Goal: Task Accomplishment & Management: Manage account settings

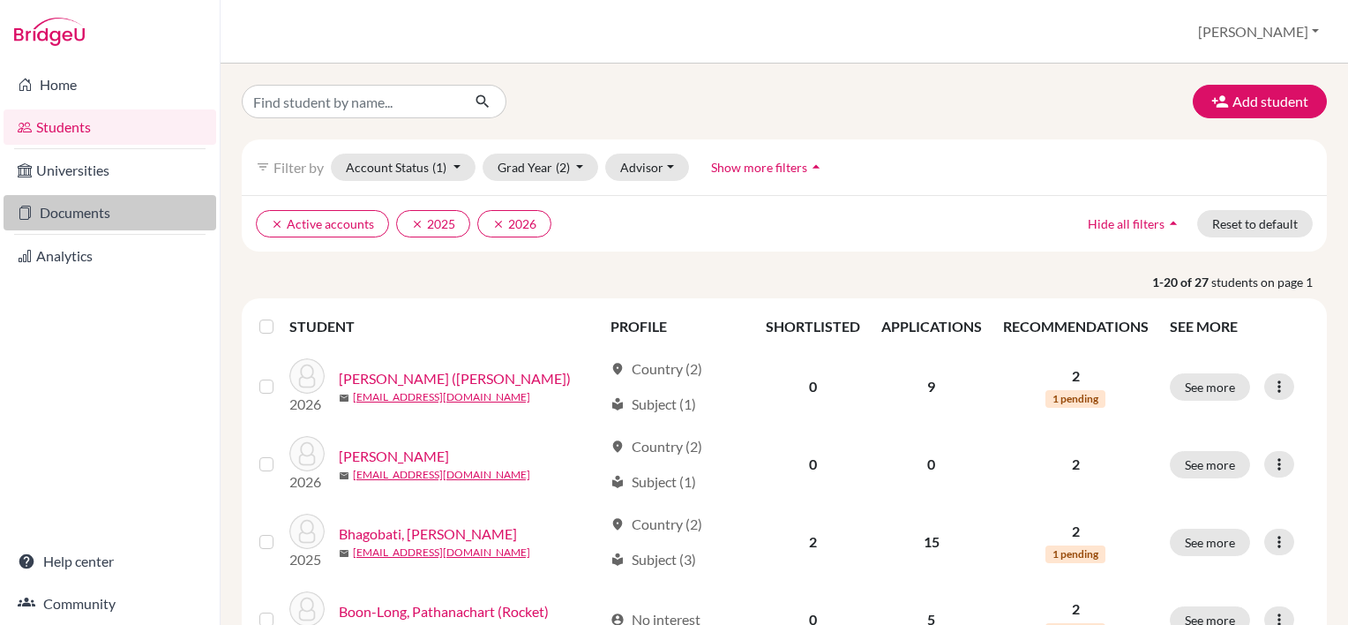
click at [72, 209] on link "Documents" at bounding box center [110, 212] width 213 height 35
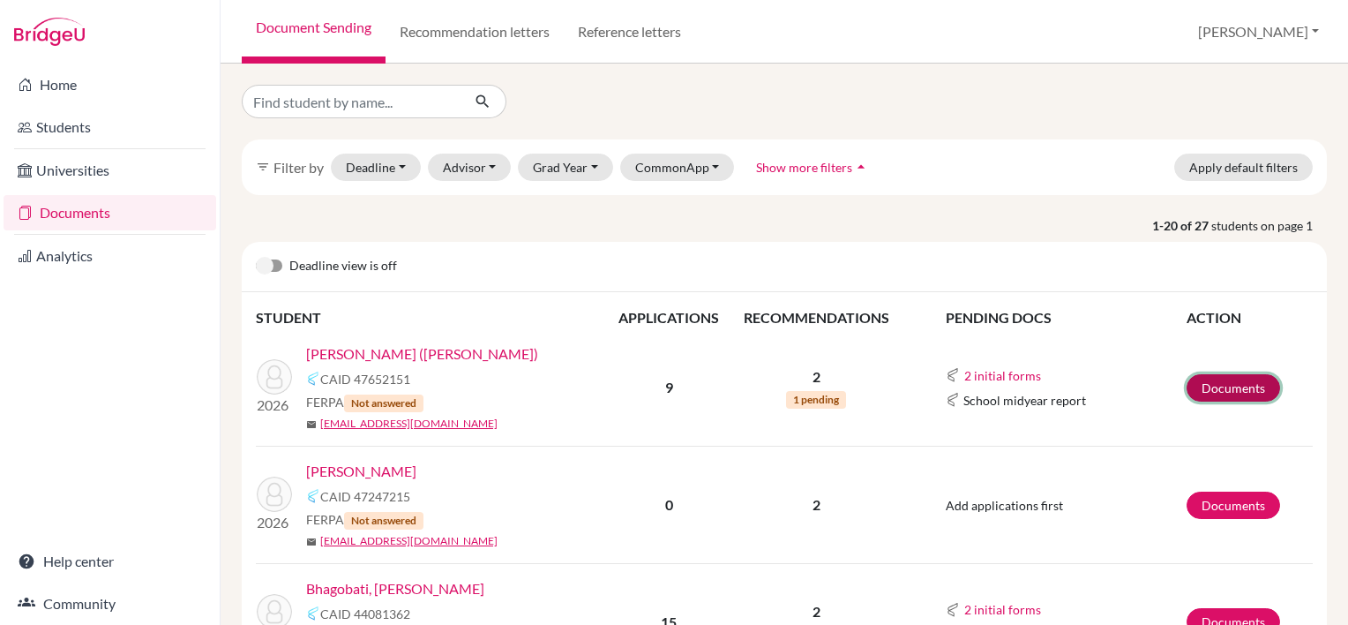
click at [1214, 399] on link "Documents" at bounding box center [1234, 387] width 94 height 27
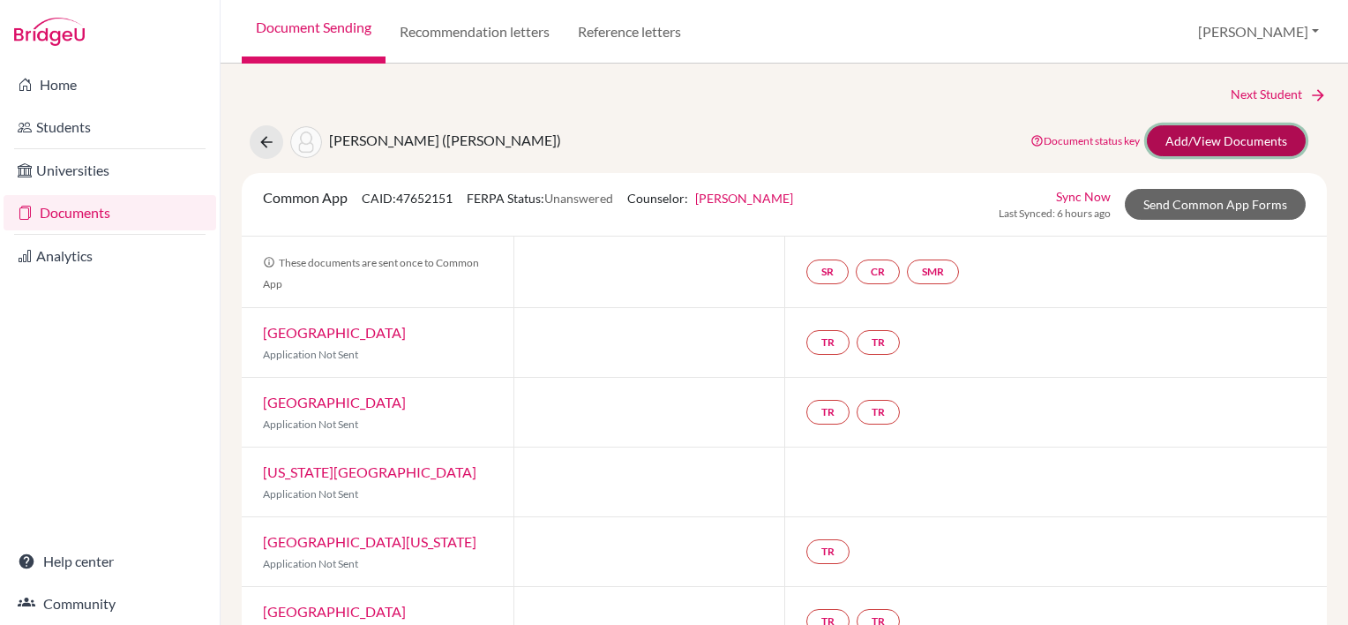
click at [1199, 131] on link "Add/View Documents" at bounding box center [1226, 140] width 159 height 31
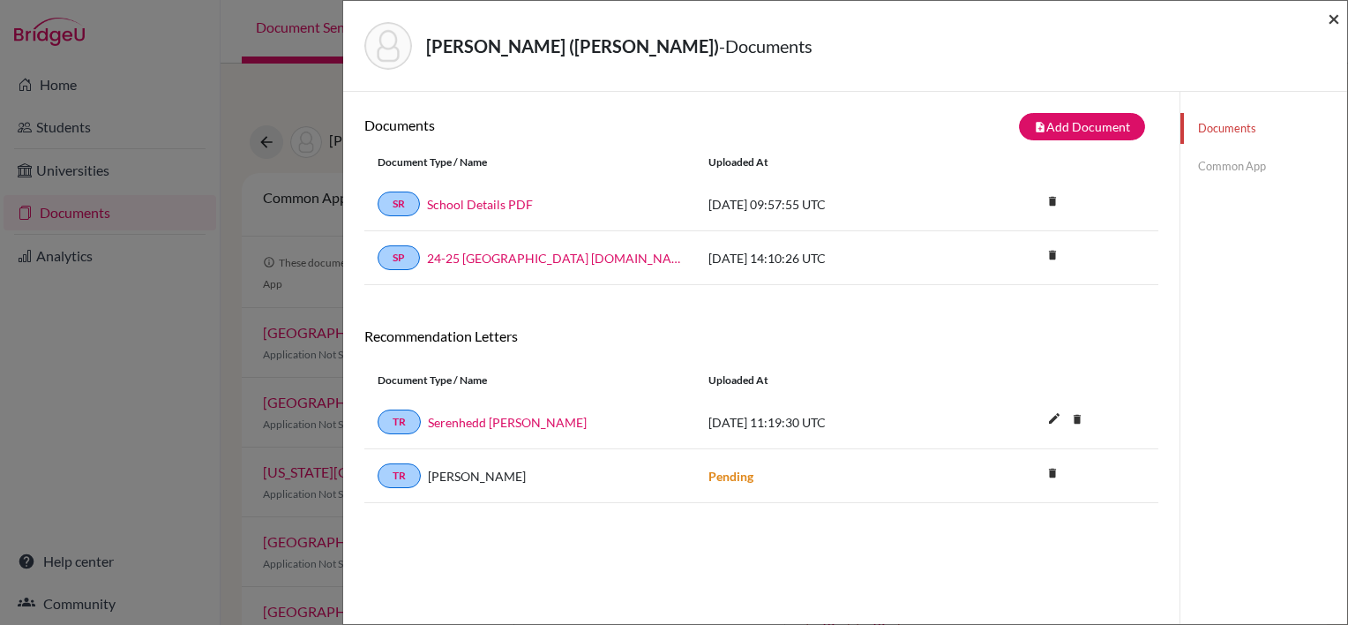
click at [1334, 18] on span "×" at bounding box center [1334, 18] width 12 height 26
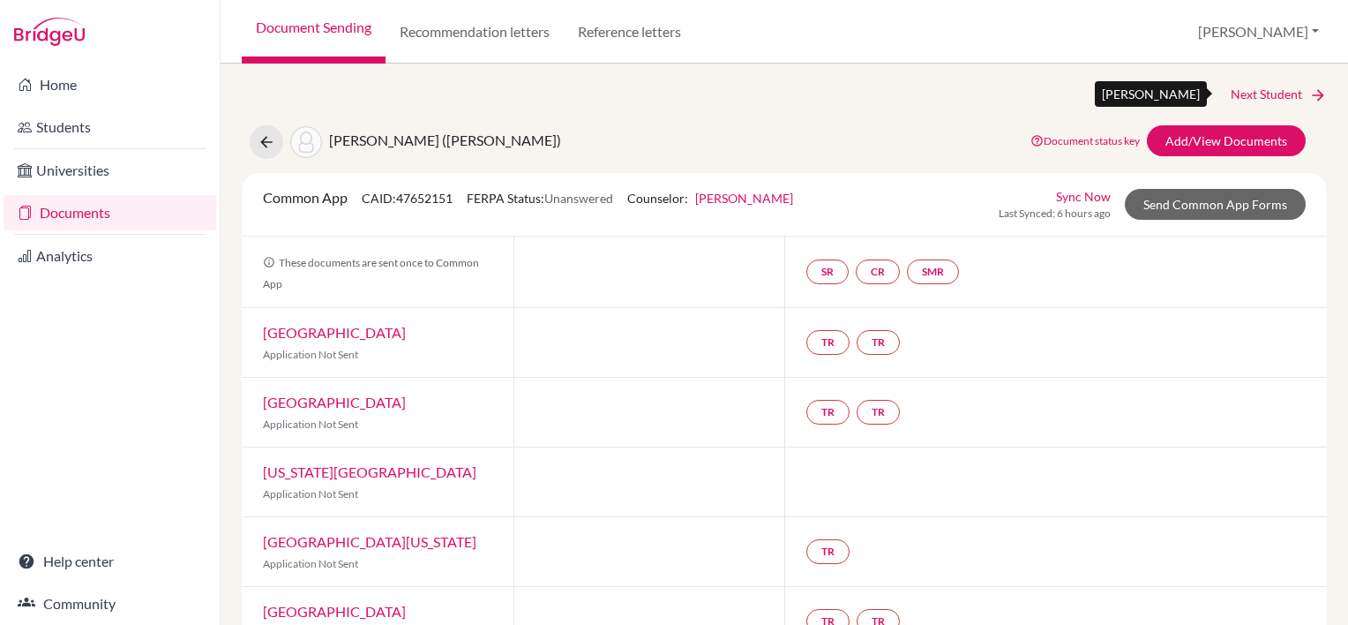
click at [1239, 87] on link "Next Student" at bounding box center [1279, 94] width 96 height 19
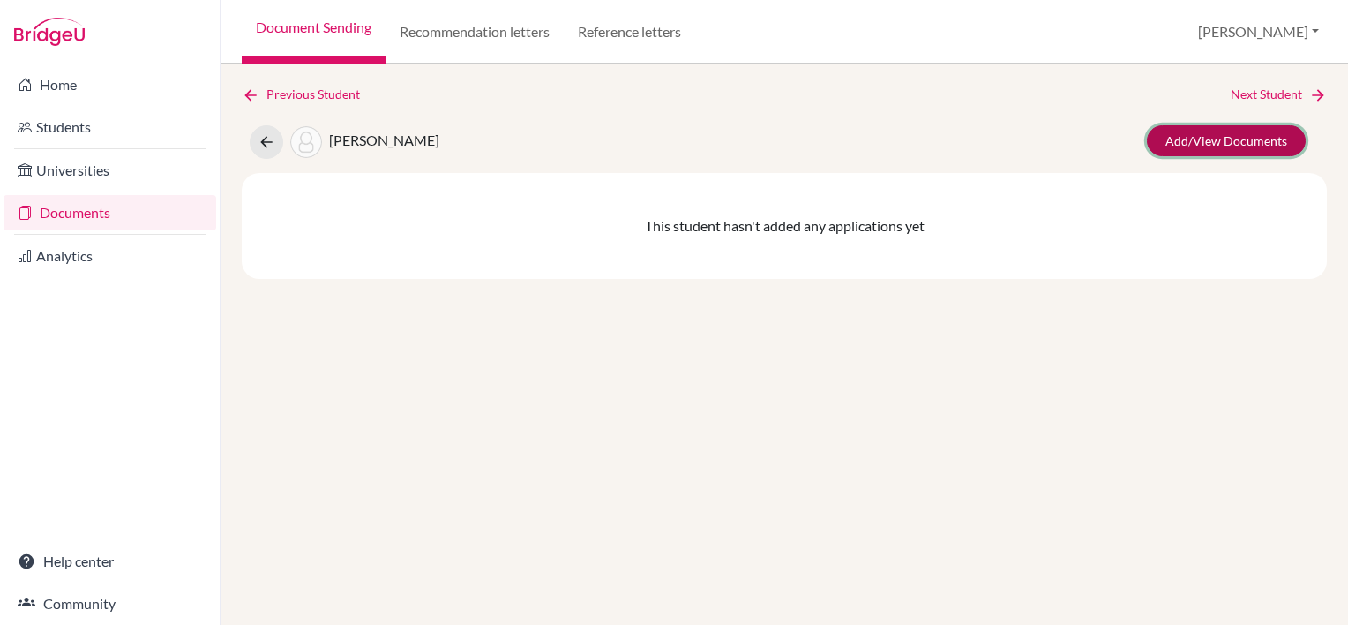
click at [1238, 138] on link "Add/View Documents" at bounding box center [1226, 140] width 159 height 31
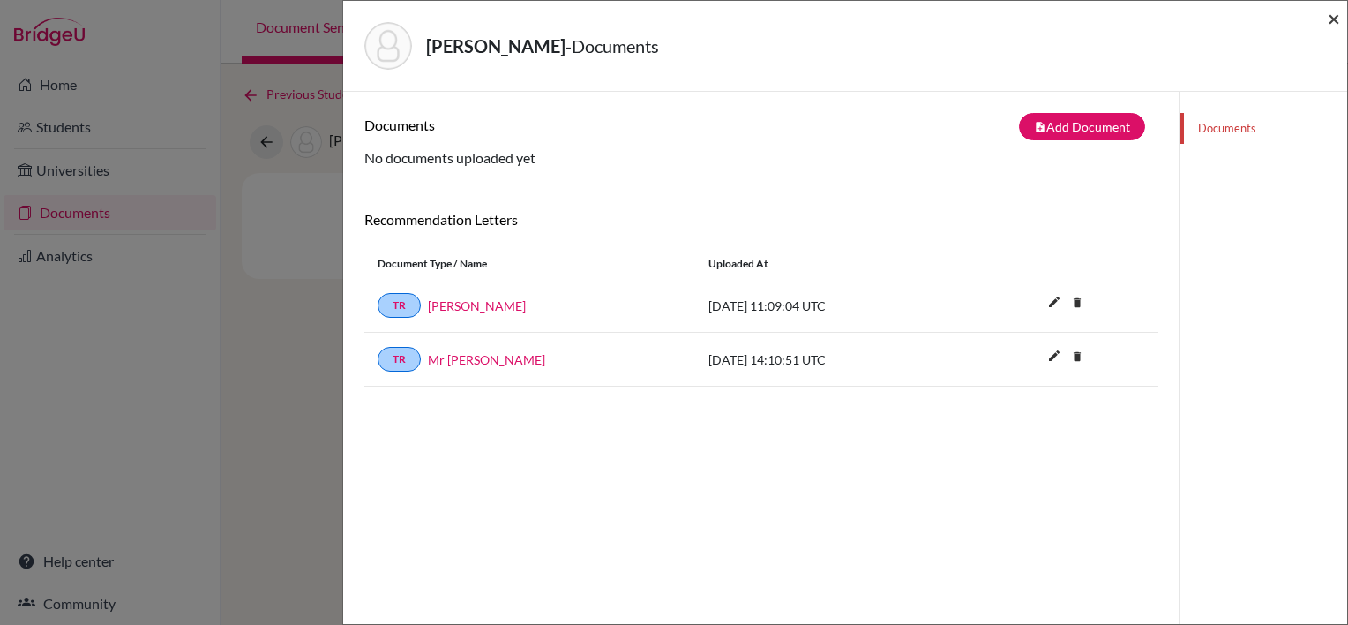
click at [1338, 12] on span "×" at bounding box center [1334, 18] width 12 height 26
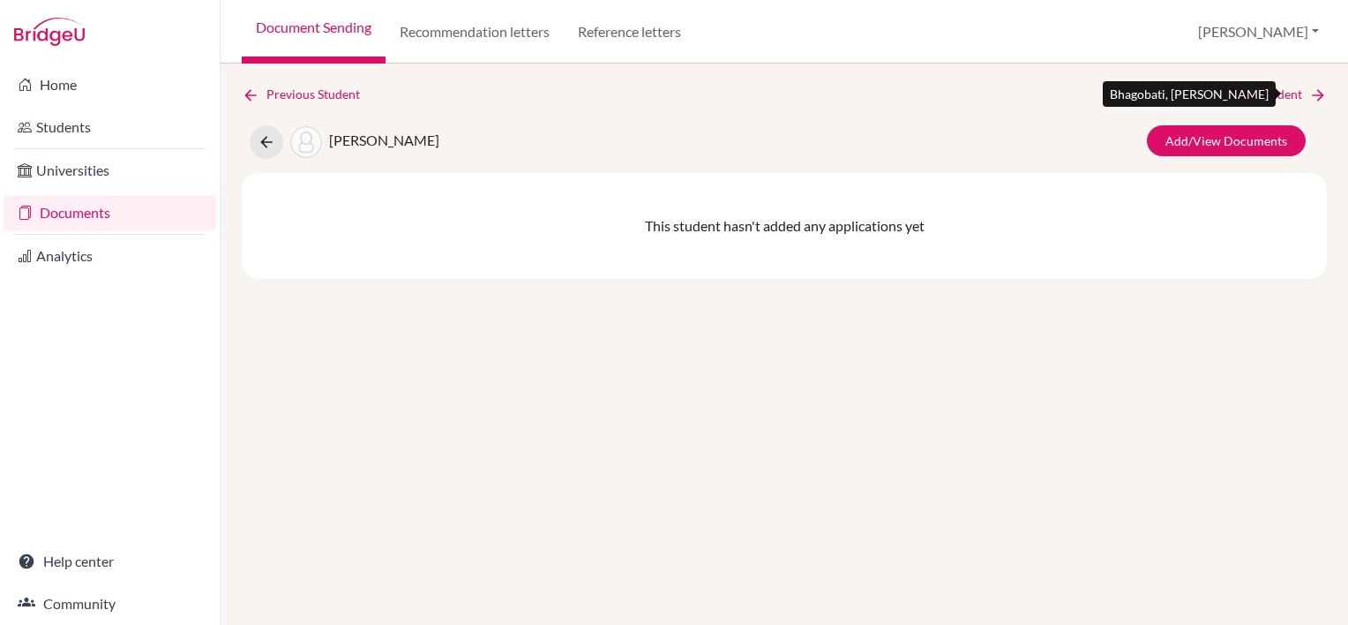
click at [1284, 86] on link "Next Student" at bounding box center [1279, 94] width 96 height 19
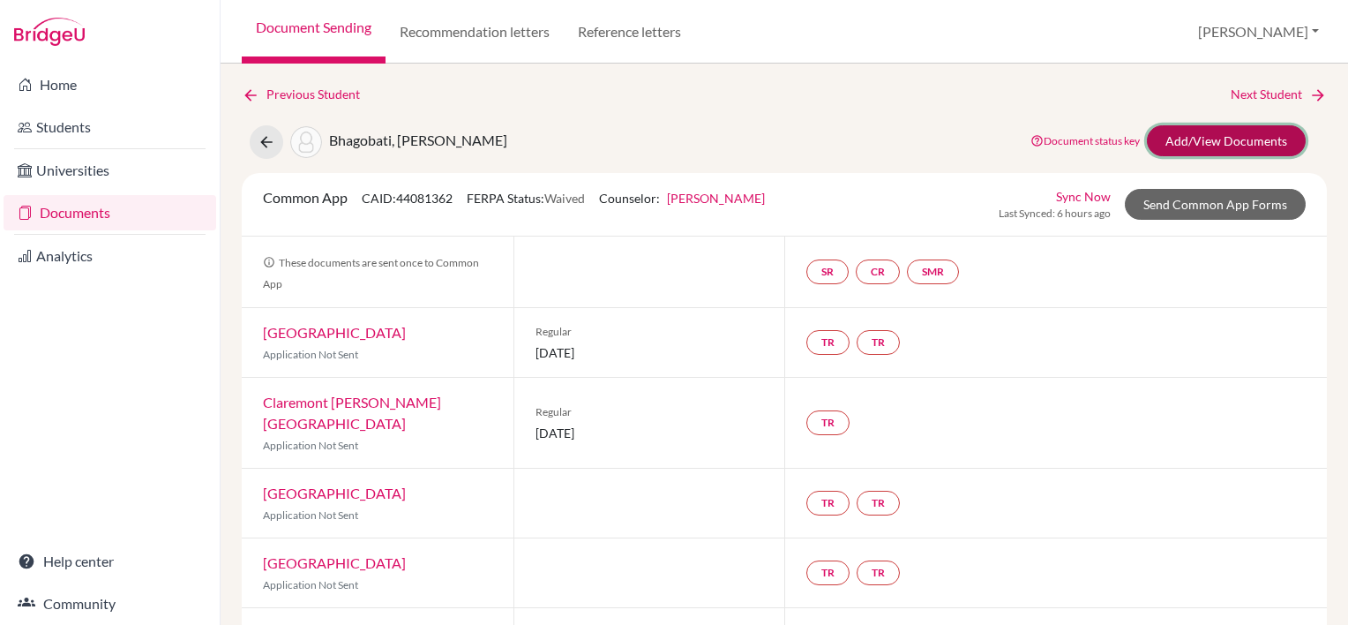
click at [1253, 129] on link "Add/View Documents" at bounding box center [1226, 140] width 159 height 31
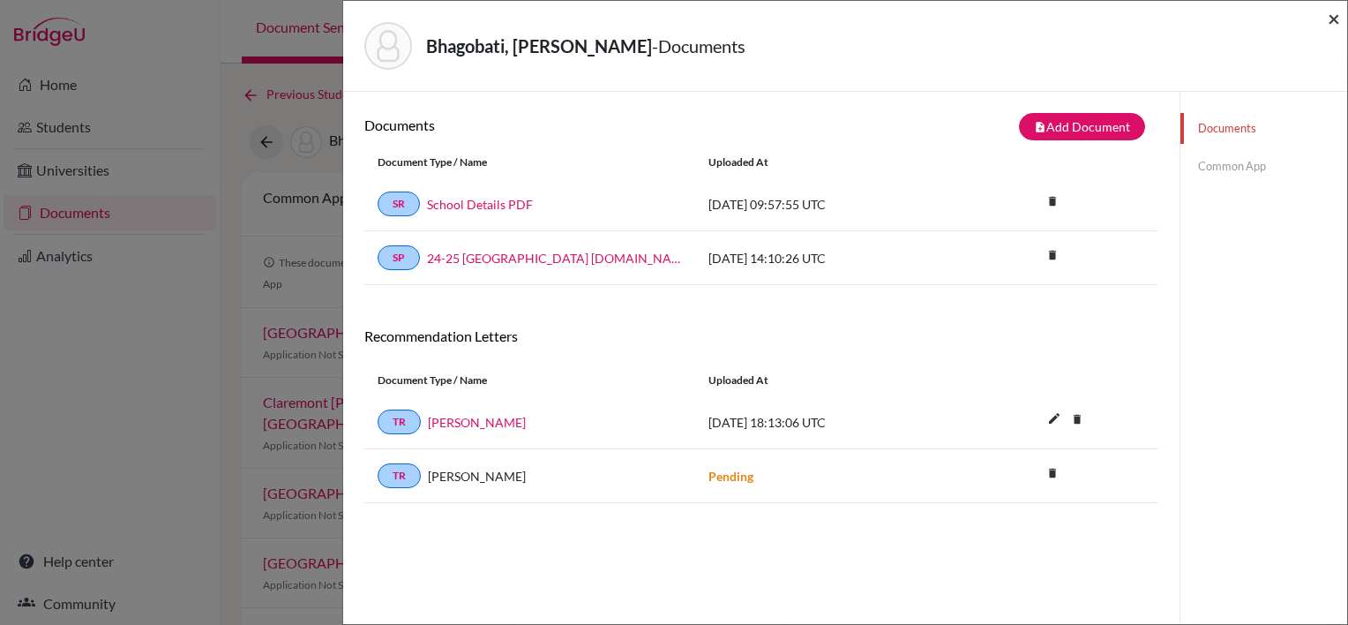
click at [1335, 22] on span "×" at bounding box center [1334, 18] width 12 height 26
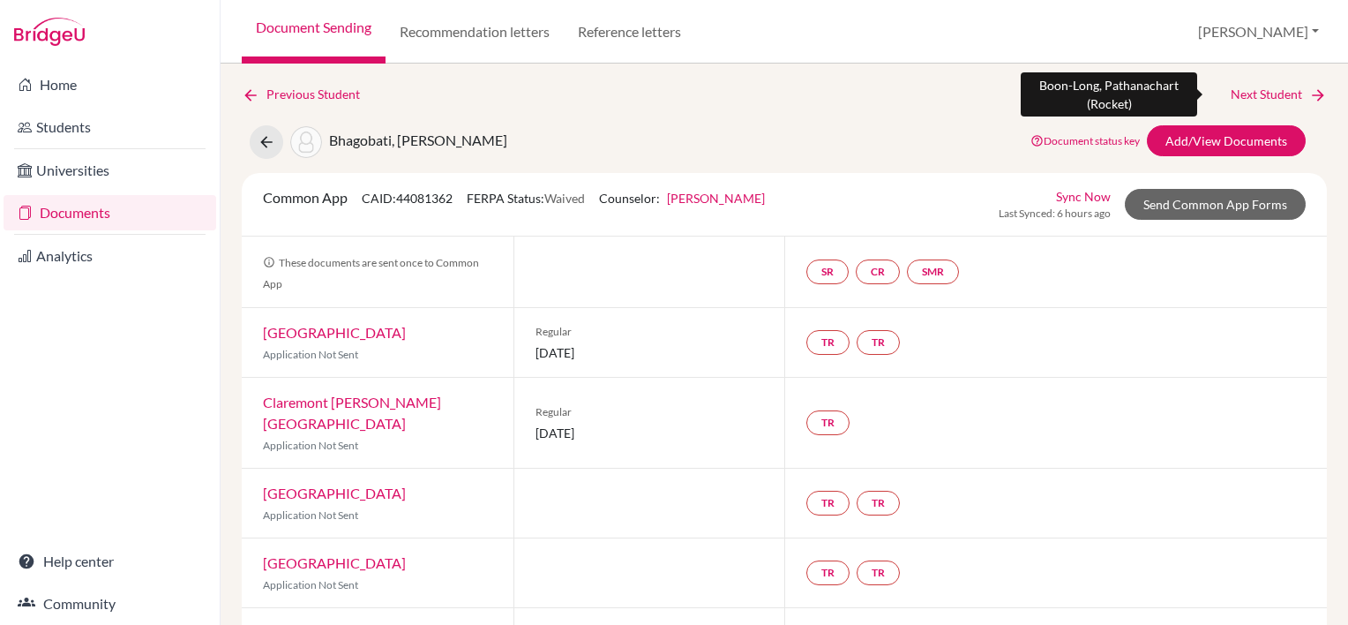
click at [1250, 88] on link "Next Student" at bounding box center [1279, 94] width 96 height 19
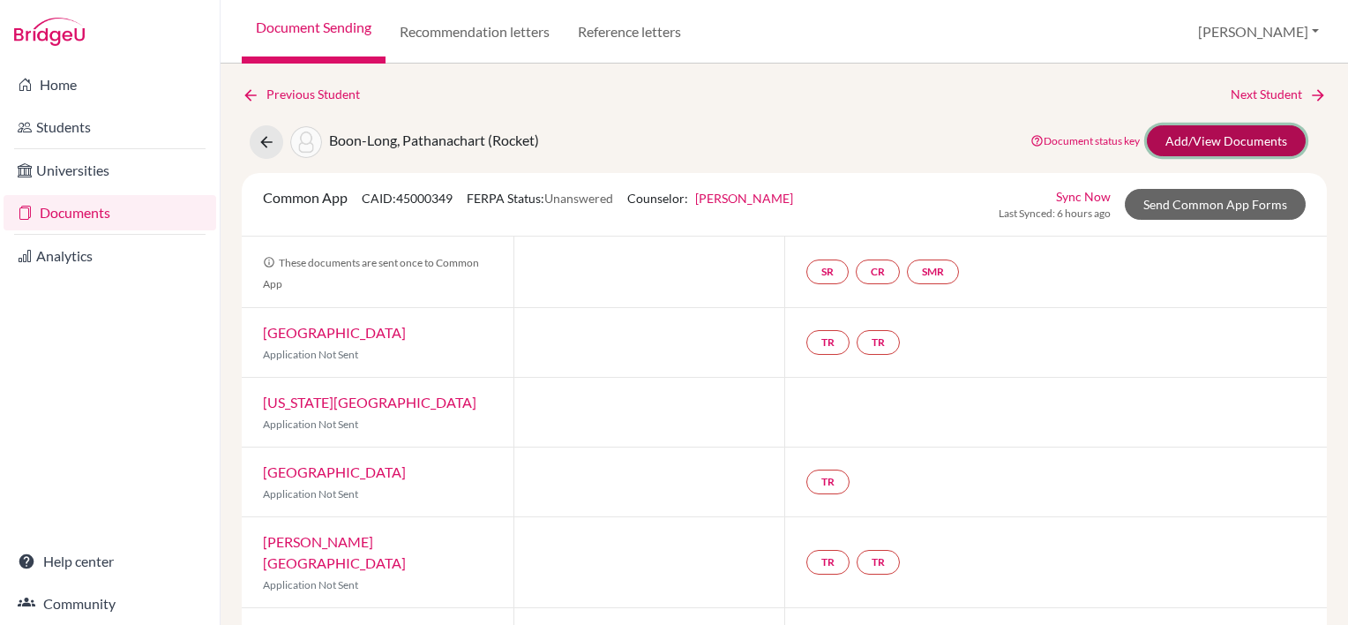
click at [1200, 143] on link "Add/View Documents" at bounding box center [1226, 140] width 159 height 31
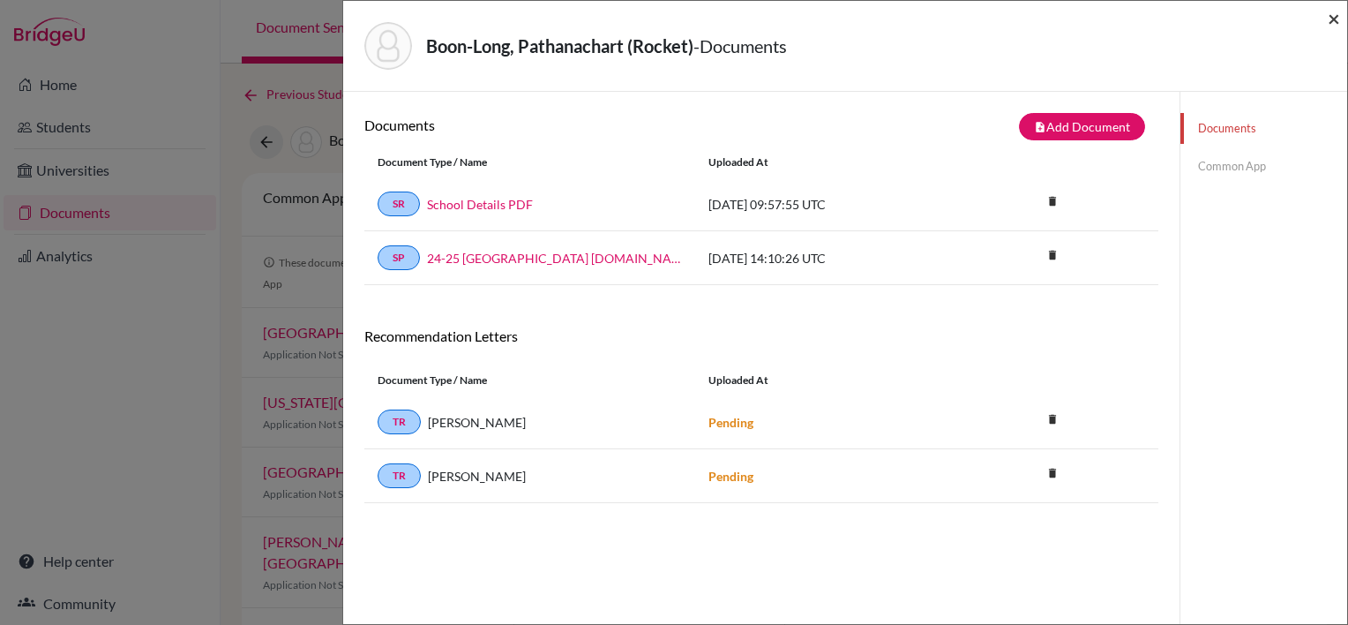
click at [1336, 14] on span "×" at bounding box center [1334, 18] width 12 height 26
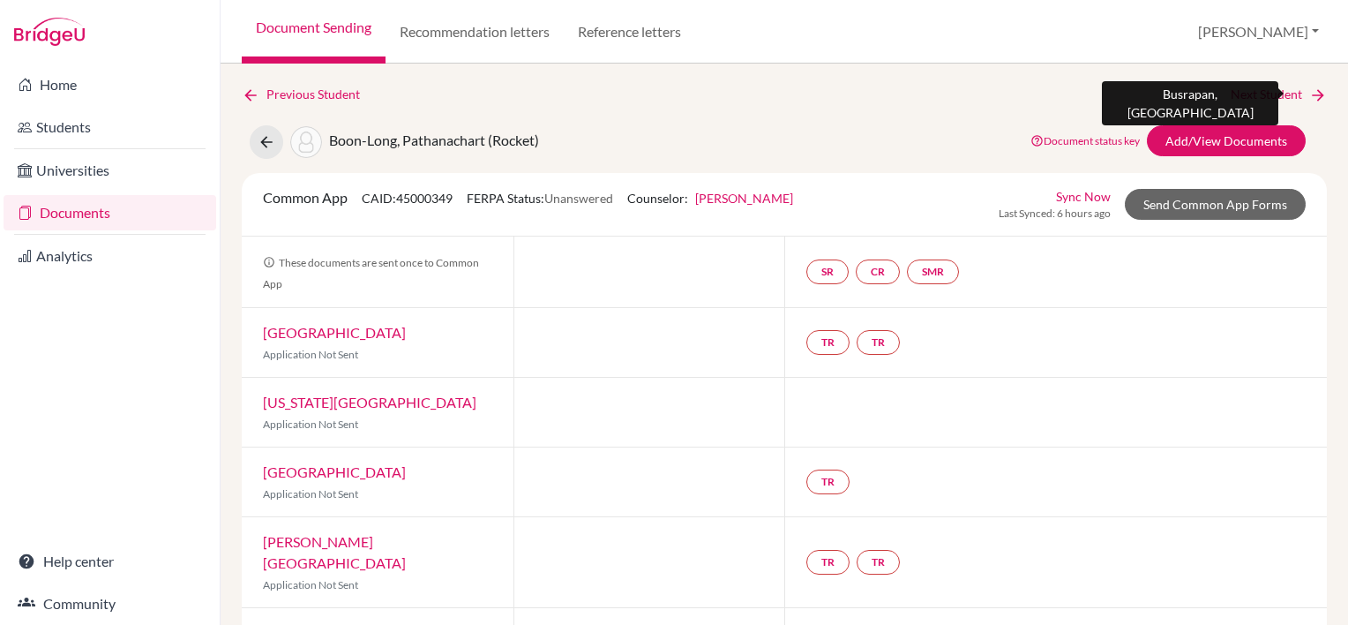
click at [1260, 90] on link "Next Student" at bounding box center [1279, 94] width 96 height 19
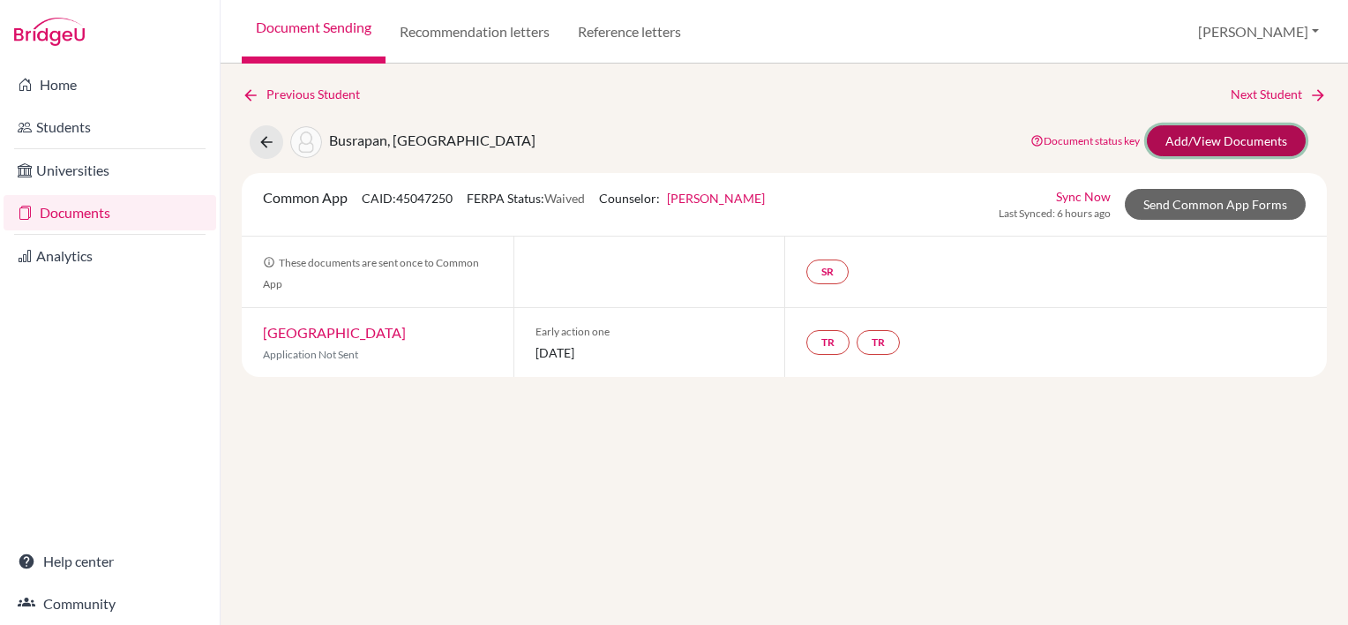
click at [1242, 135] on link "Add/View Documents" at bounding box center [1226, 140] width 159 height 31
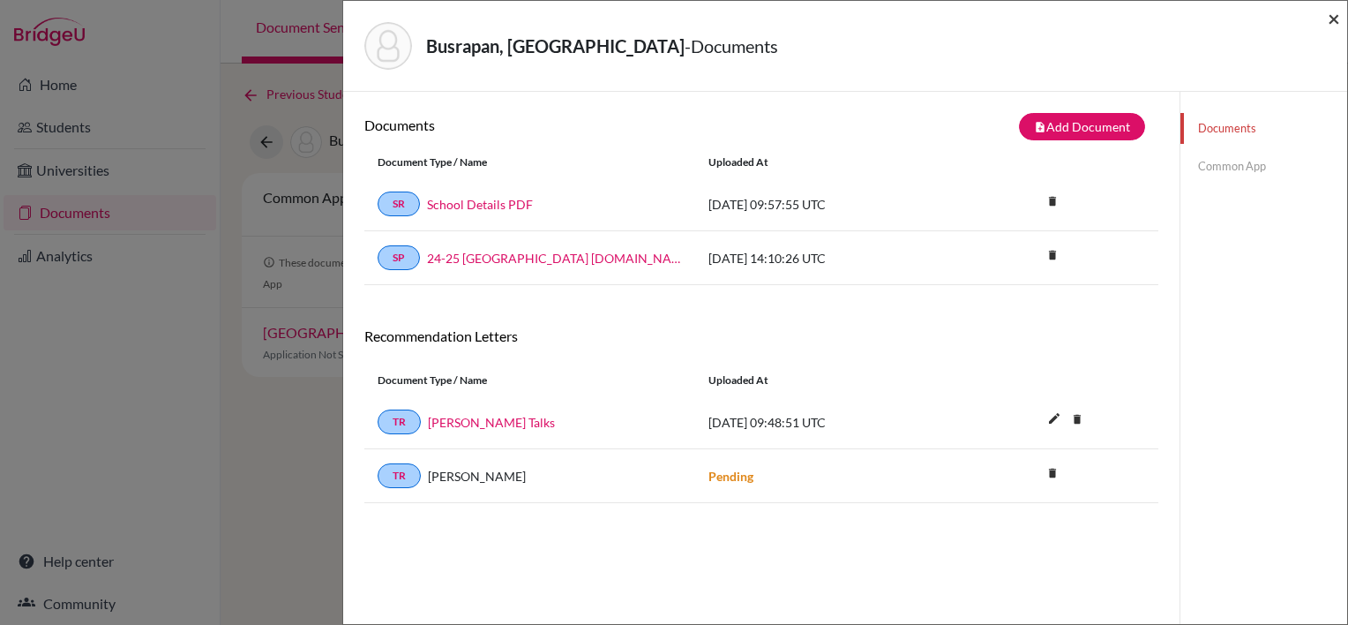
click at [1334, 20] on span "×" at bounding box center [1334, 18] width 12 height 26
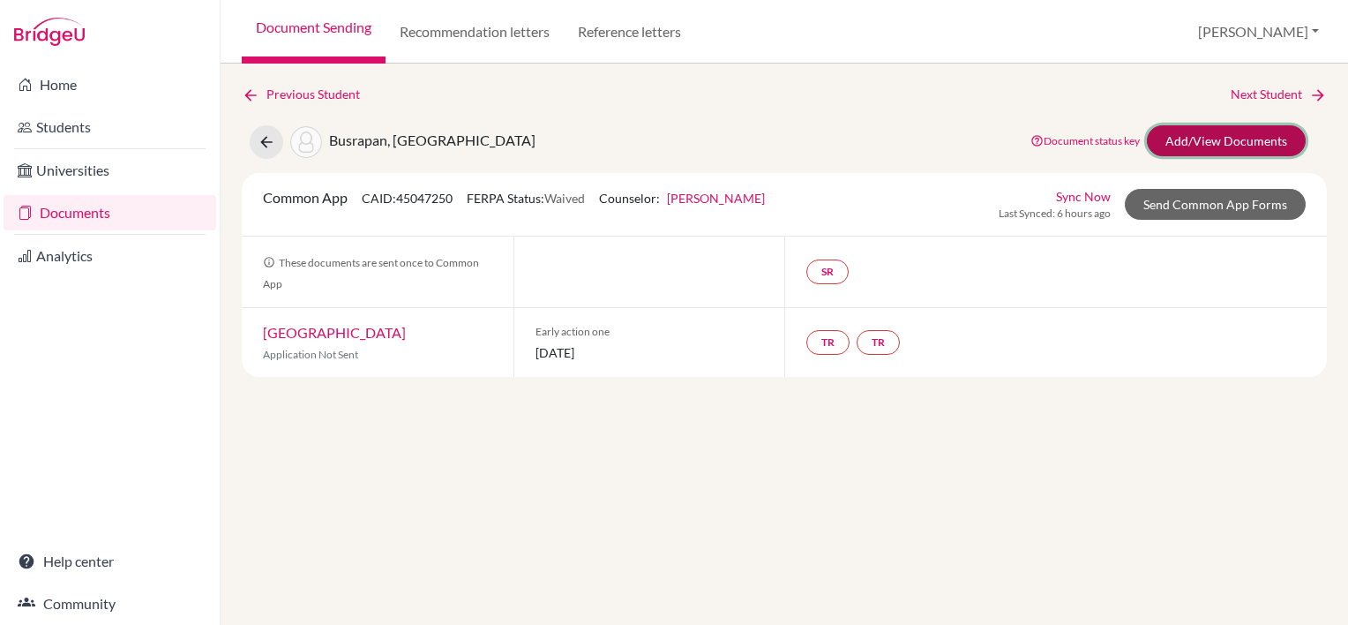
click at [1227, 139] on link "Add/View Documents" at bounding box center [1226, 140] width 159 height 31
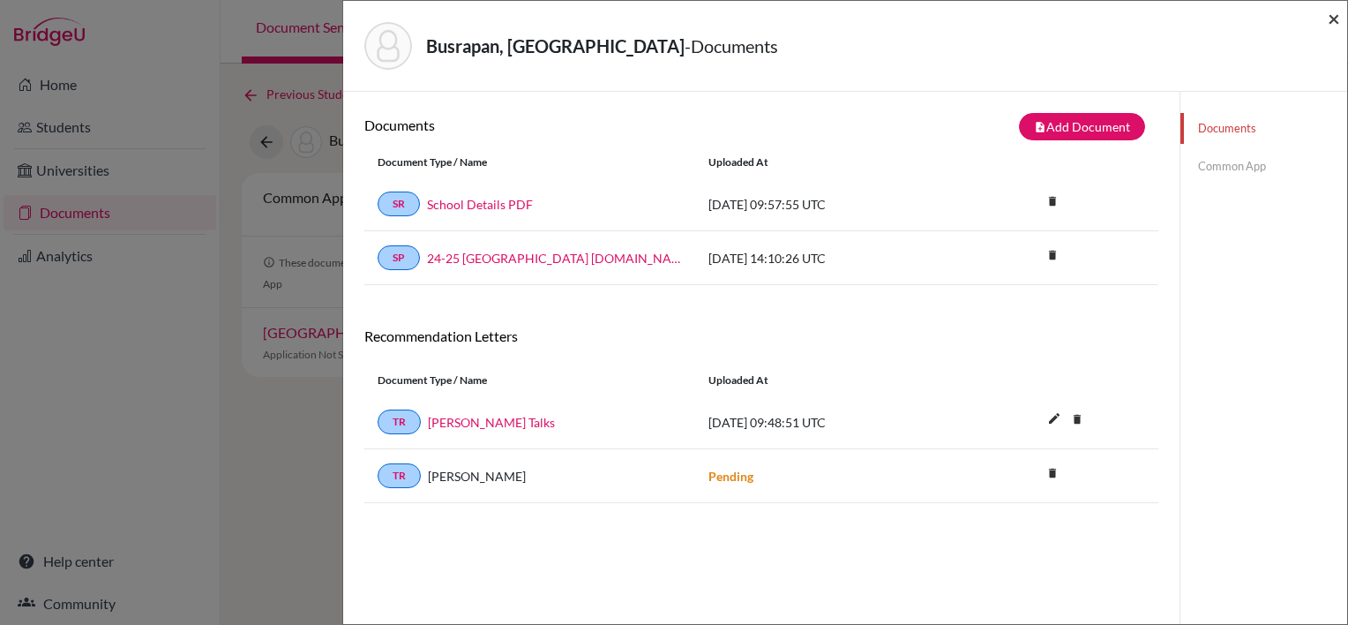
click at [1335, 20] on span "×" at bounding box center [1334, 18] width 12 height 26
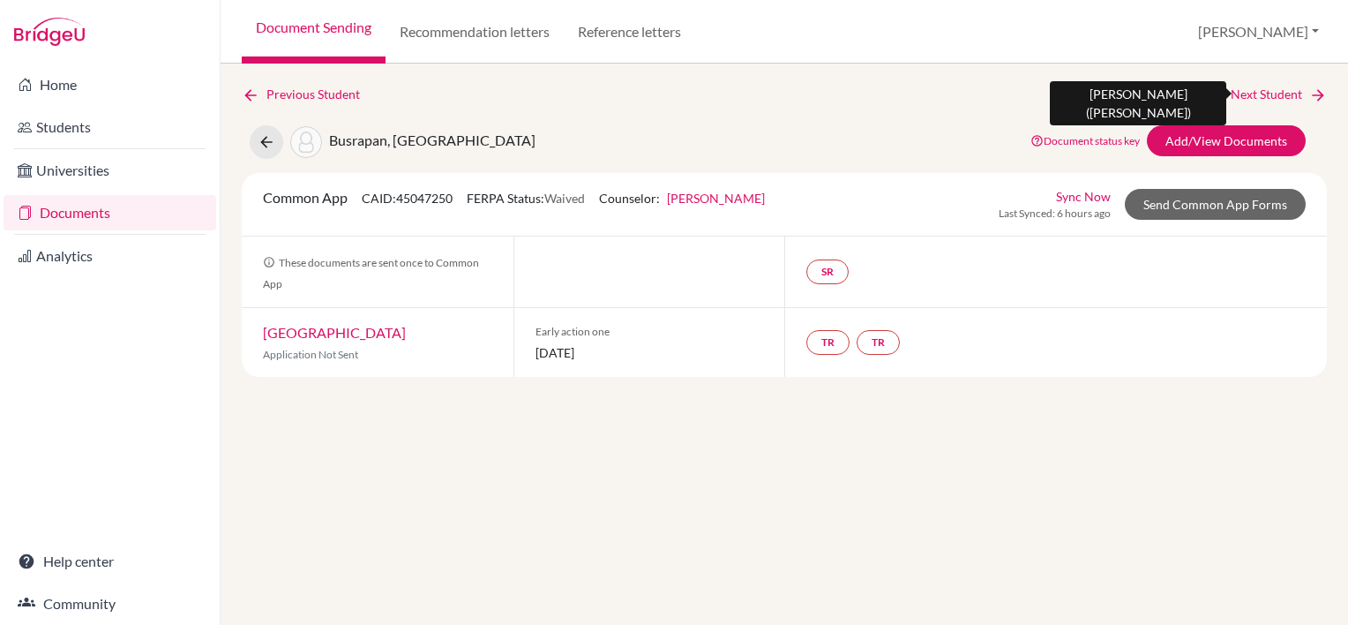
click at [1266, 96] on link "Next Student" at bounding box center [1279, 94] width 96 height 19
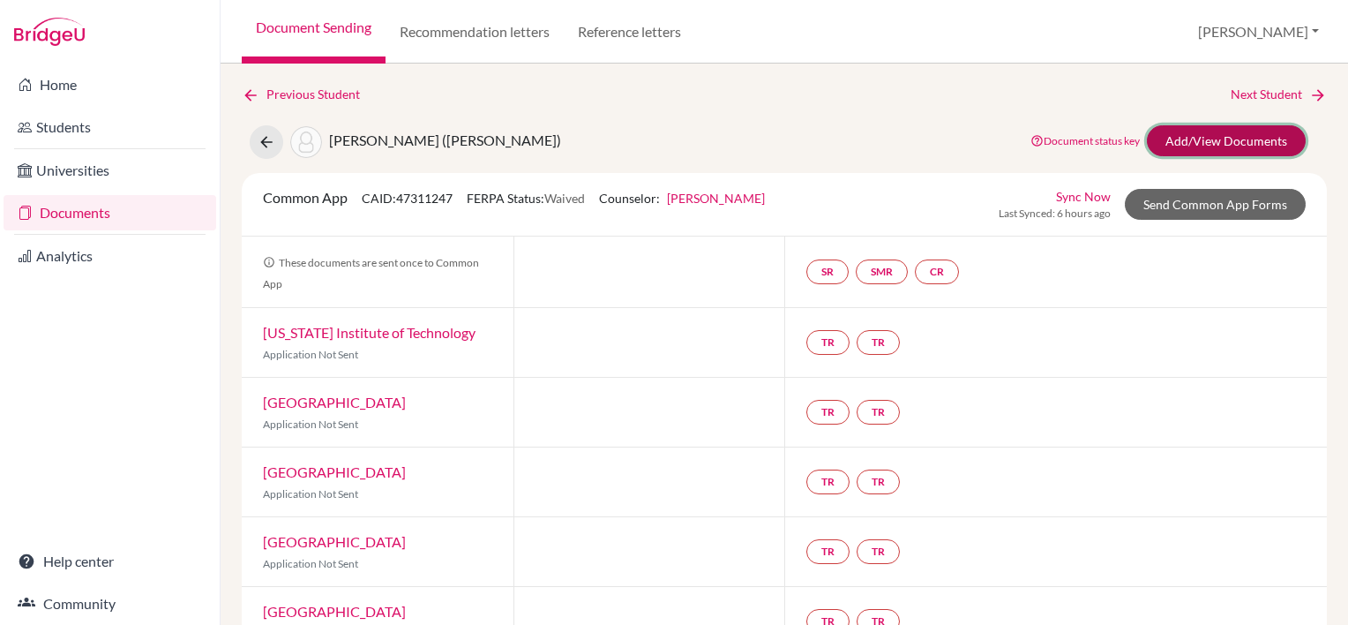
click at [1253, 142] on link "Add/View Documents" at bounding box center [1226, 140] width 159 height 31
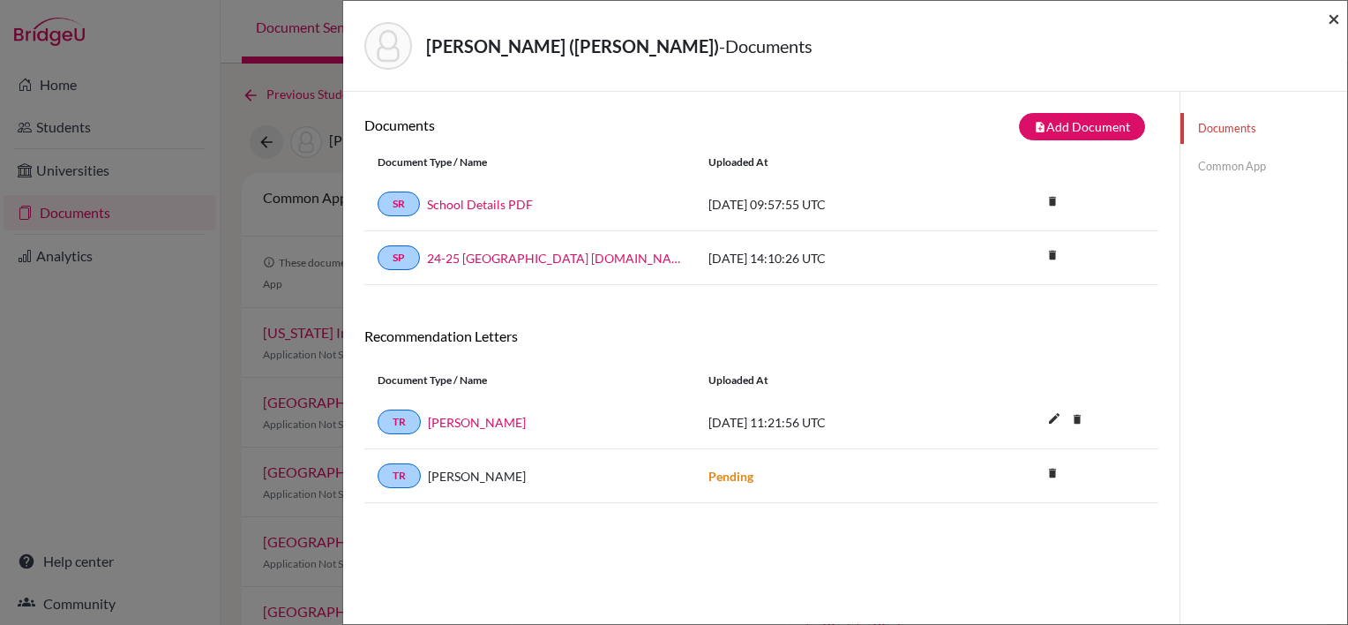
click at [1332, 19] on span "×" at bounding box center [1334, 18] width 12 height 26
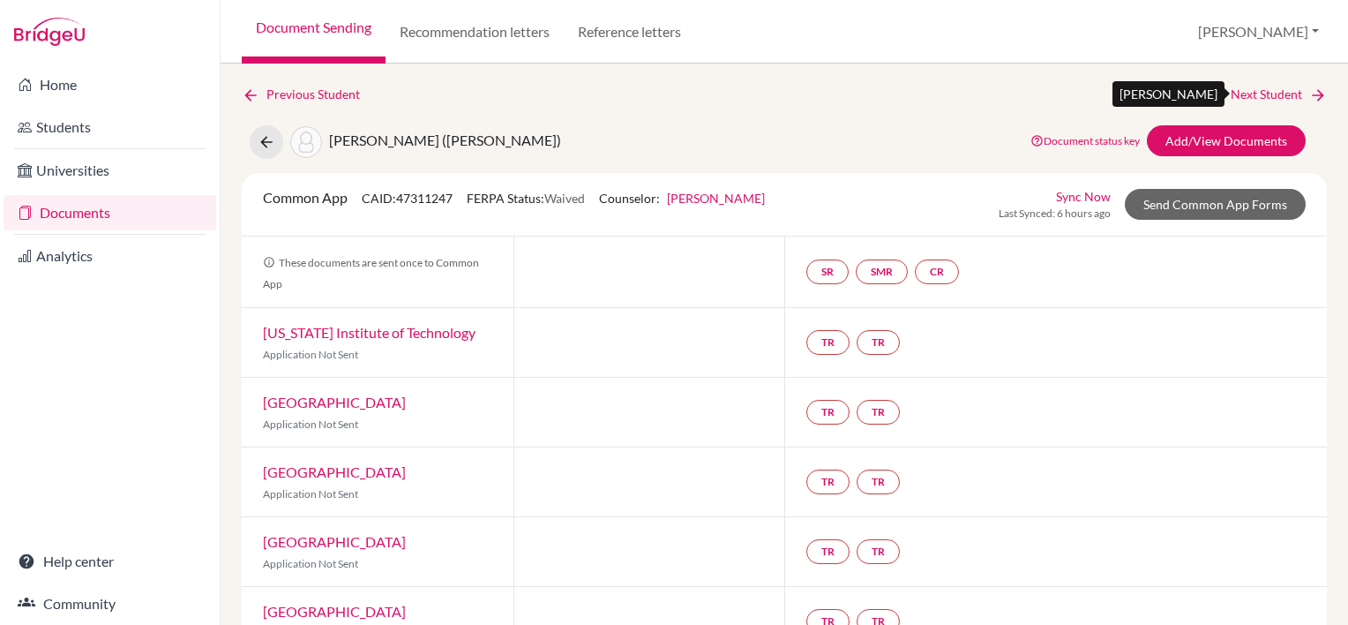
click at [1231, 95] on link "Next Student" at bounding box center [1279, 94] width 96 height 19
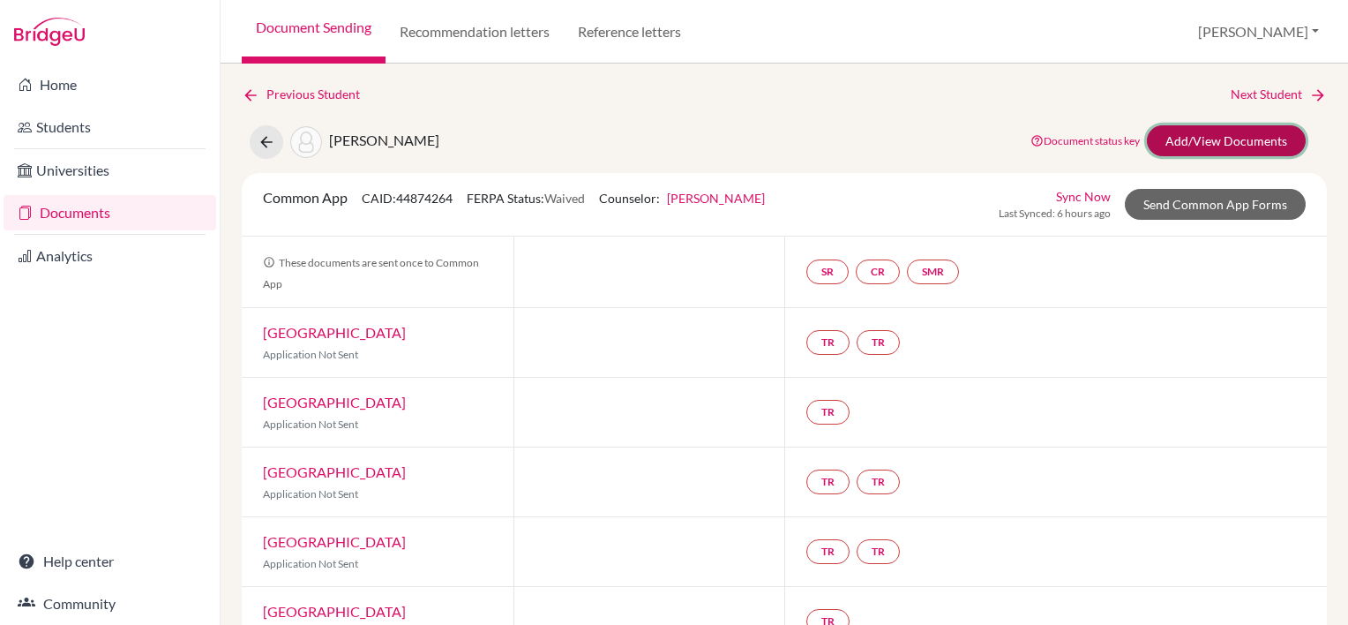
click at [1236, 147] on link "Add/View Documents" at bounding box center [1226, 140] width 159 height 31
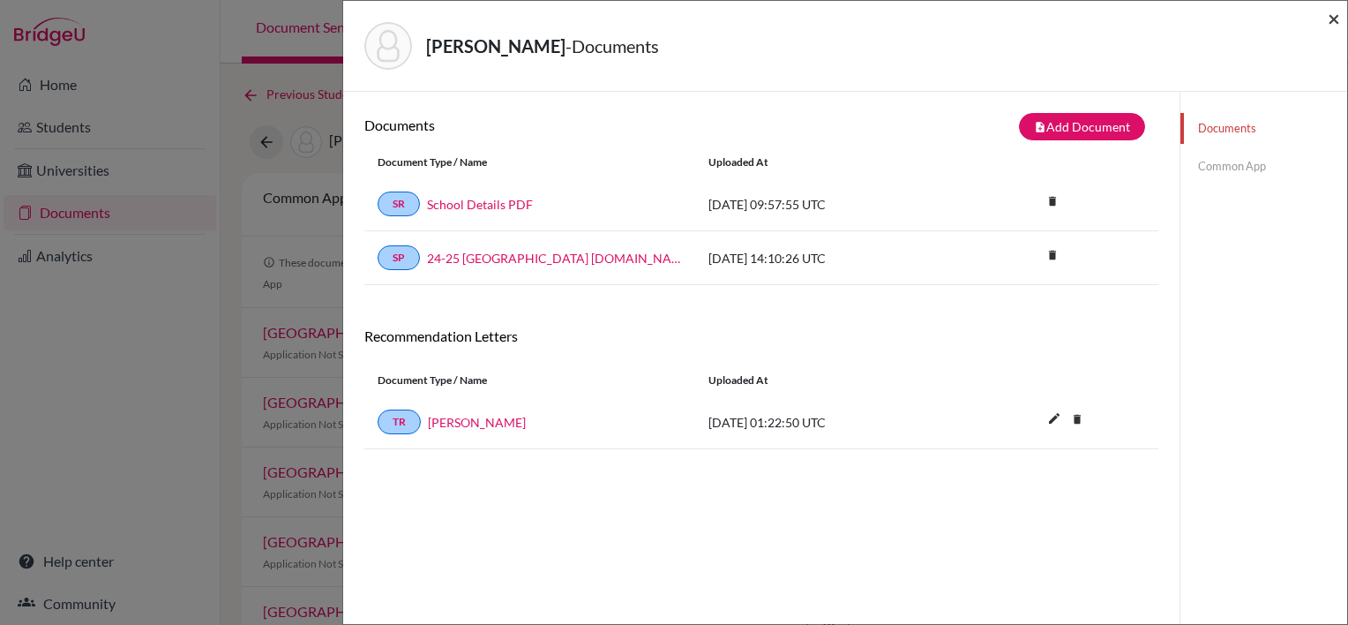
click at [1334, 19] on span "×" at bounding box center [1334, 18] width 12 height 26
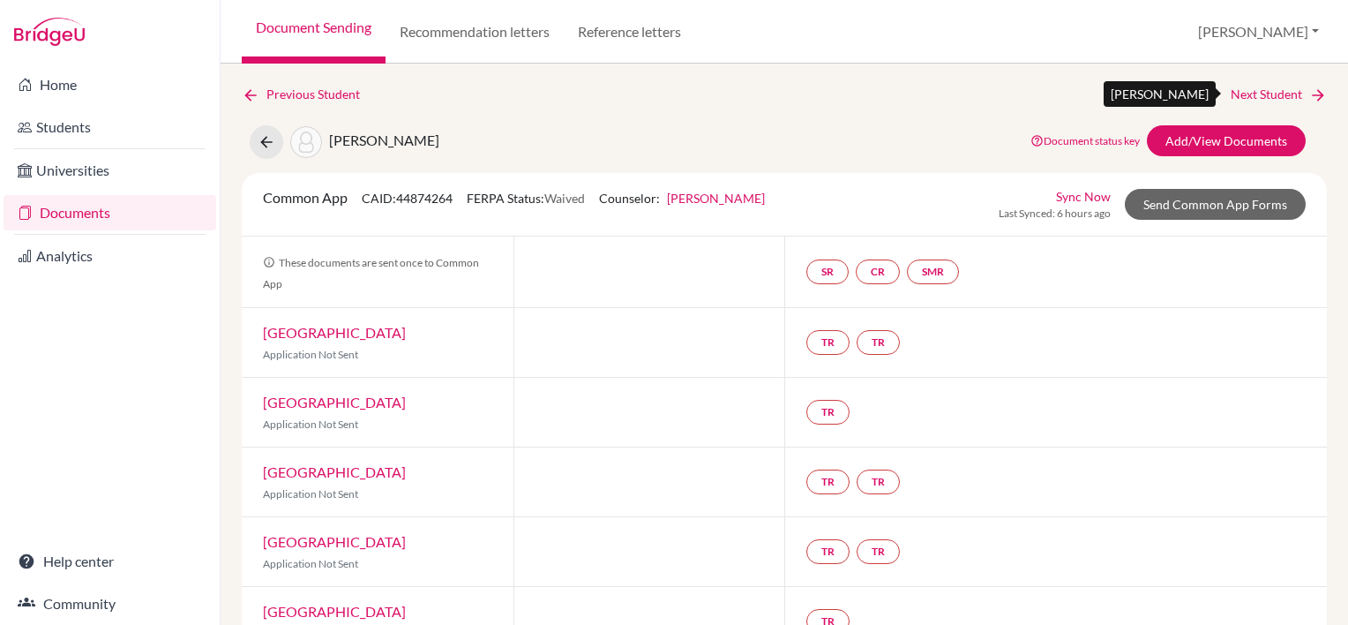
click at [1261, 88] on link "Next Student" at bounding box center [1279, 94] width 96 height 19
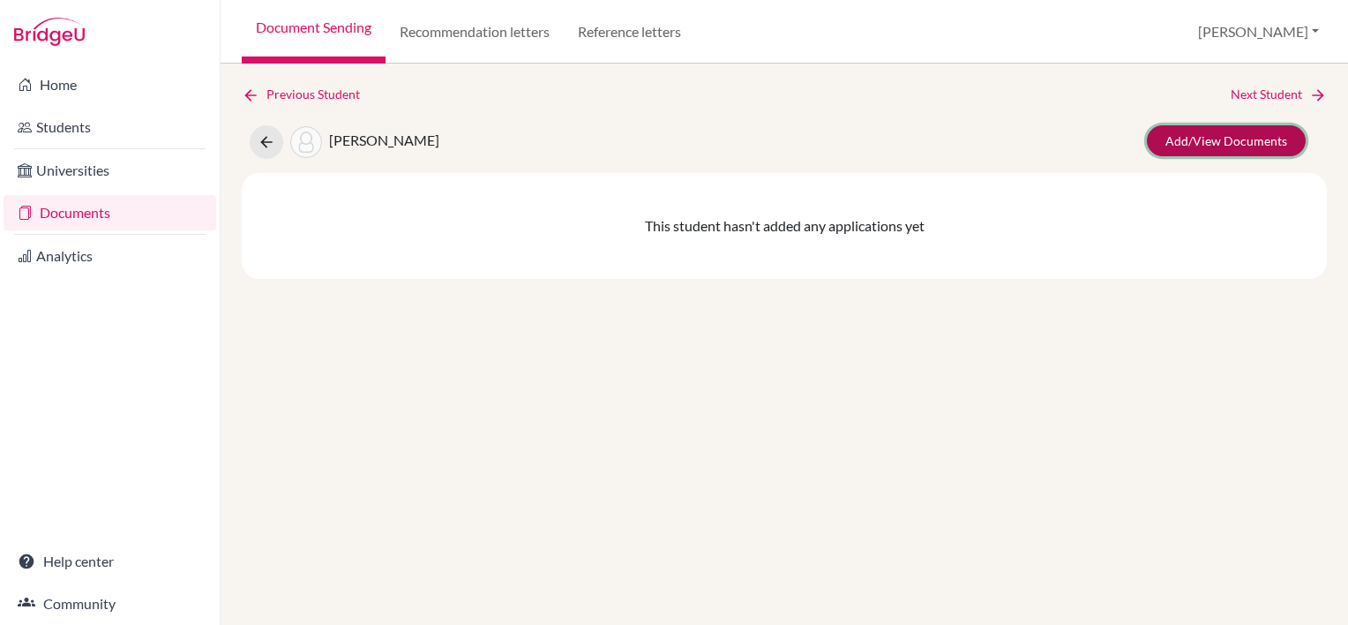
click at [1245, 141] on link "Add/View Documents" at bounding box center [1226, 140] width 159 height 31
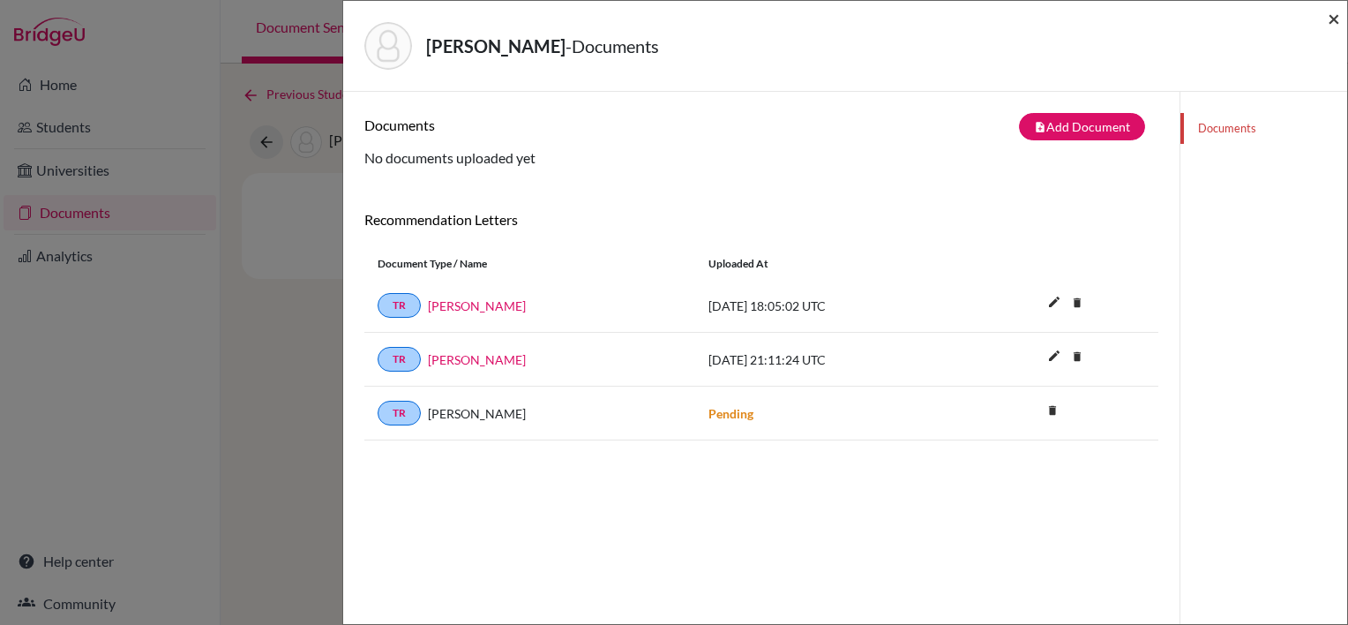
click at [1329, 18] on span "×" at bounding box center [1334, 18] width 12 height 26
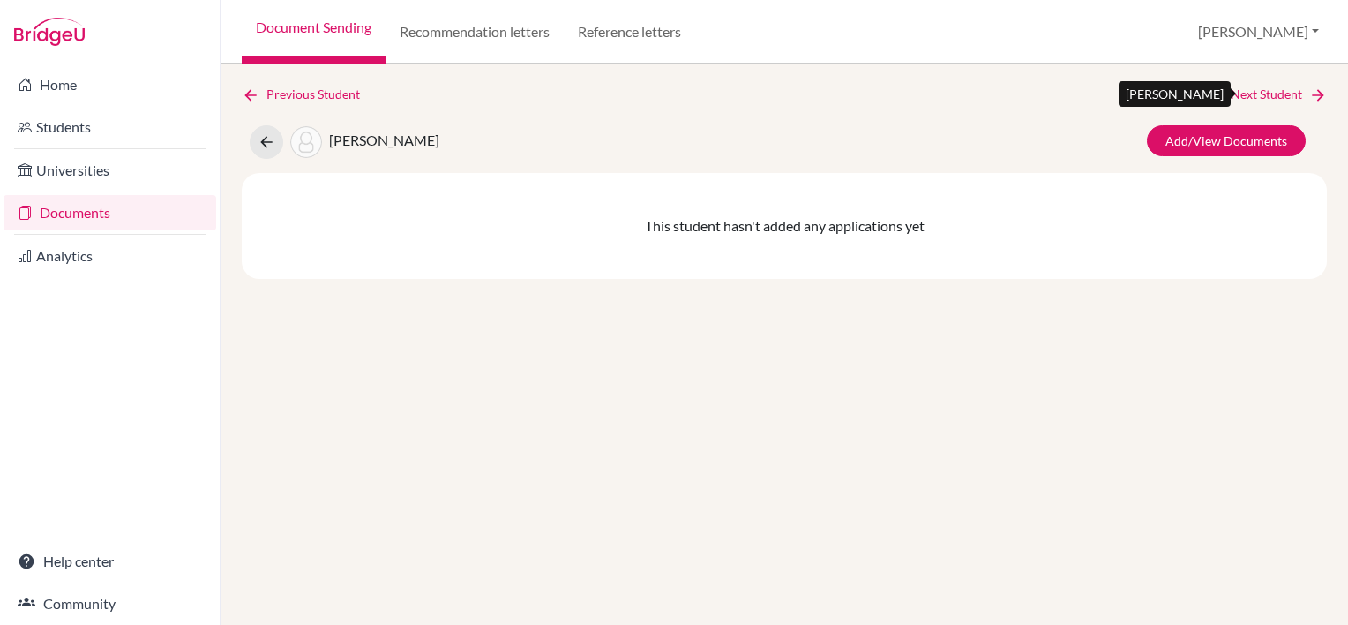
click at [1260, 101] on link "Next Student" at bounding box center [1279, 94] width 96 height 19
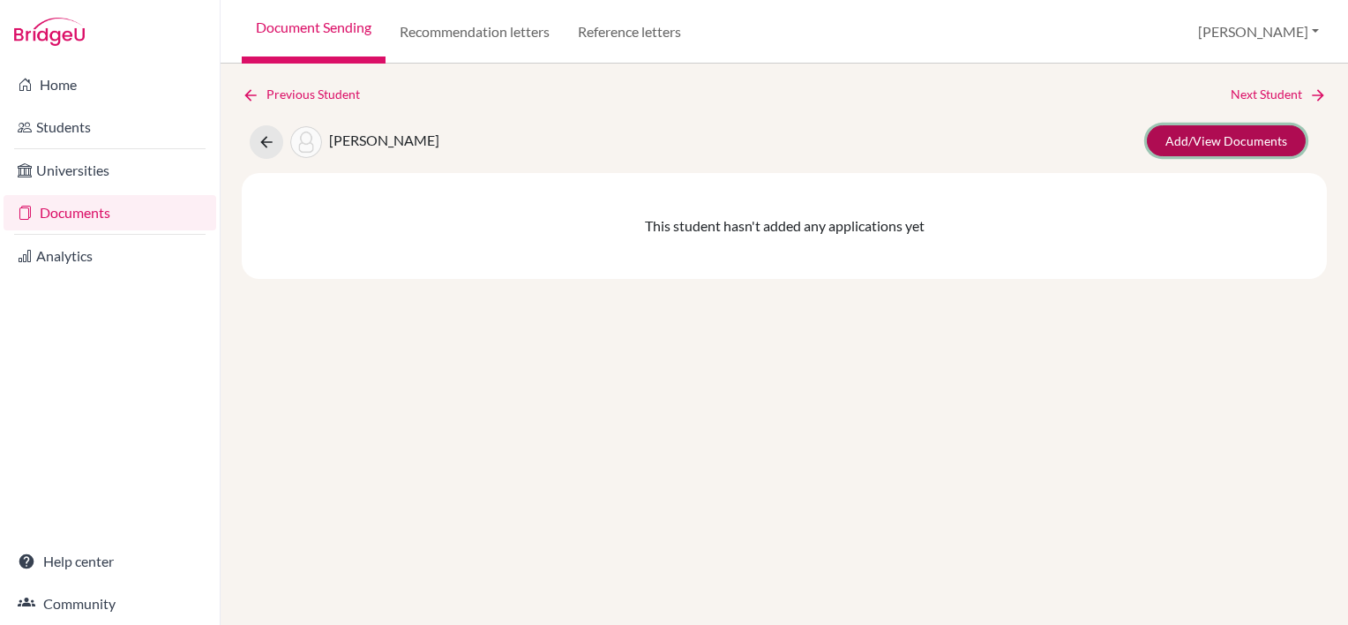
click at [1245, 139] on link "Add/View Documents" at bounding box center [1226, 140] width 159 height 31
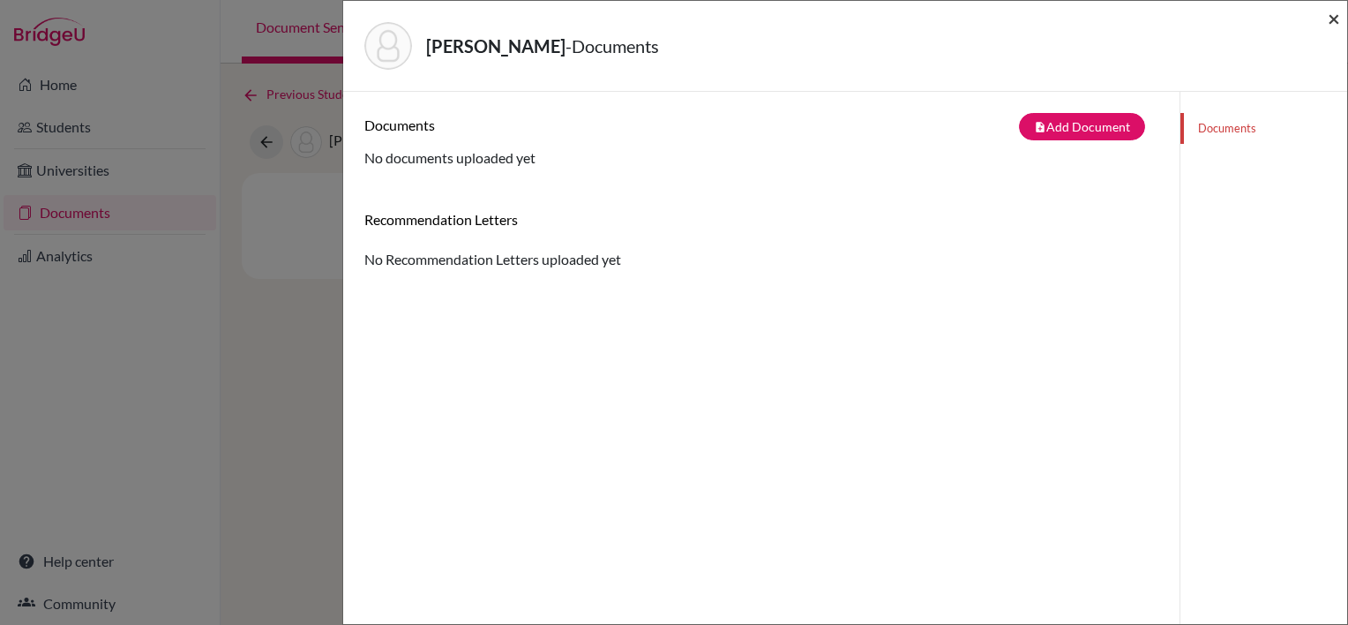
click at [1335, 19] on span "×" at bounding box center [1334, 18] width 12 height 26
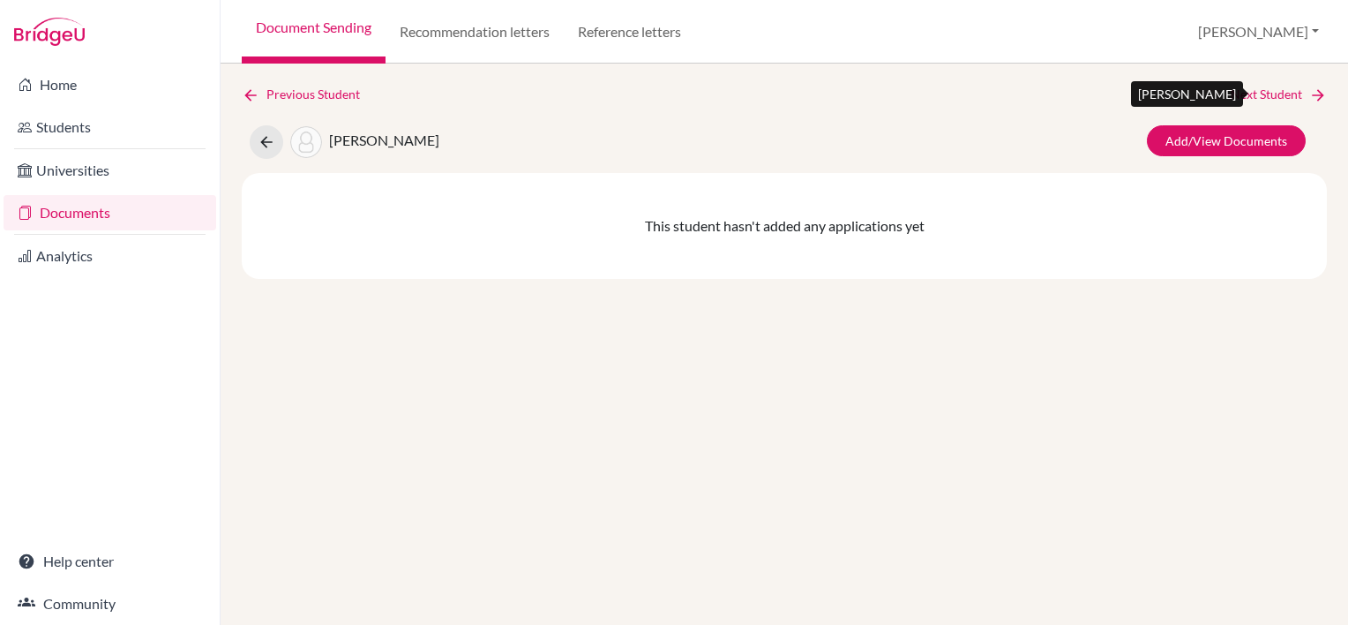
click at [1257, 92] on link "Next Student" at bounding box center [1279, 94] width 96 height 19
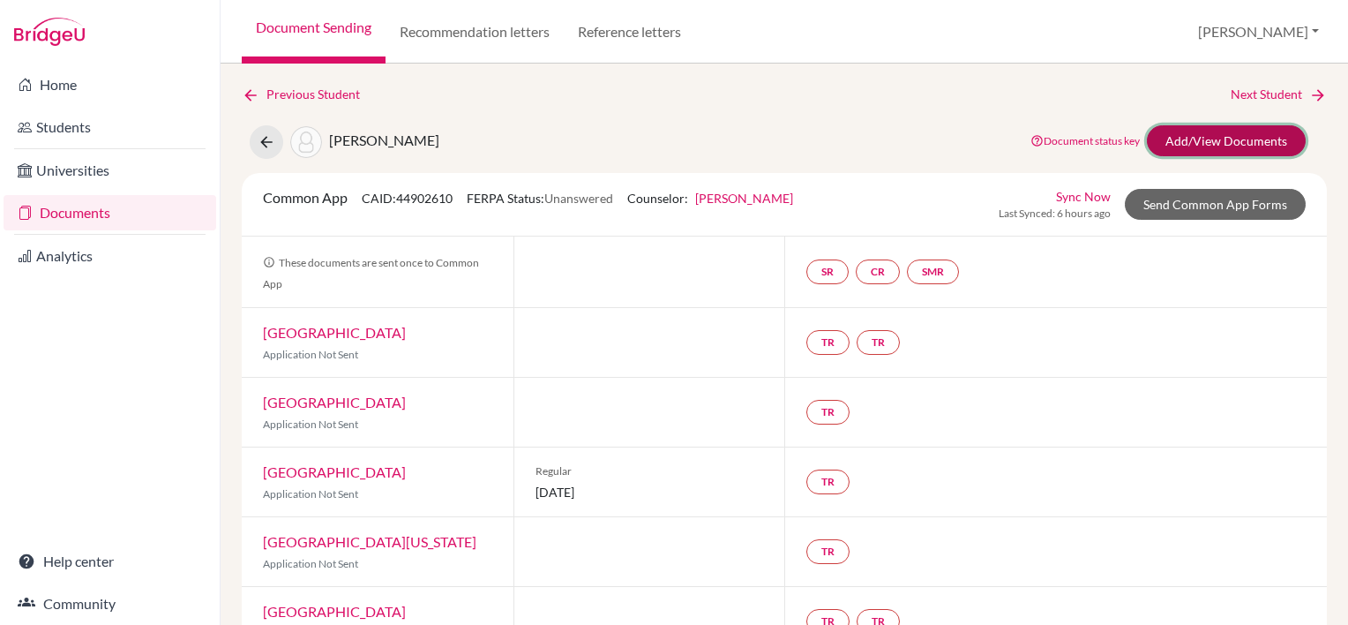
click at [1236, 138] on link "Add/View Documents" at bounding box center [1226, 140] width 159 height 31
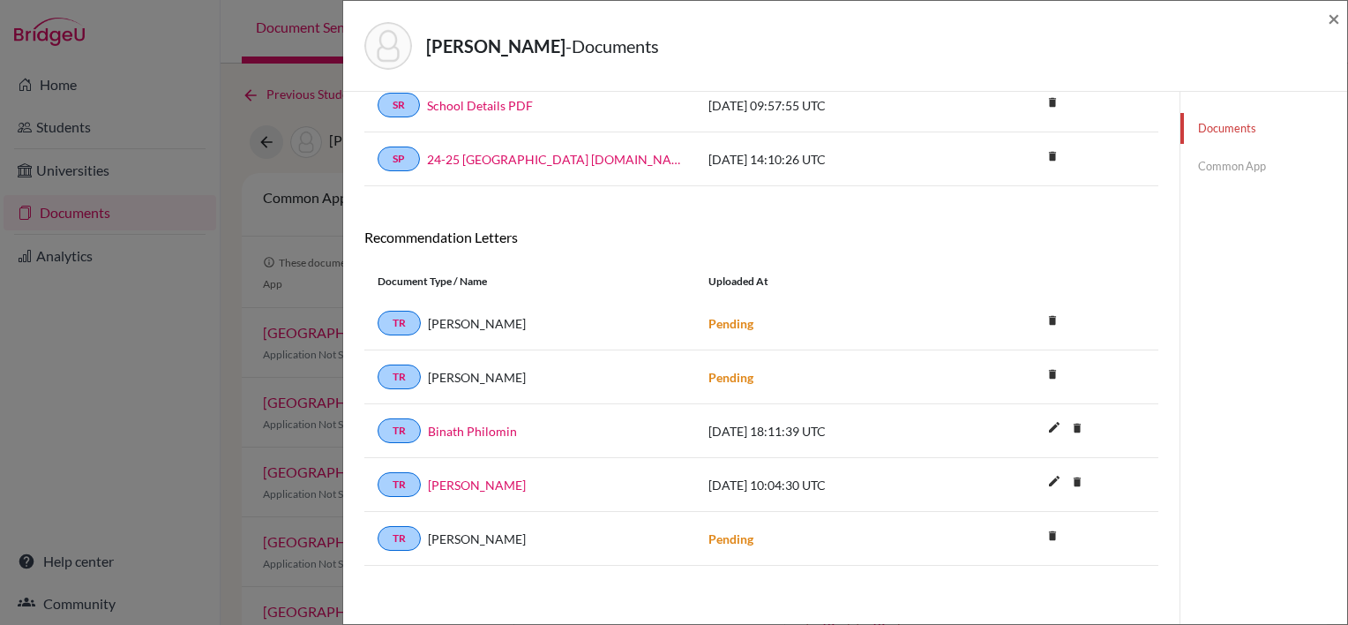
scroll to position [99, 0]
click at [1334, 15] on span "×" at bounding box center [1334, 18] width 12 height 26
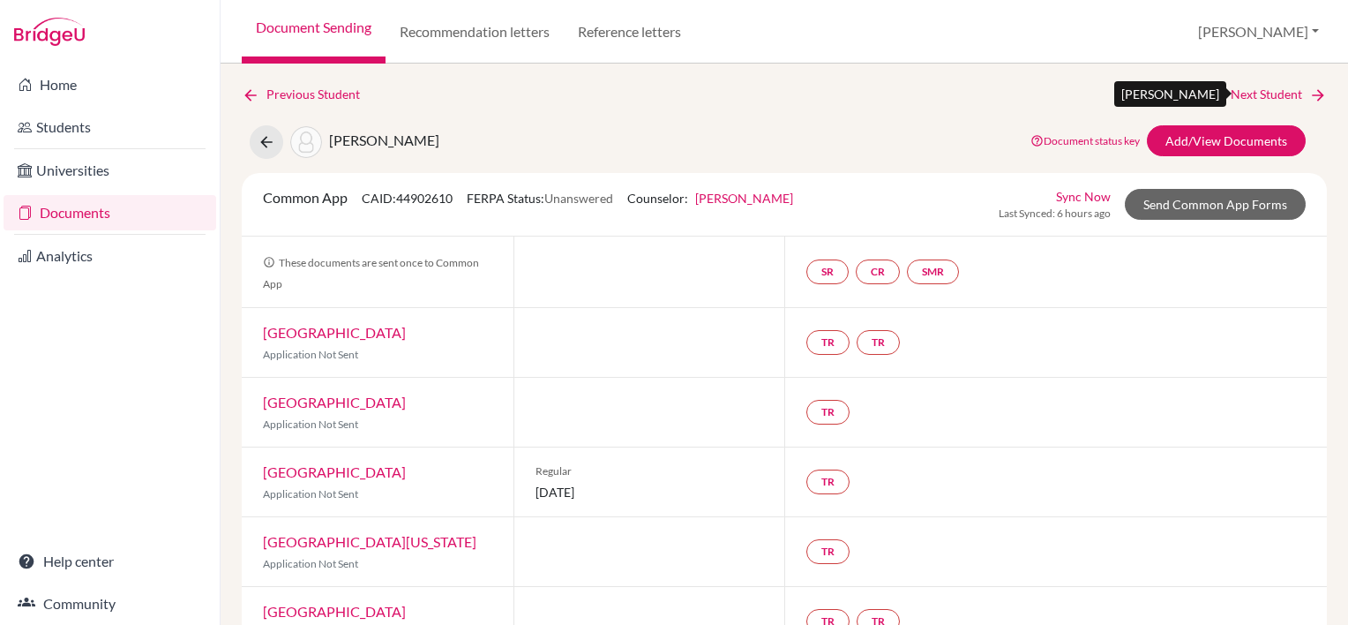
click at [1249, 88] on link "Next Student" at bounding box center [1279, 94] width 96 height 19
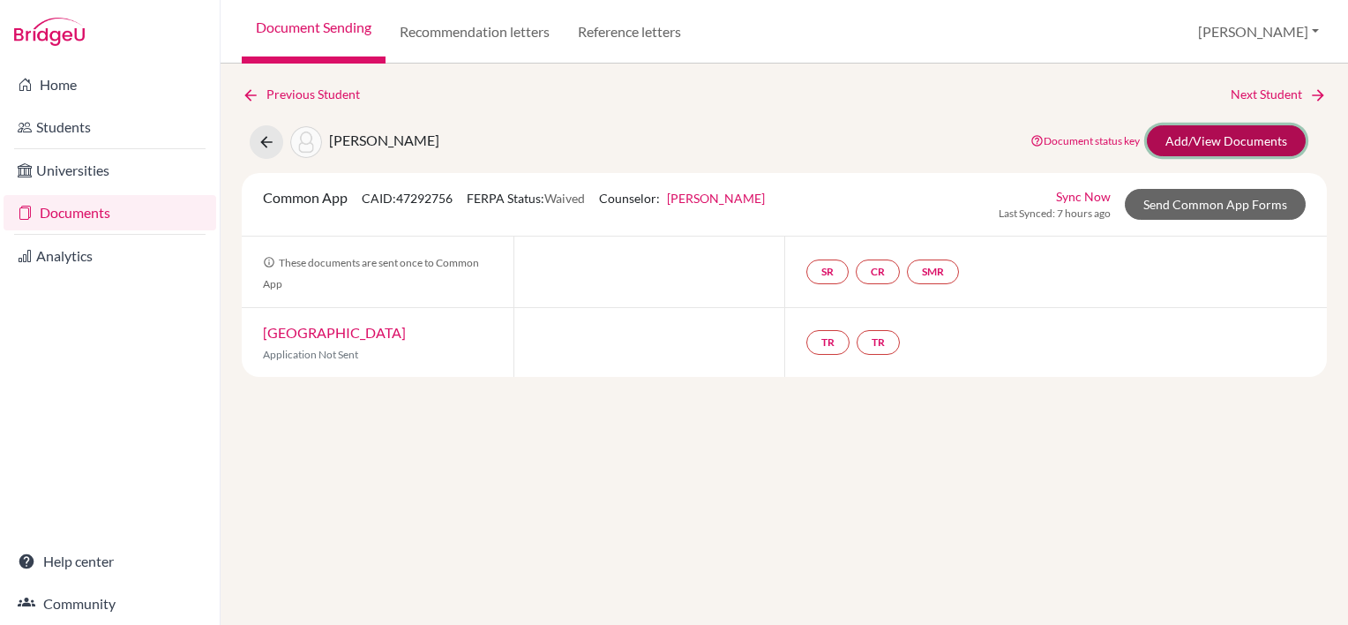
click at [1242, 140] on link "Add/View Documents" at bounding box center [1226, 140] width 159 height 31
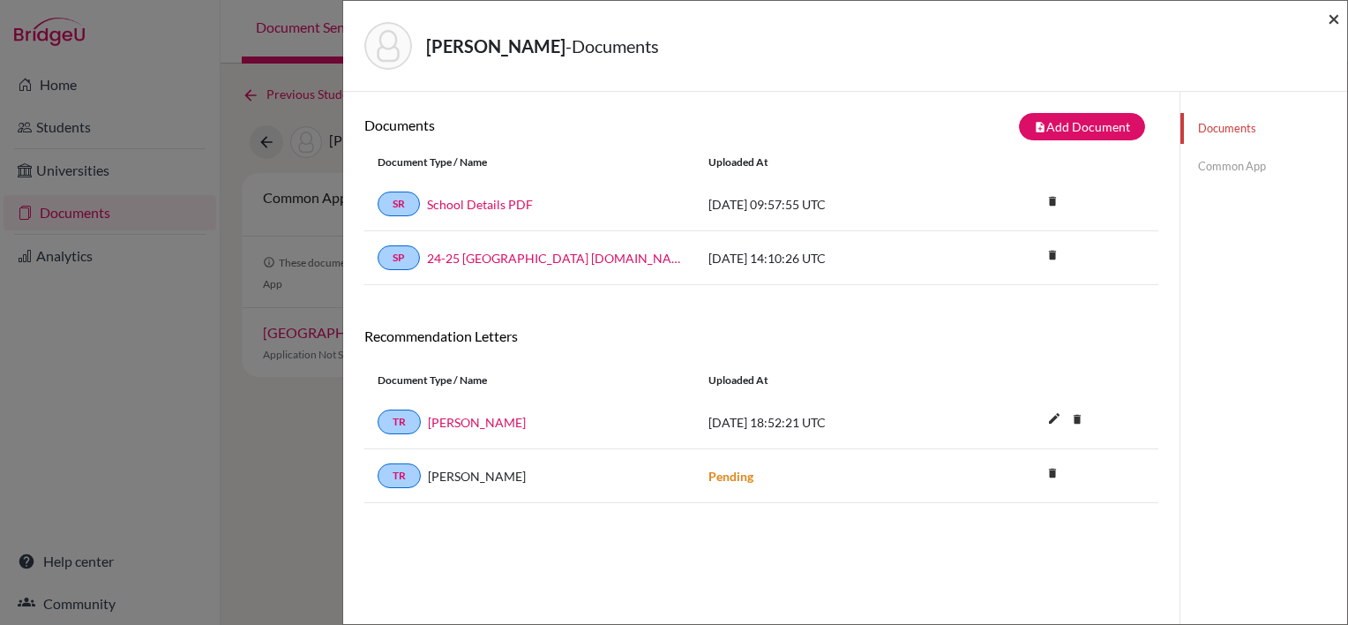
drag, startPoint x: 1329, startPoint y: 12, endPoint x: 1327, endPoint y: 26, distance: 13.4
click at [1329, 12] on span "×" at bounding box center [1334, 18] width 12 height 26
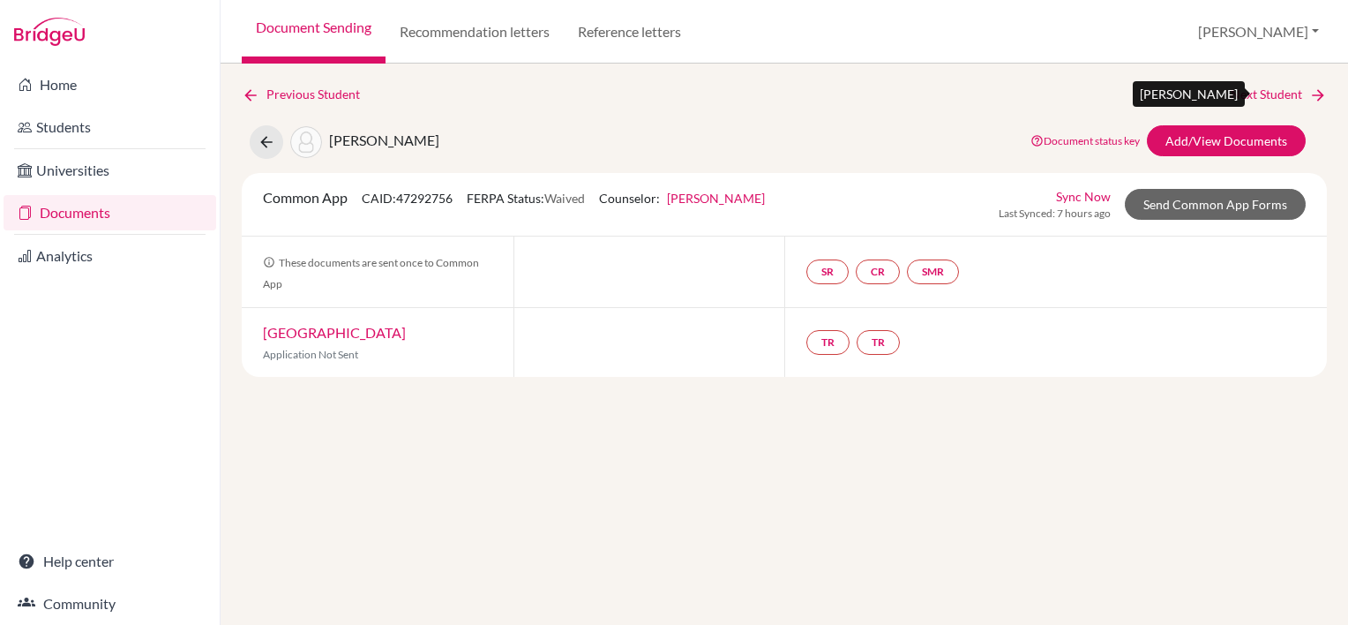
click at [1271, 102] on link "Next Student" at bounding box center [1279, 94] width 96 height 19
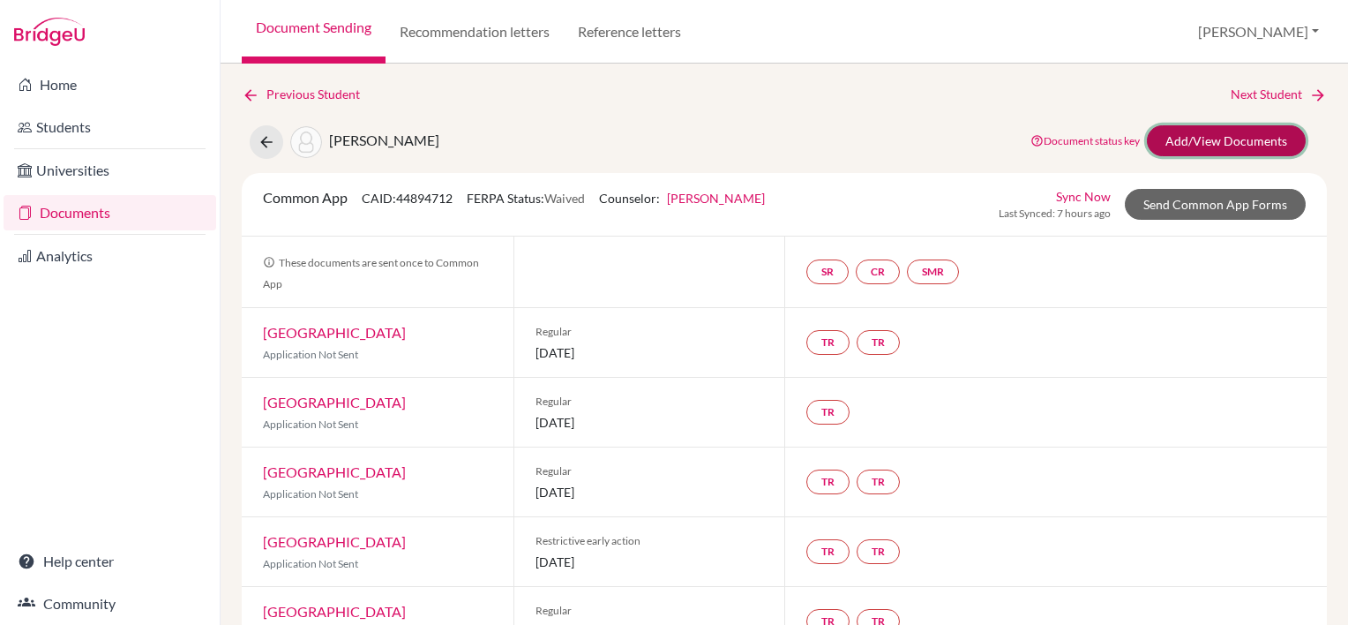
click at [1242, 142] on link "Add/View Documents" at bounding box center [1226, 140] width 159 height 31
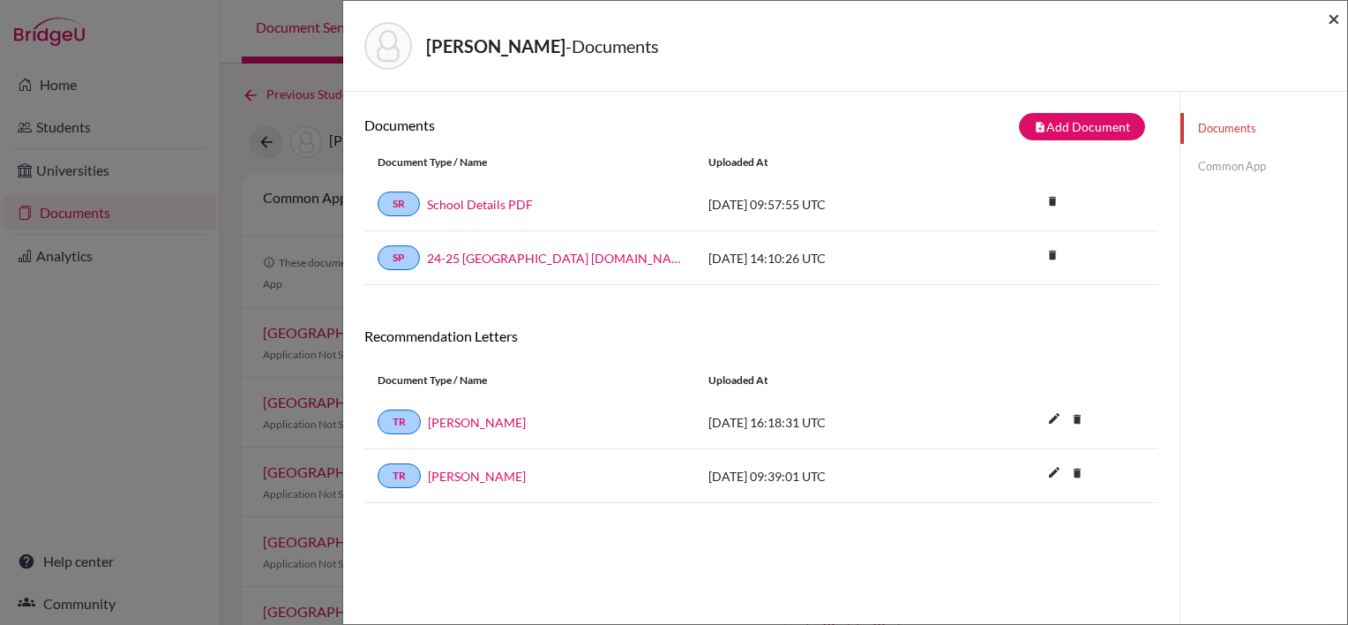
click at [1340, 14] on span "×" at bounding box center [1334, 18] width 12 height 26
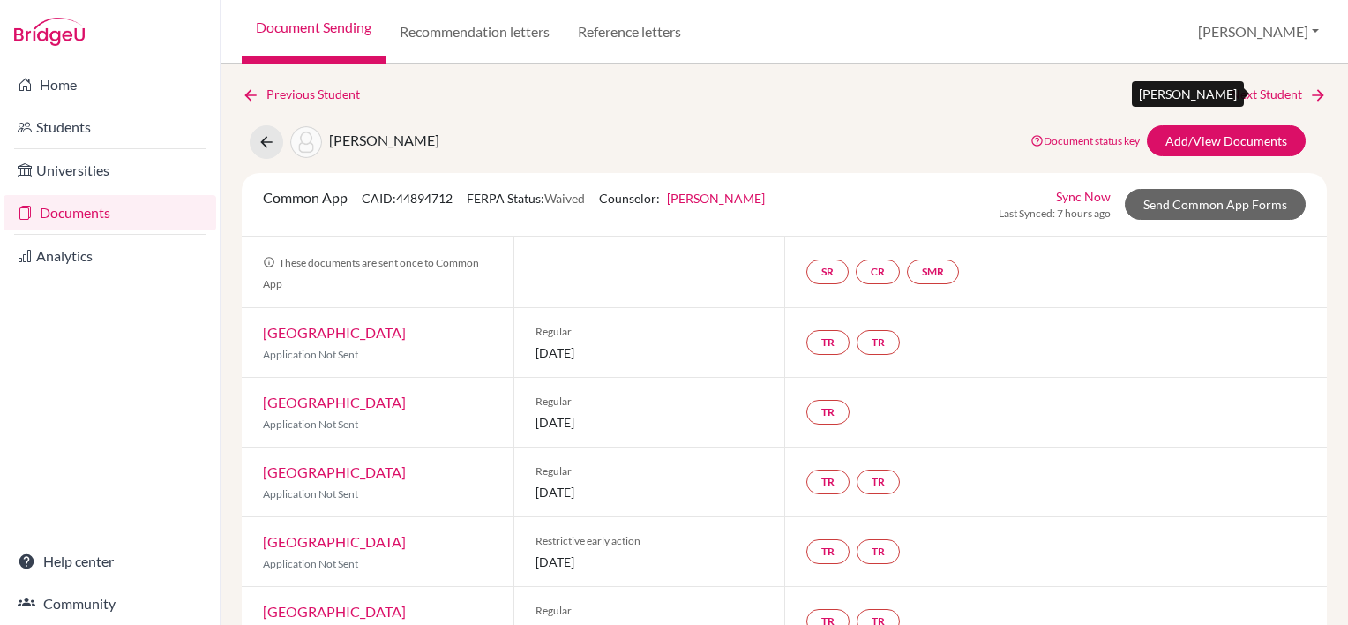
click at [1261, 85] on link "Next Student" at bounding box center [1279, 94] width 96 height 19
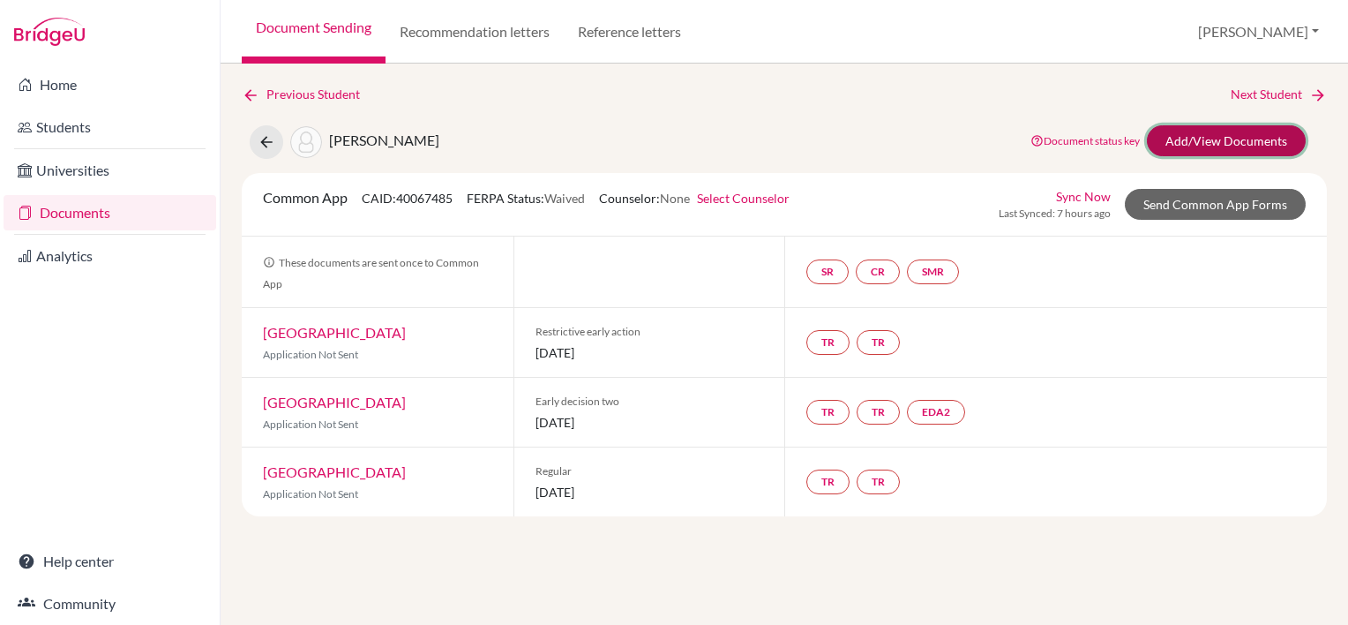
click at [1235, 135] on link "Add/View Documents" at bounding box center [1226, 140] width 159 height 31
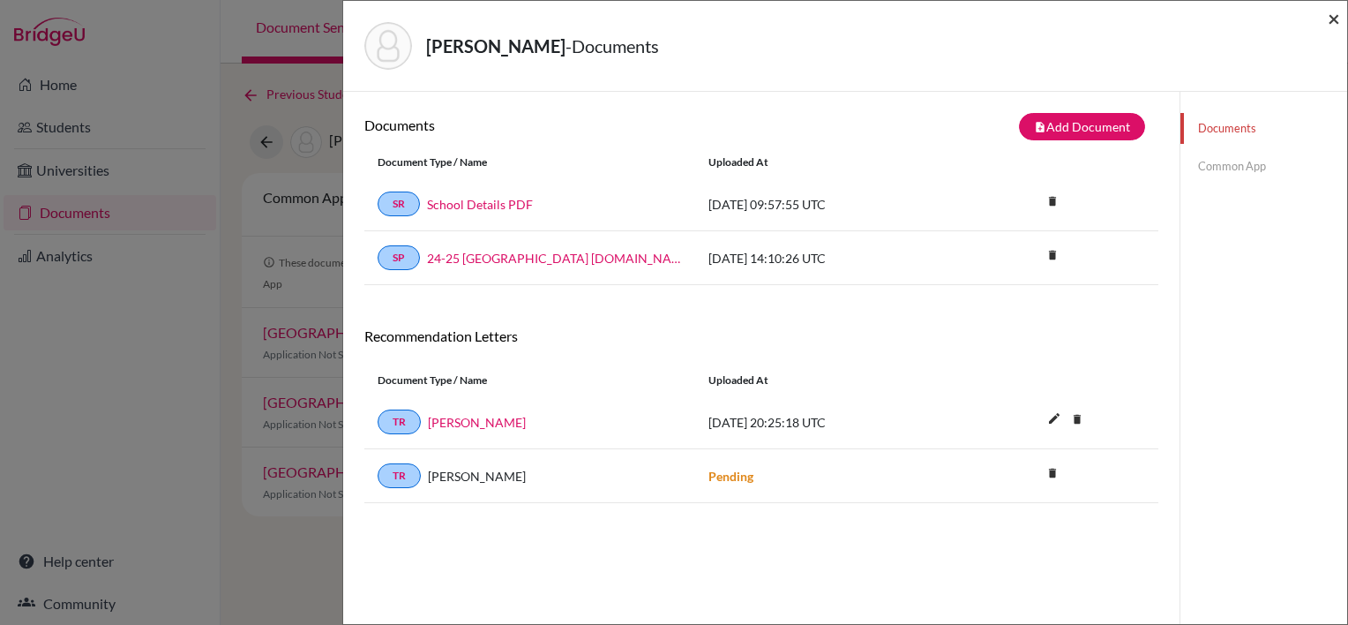
click at [1334, 21] on span "×" at bounding box center [1334, 18] width 12 height 26
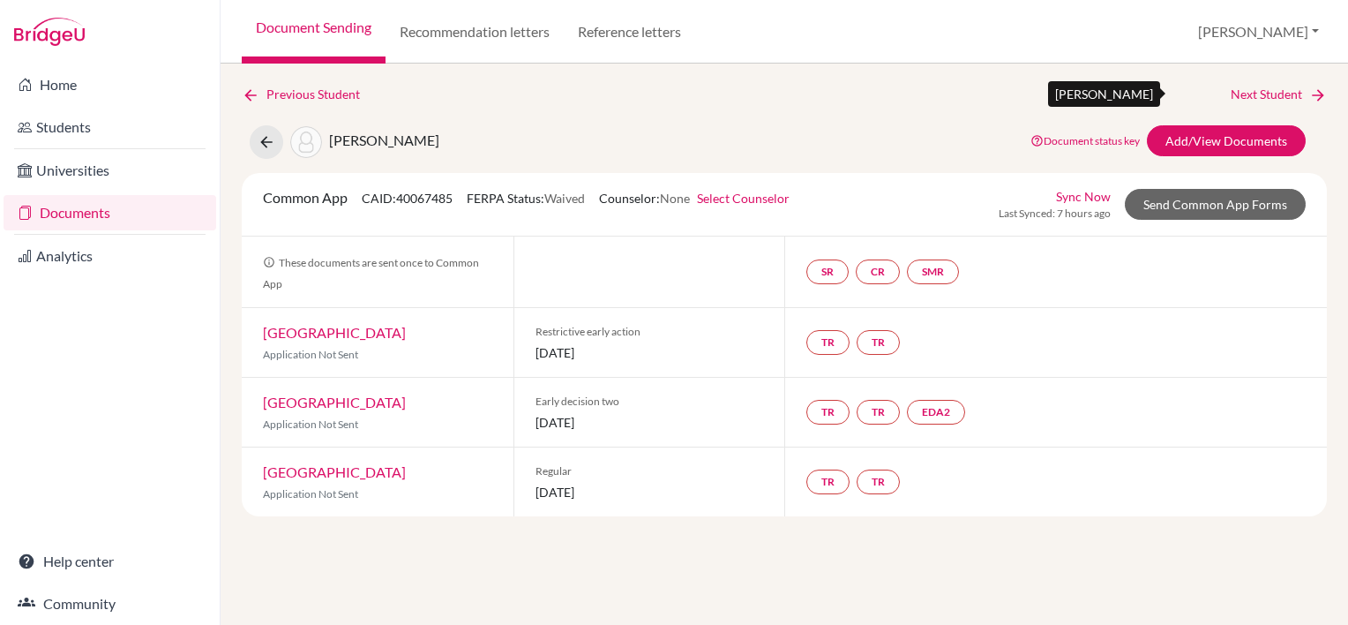
click at [1279, 94] on link "Next Student" at bounding box center [1279, 94] width 96 height 19
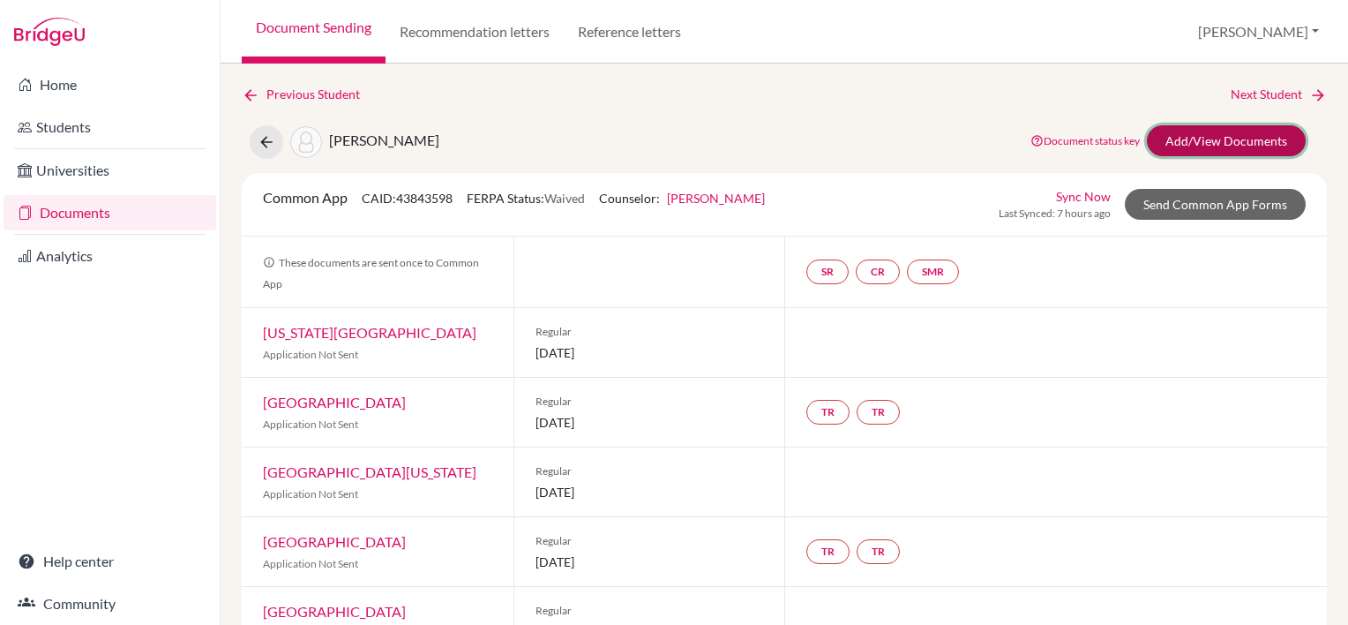
click at [1238, 138] on link "Add/View Documents" at bounding box center [1226, 140] width 159 height 31
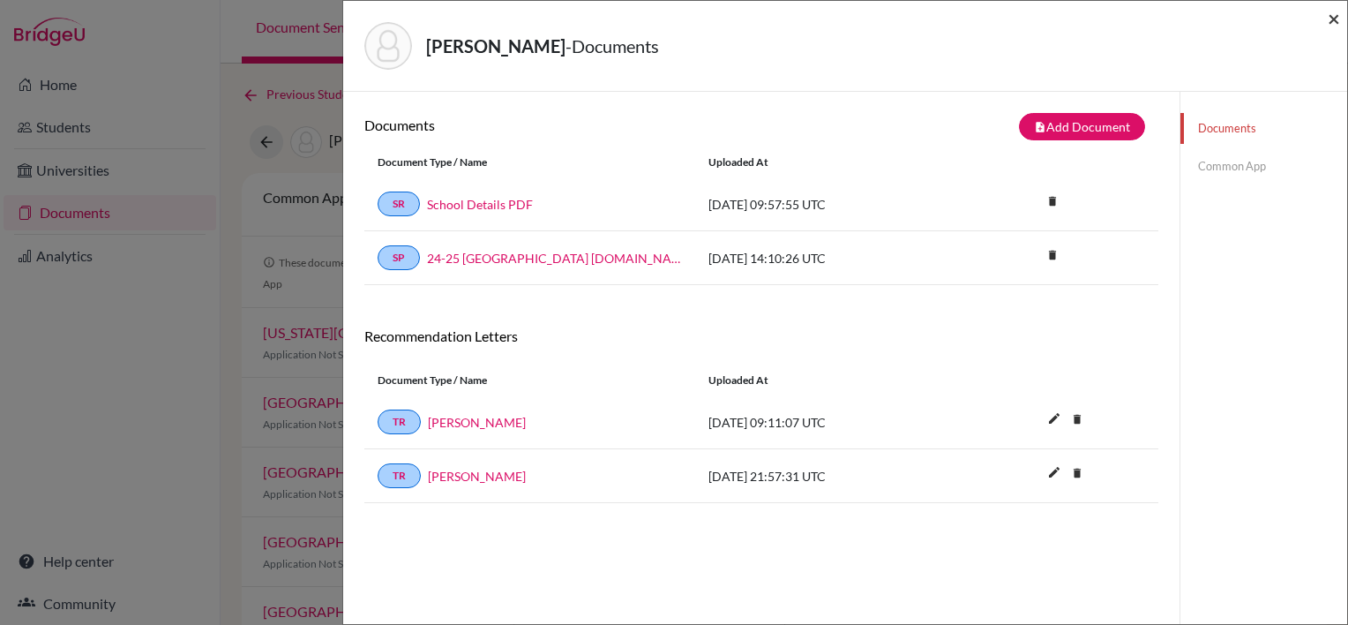
click at [1331, 19] on span "×" at bounding box center [1334, 18] width 12 height 26
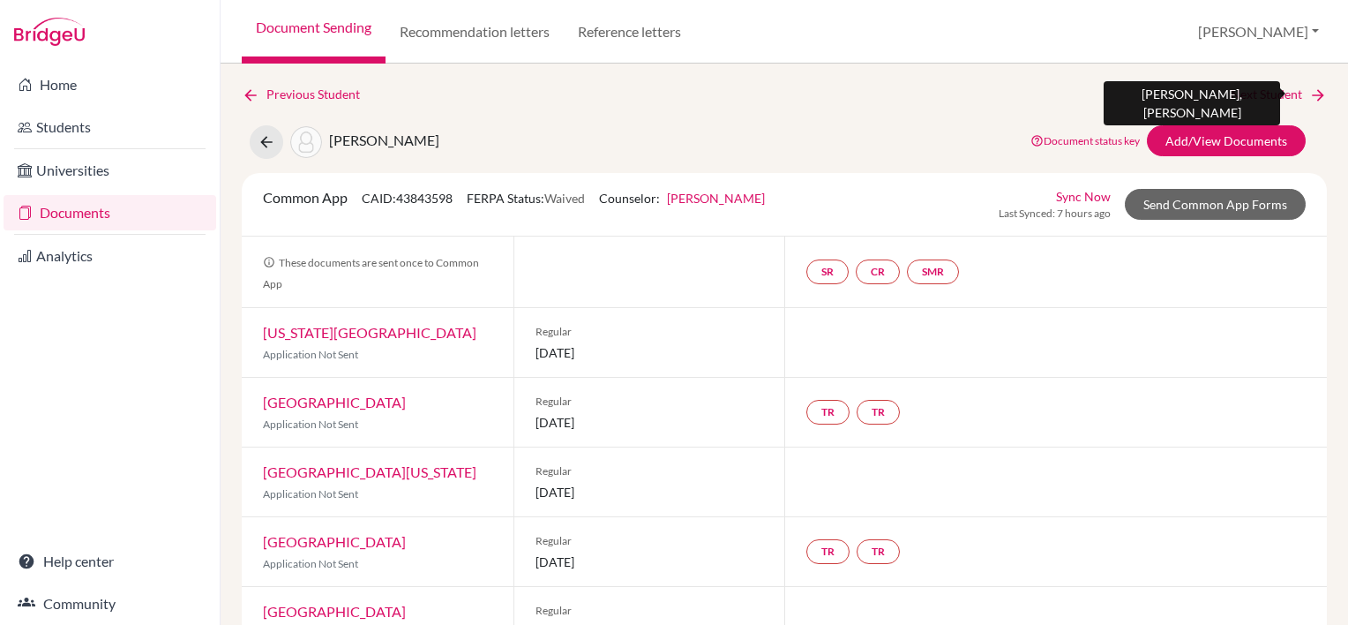
click at [1241, 94] on link "Next Student" at bounding box center [1279, 94] width 96 height 19
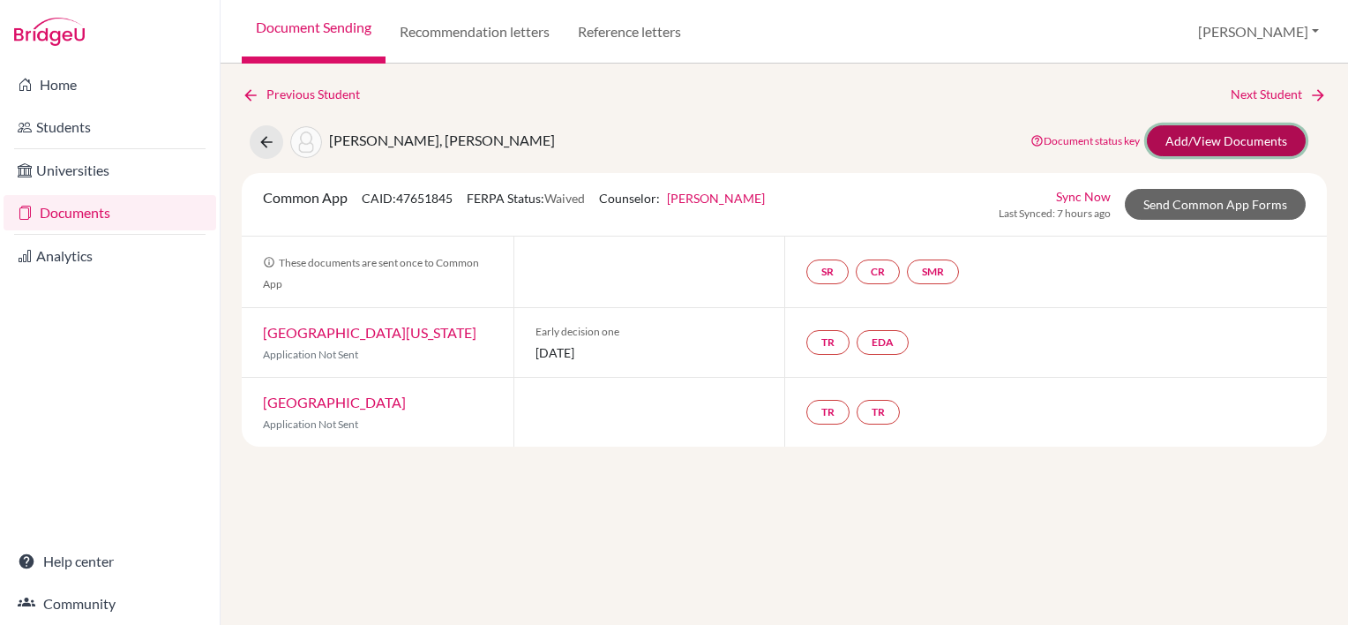
click at [1197, 140] on link "Add/View Documents" at bounding box center [1226, 140] width 159 height 31
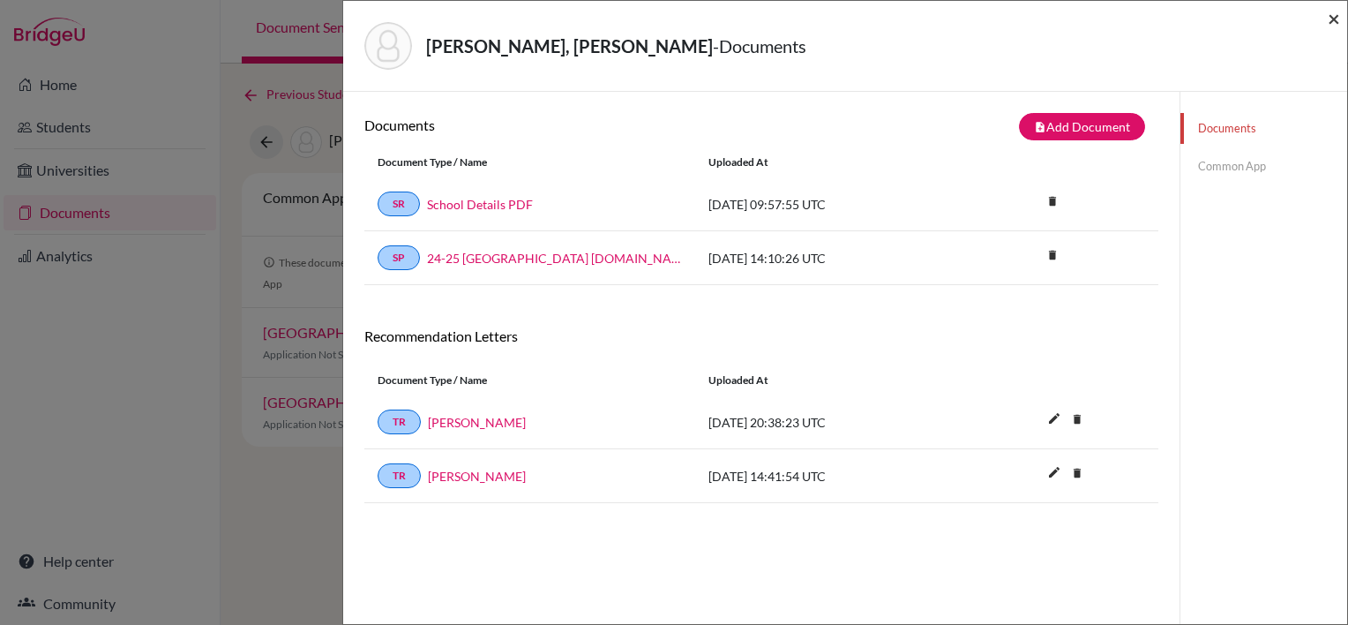
click at [1332, 21] on span "×" at bounding box center [1334, 18] width 12 height 26
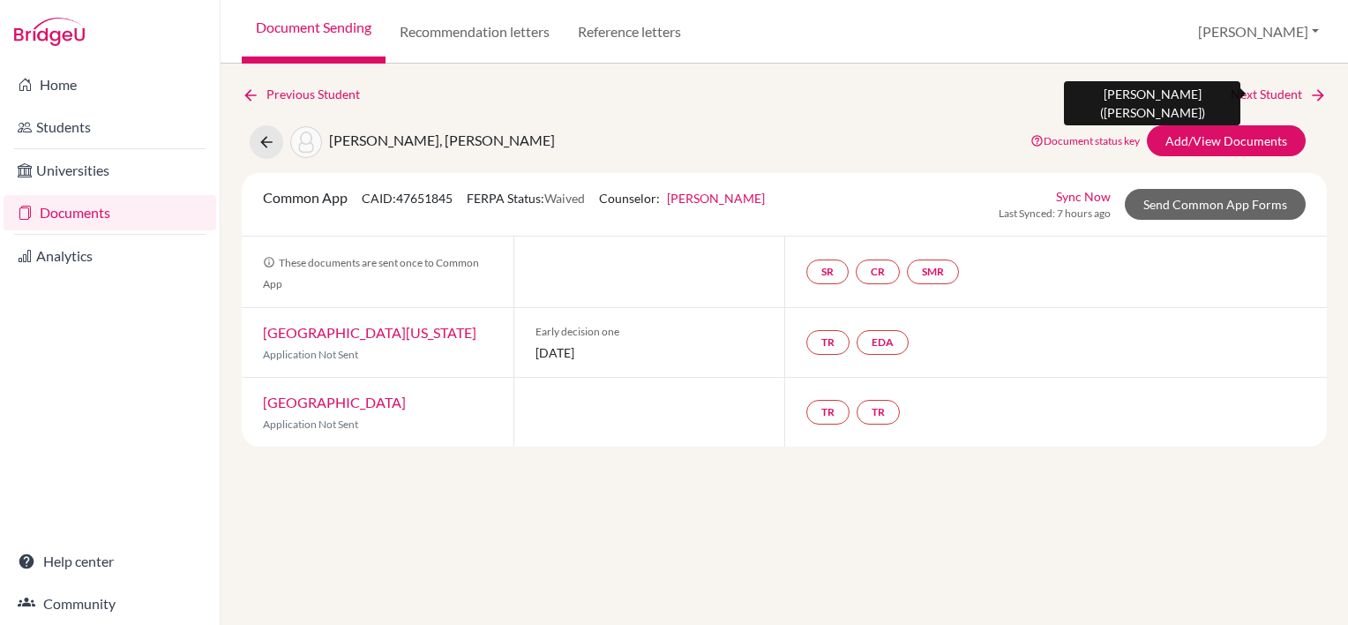
click at [1279, 93] on link "Next Student" at bounding box center [1279, 94] width 96 height 19
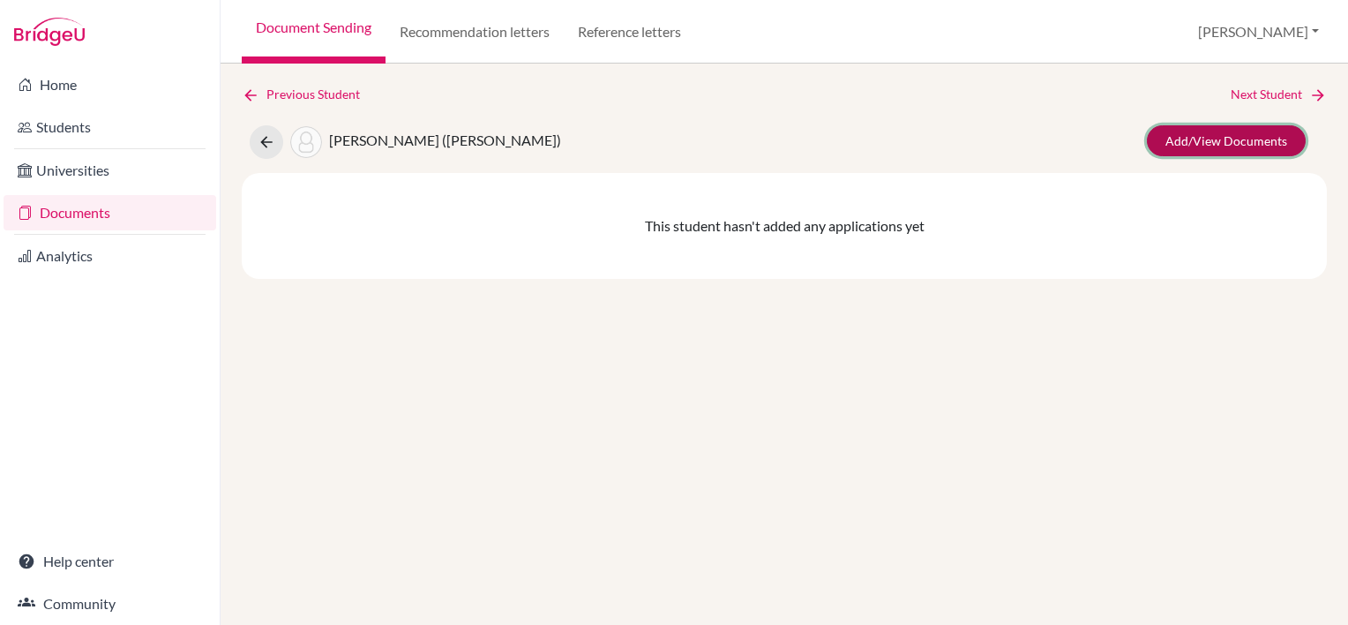
click at [1220, 139] on link "Add/View Documents" at bounding box center [1226, 140] width 159 height 31
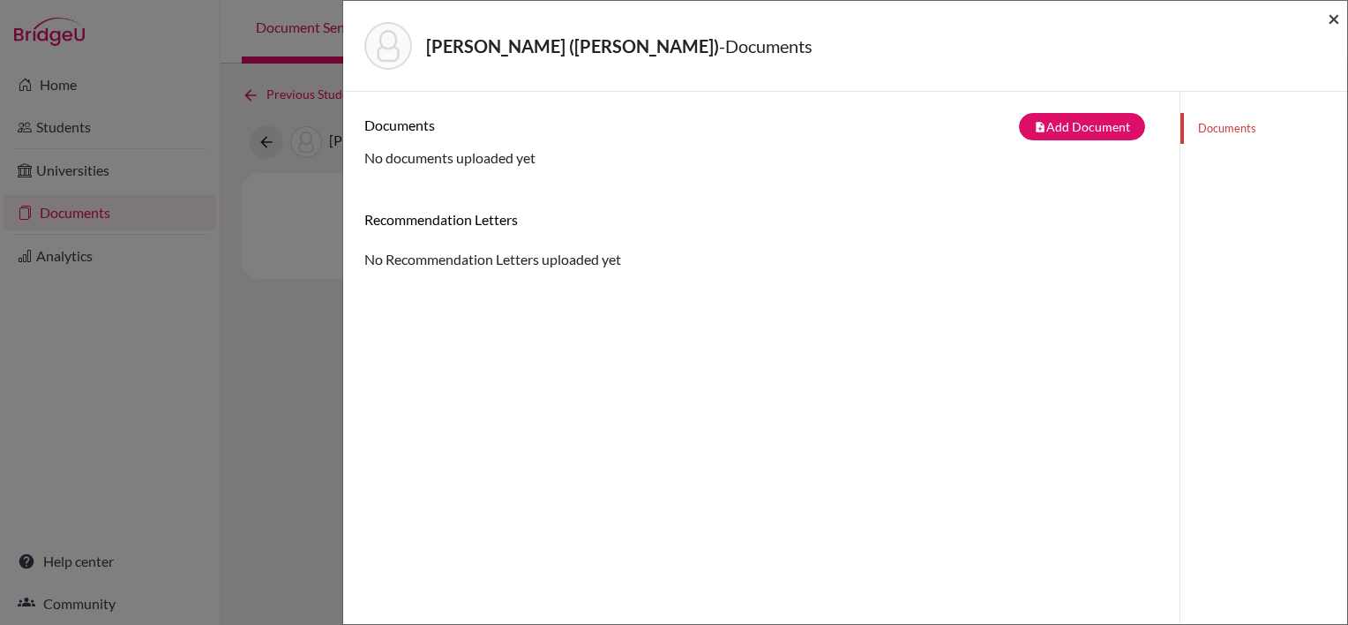
click at [1340, 16] on span "×" at bounding box center [1334, 18] width 12 height 26
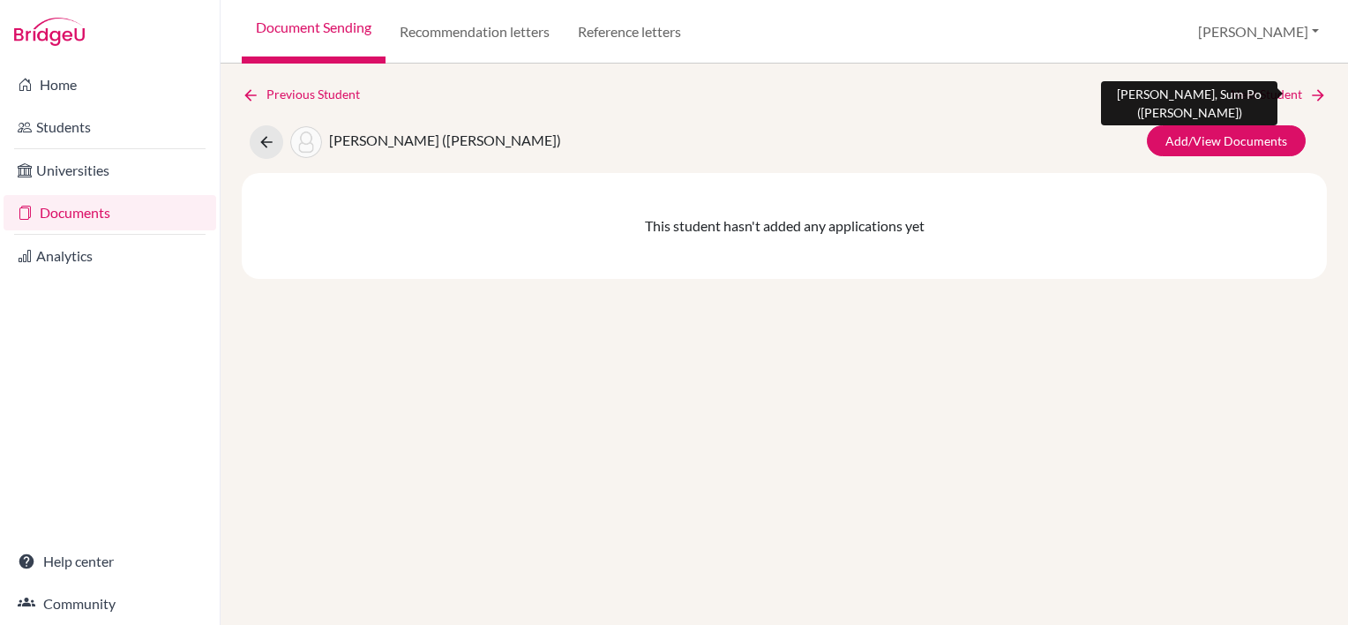
click at [1239, 93] on link "Next Student" at bounding box center [1279, 94] width 96 height 19
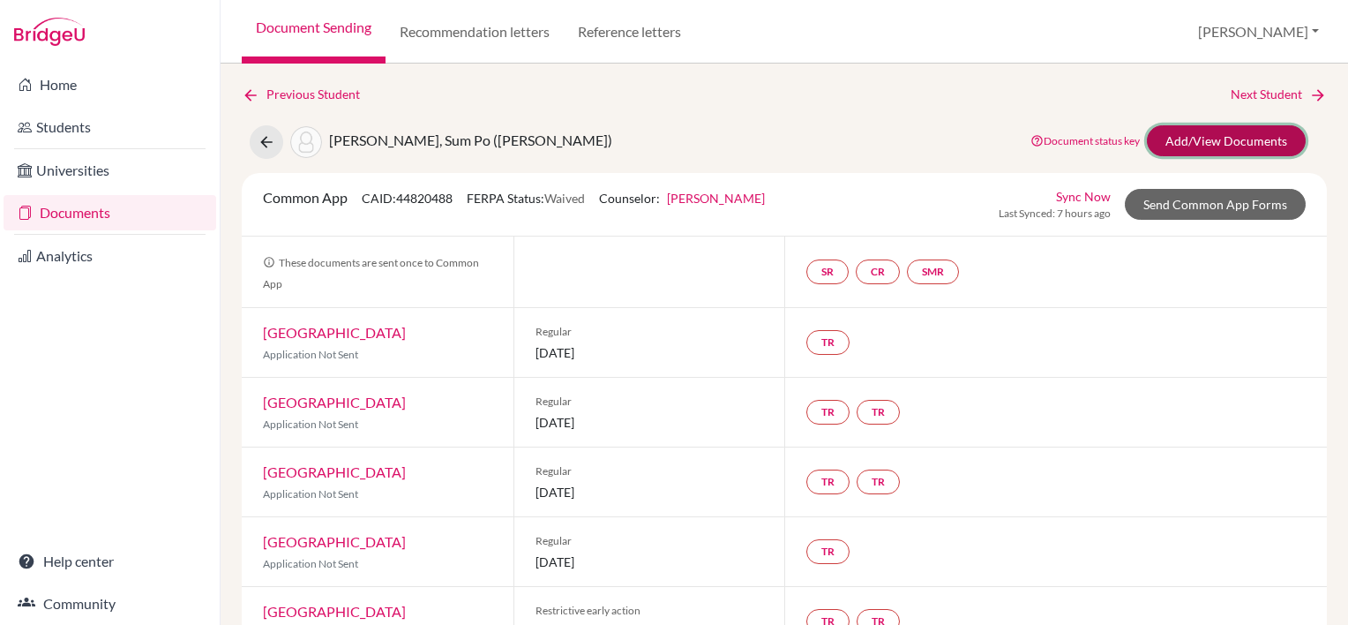
click at [1244, 136] on link "Add/View Documents" at bounding box center [1226, 140] width 159 height 31
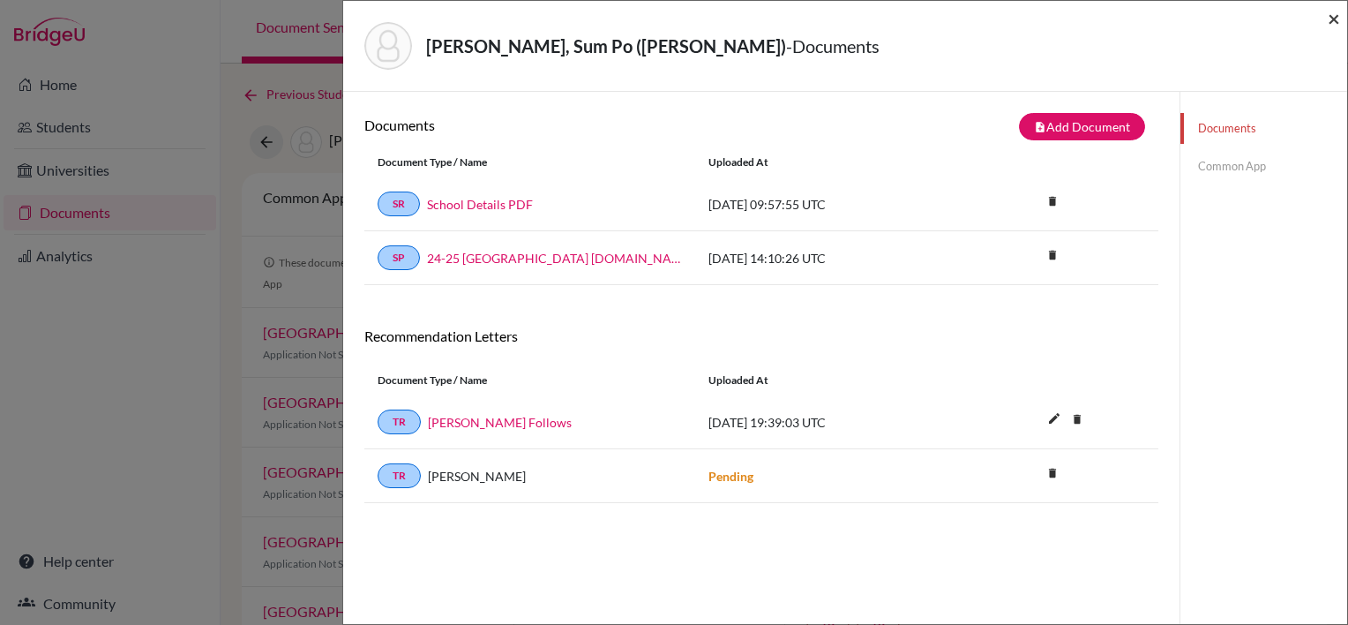
click at [1332, 21] on span "×" at bounding box center [1334, 18] width 12 height 26
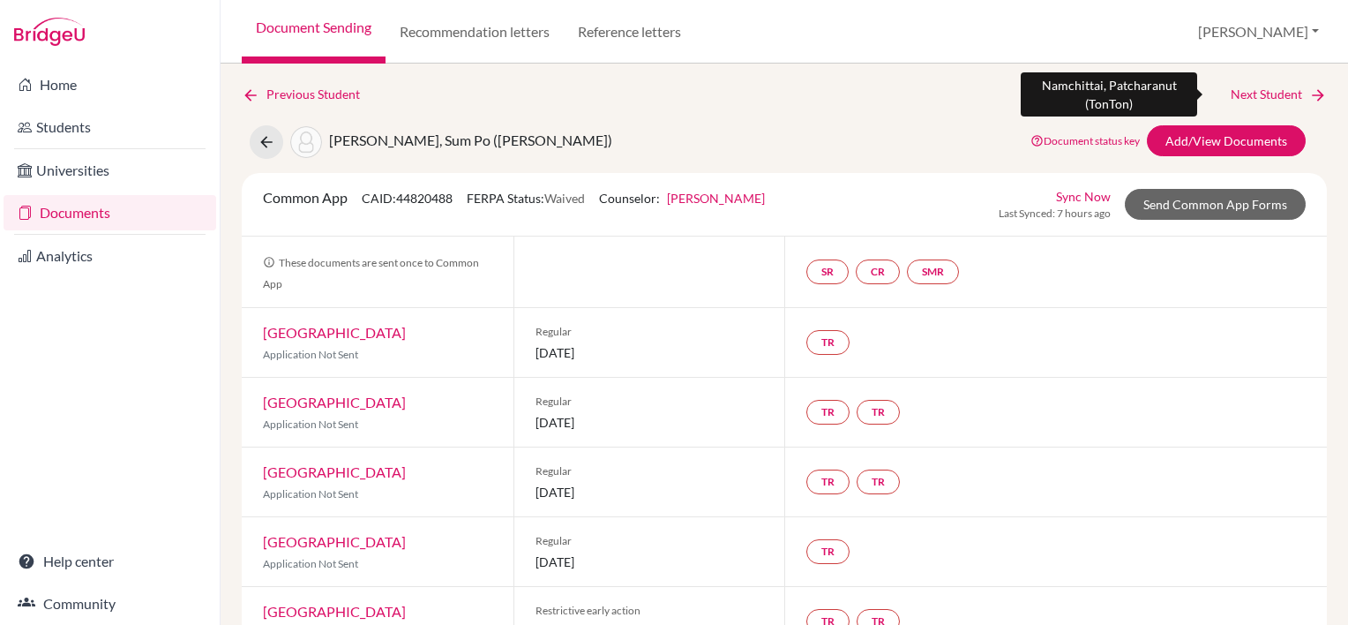
click at [1268, 91] on link "Next Student" at bounding box center [1279, 94] width 96 height 19
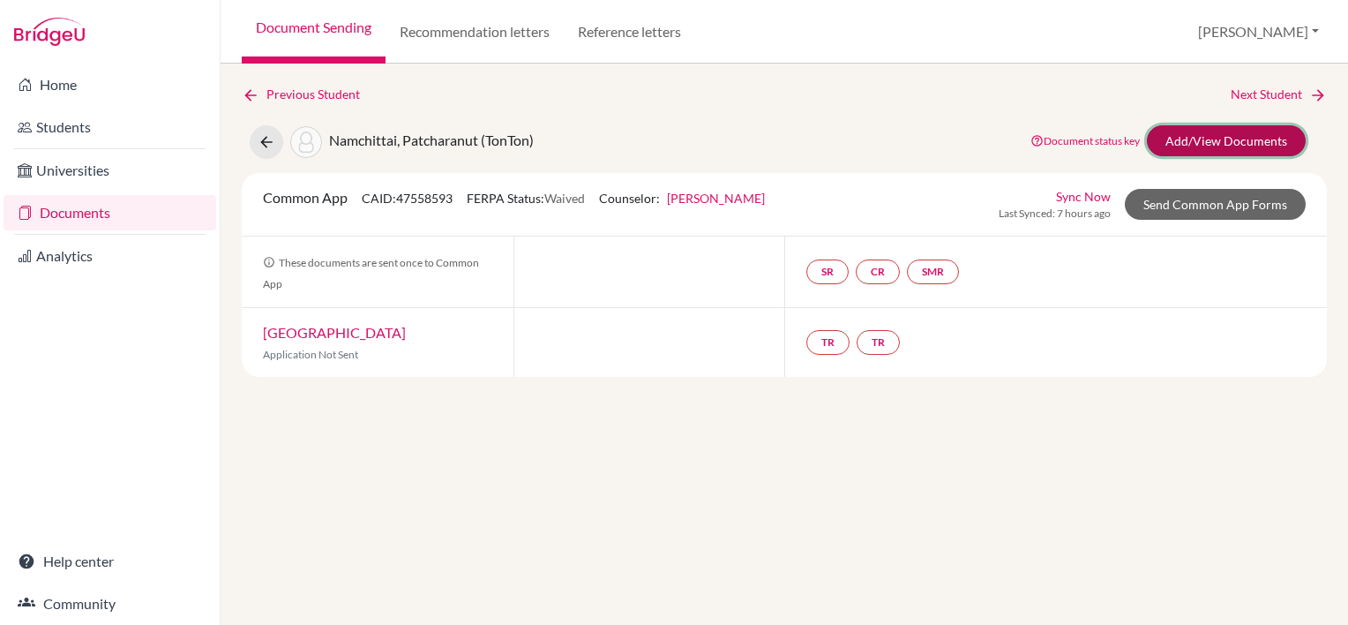
click at [1251, 139] on link "Add/View Documents" at bounding box center [1226, 140] width 159 height 31
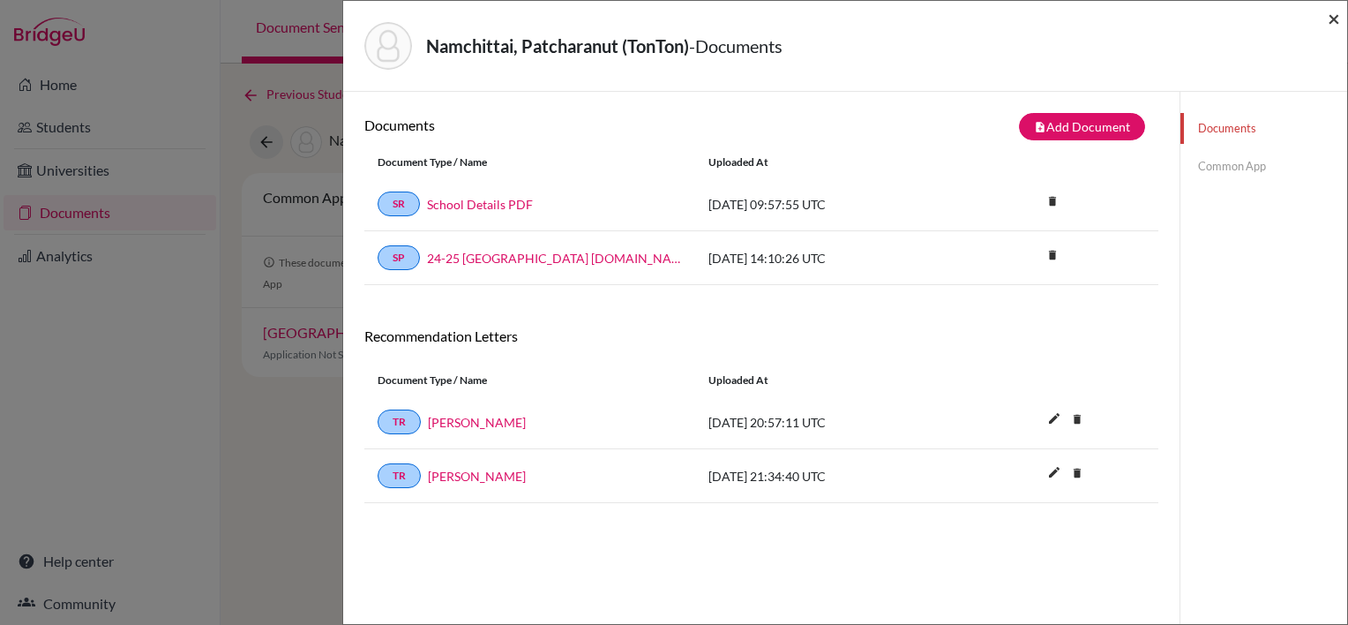
click at [1340, 16] on span "×" at bounding box center [1334, 18] width 12 height 26
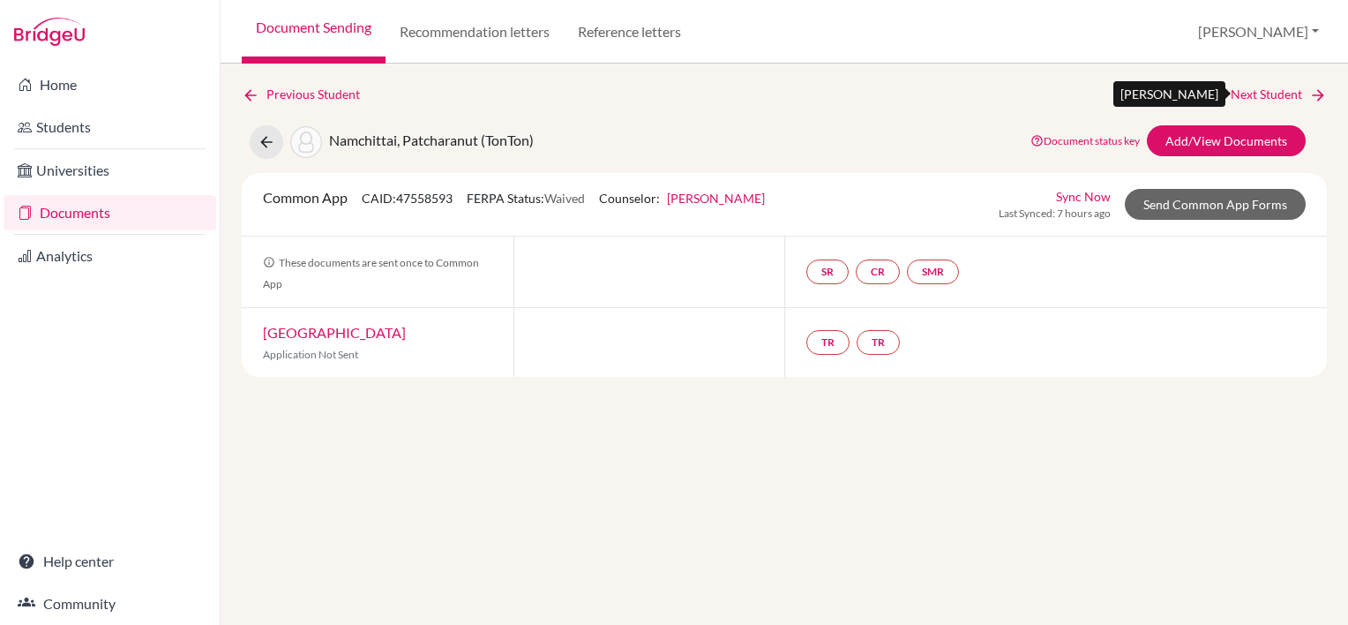
click at [1260, 90] on link "Next Student" at bounding box center [1279, 94] width 96 height 19
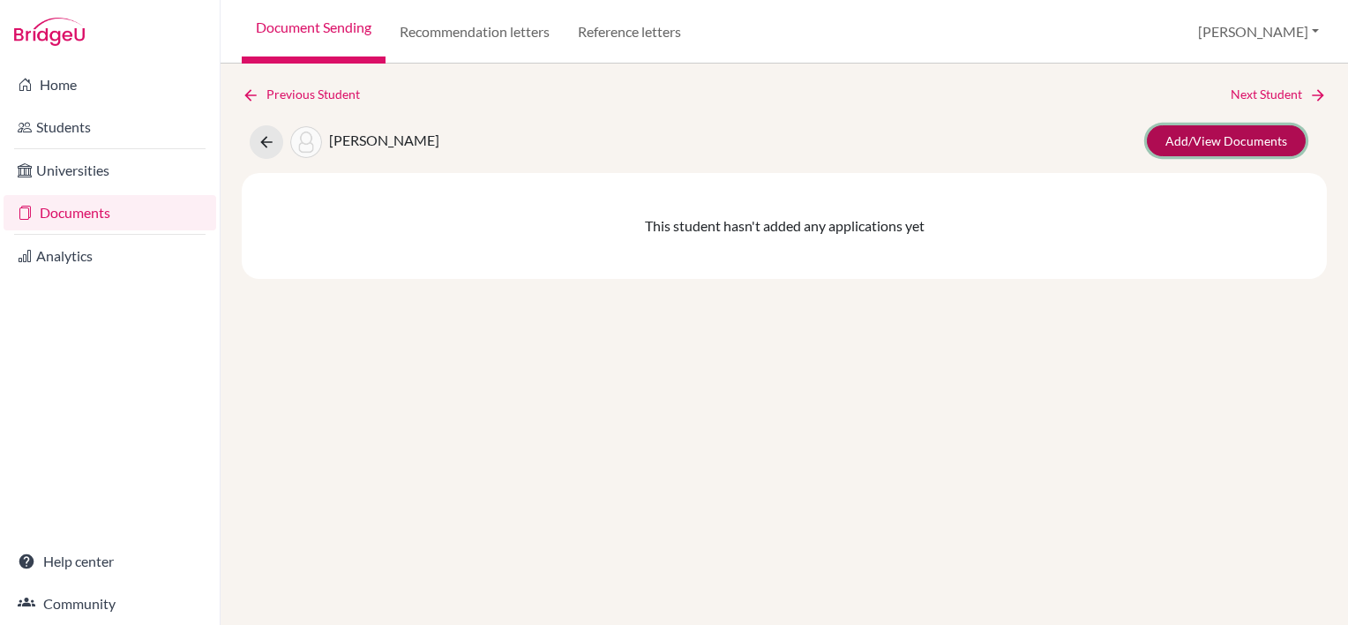
click at [1242, 133] on link "Add/View Documents" at bounding box center [1226, 140] width 159 height 31
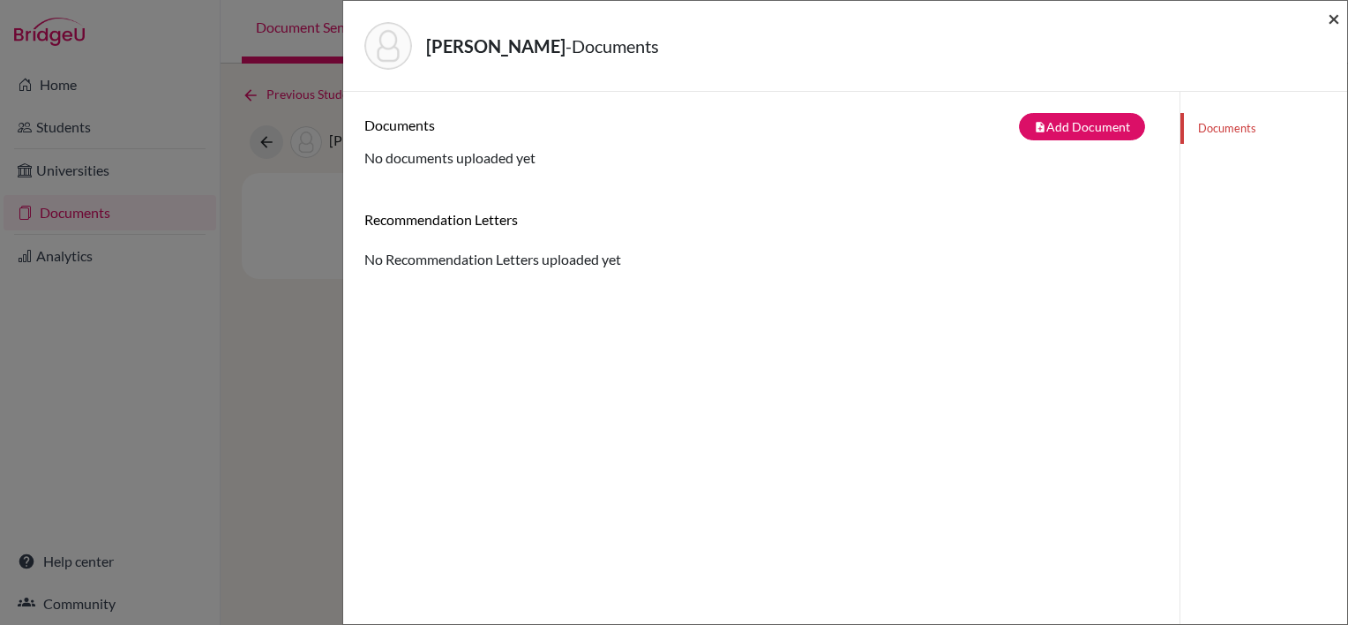
click at [1332, 22] on span "×" at bounding box center [1334, 18] width 12 height 26
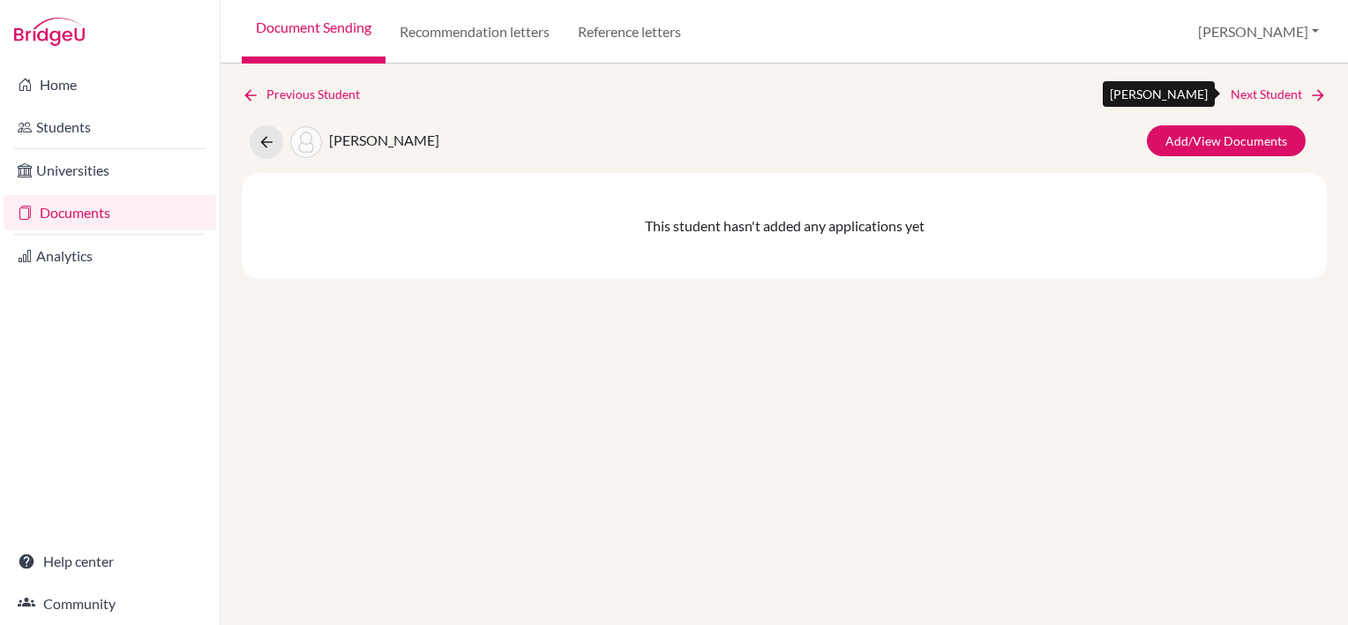
click at [1264, 92] on link "Next Student" at bounding box center [1279, 94] width 96 height 19
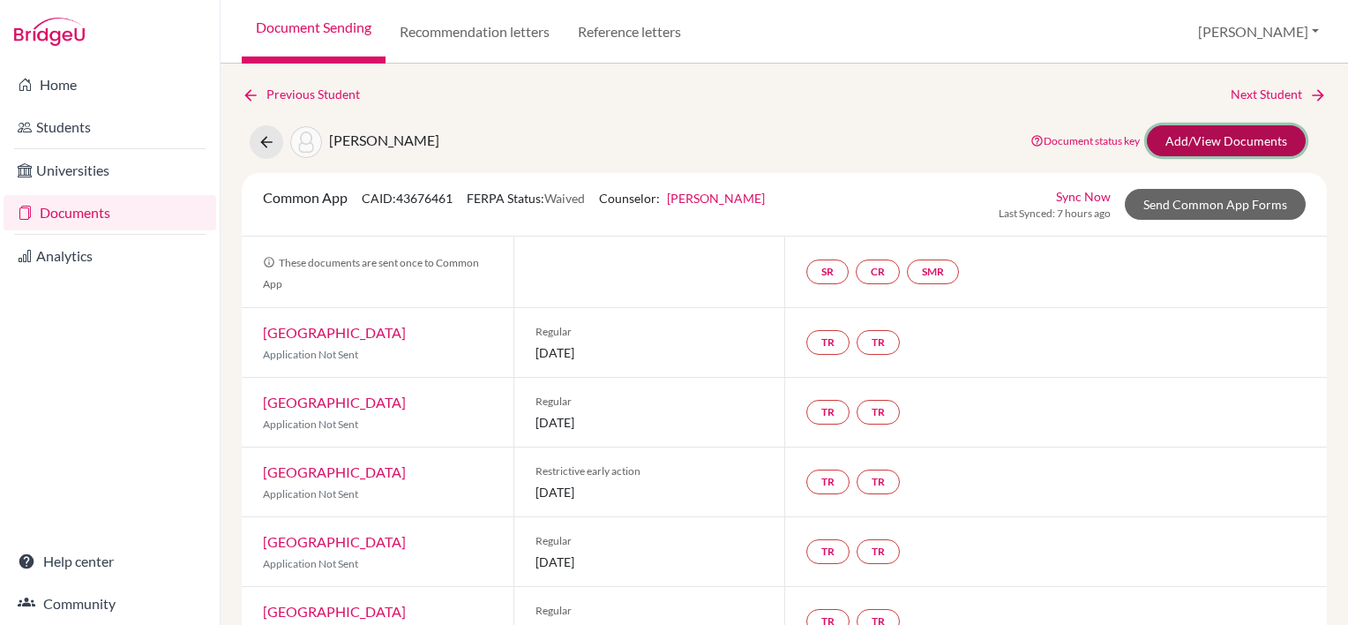
click at [1227, 138] on link "Add/View Documents" at bounding box center [1226, 140] width 159 height 31
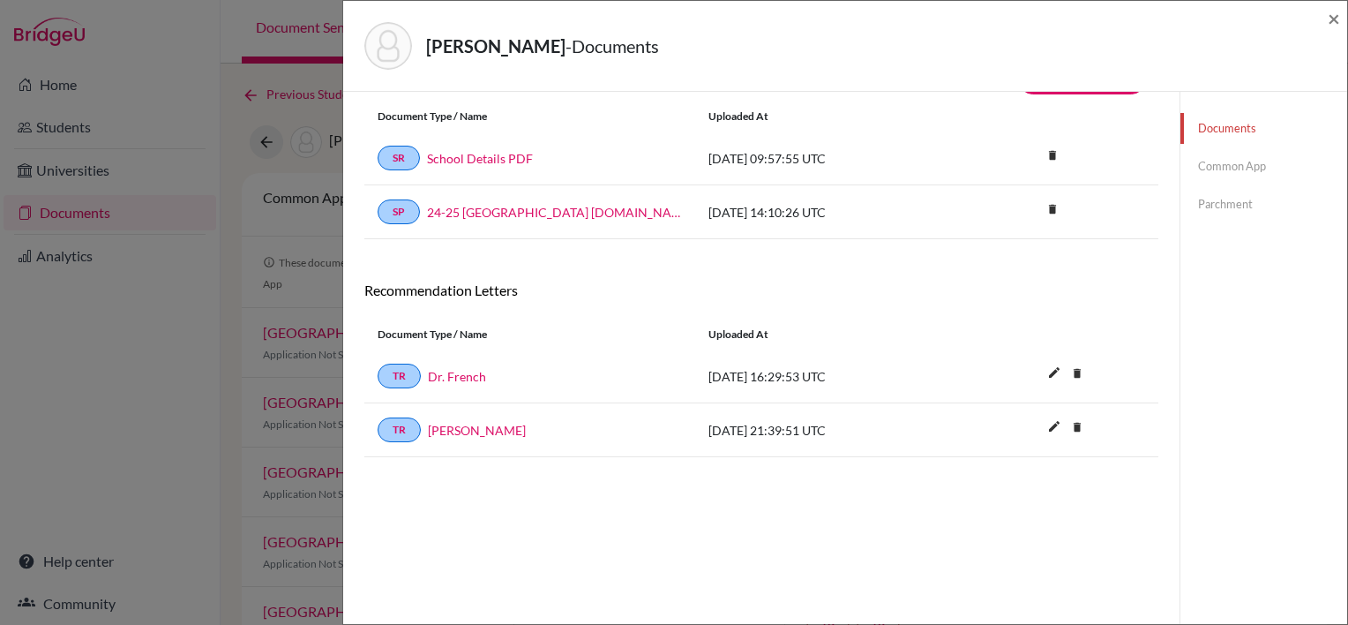
scroll to position [92, 0]
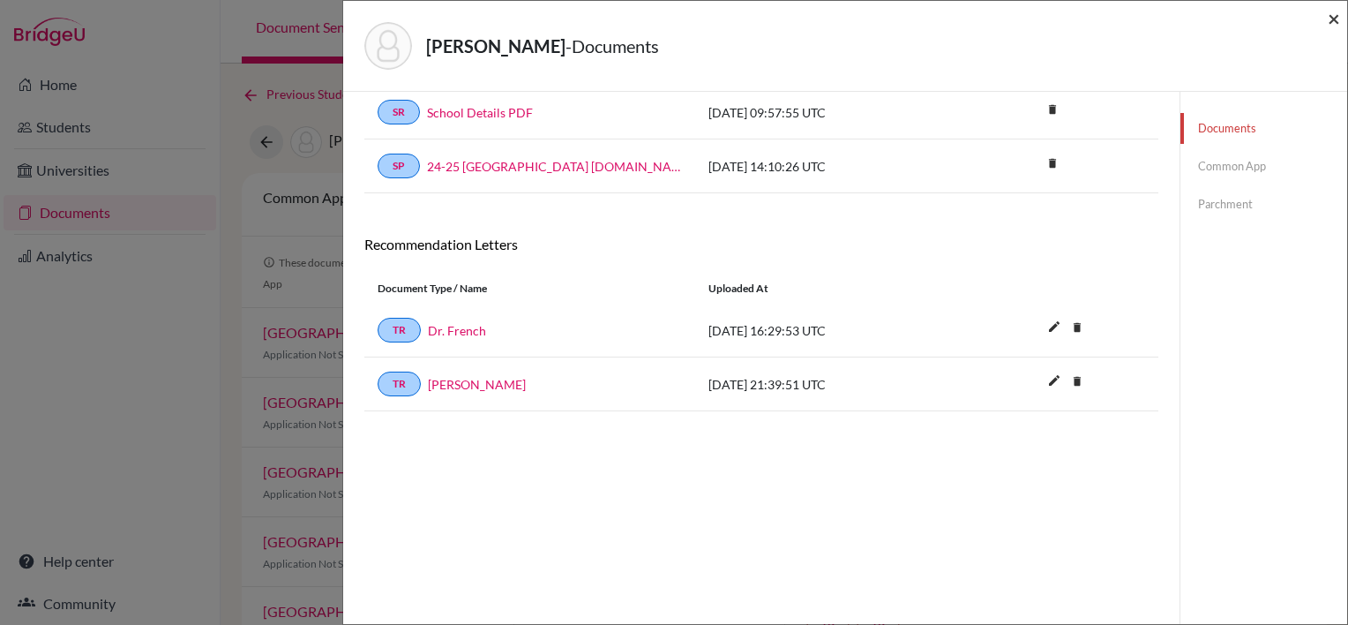
click at [1334, 19] on span "×" at bounding box center [1334, 18] width 12 height 26
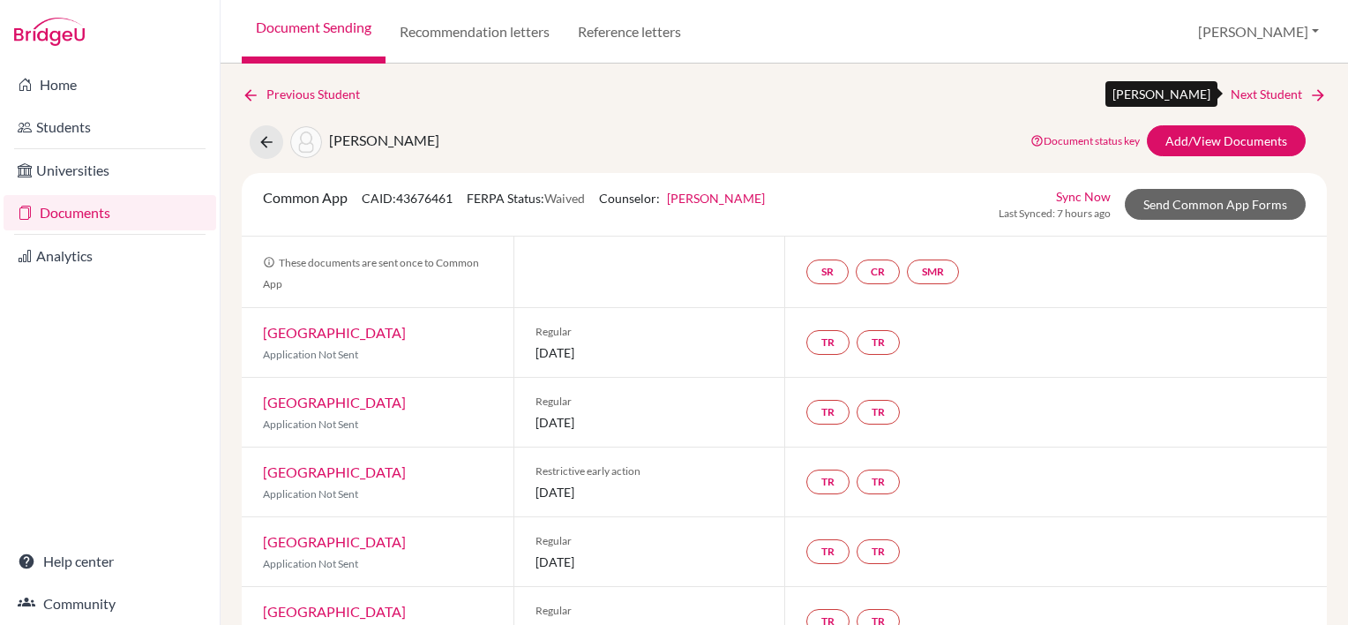
click at [1231, 96] on link "Next Student" at bounding box center [1279, 94] width 96 height 19
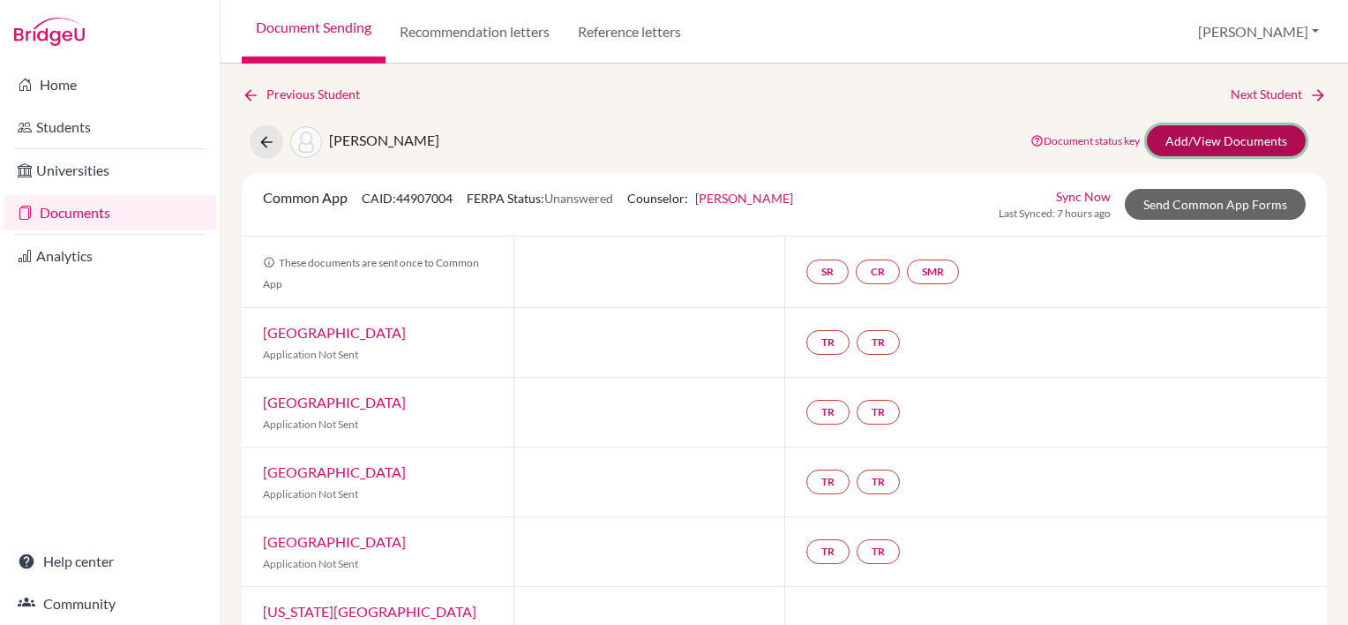
click at [1189, 139] on link "Add/View Documents" at bounding box center [1226, 140] width 159 height 31
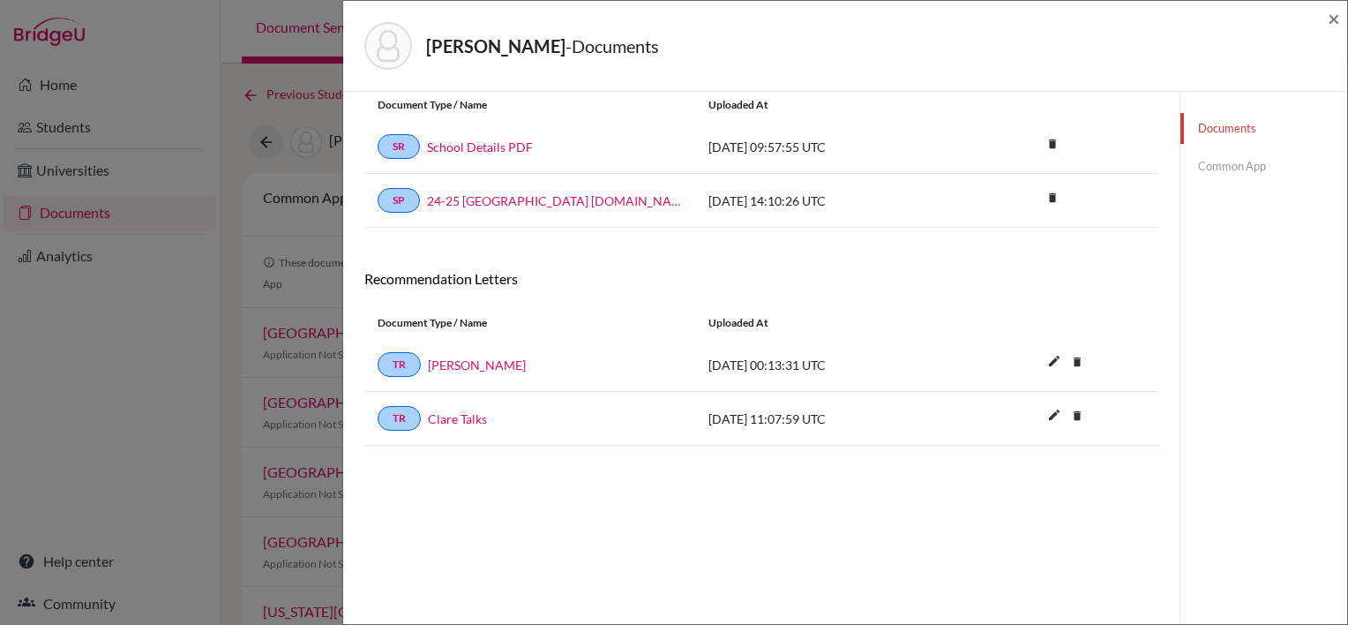
scroll to position [88, 0]
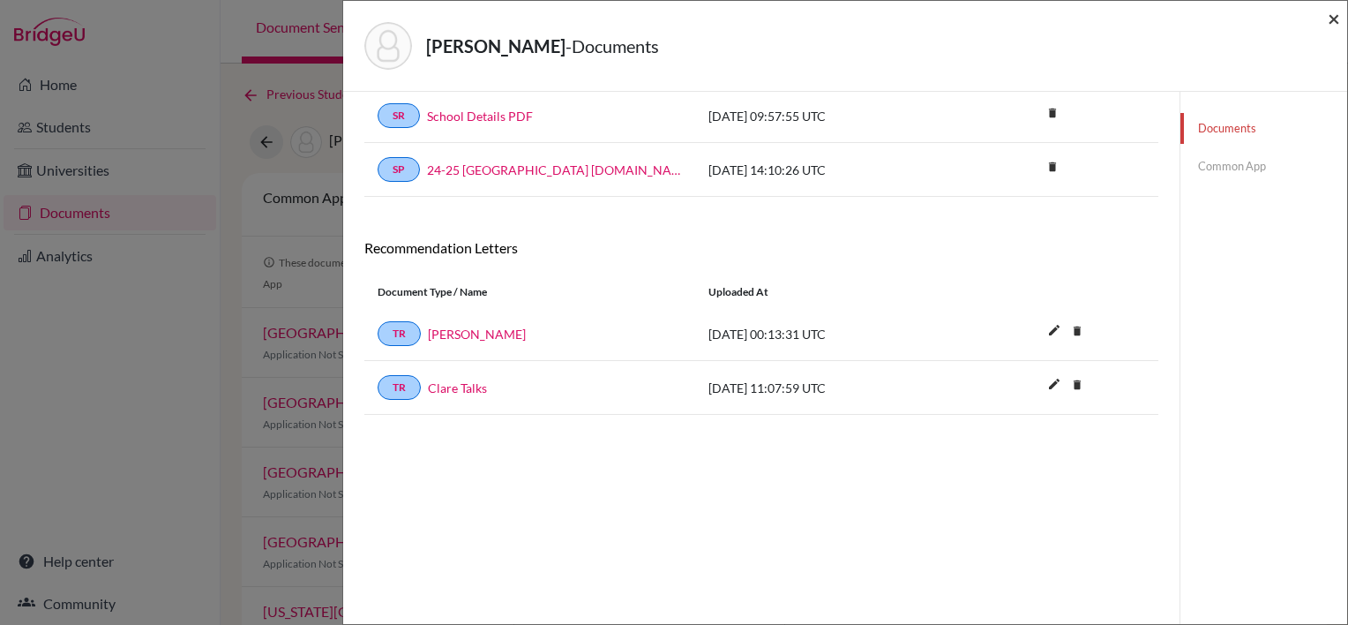
click at [1331, 15] on span "×" at bounding box center [1334, 18] width 12 height 26
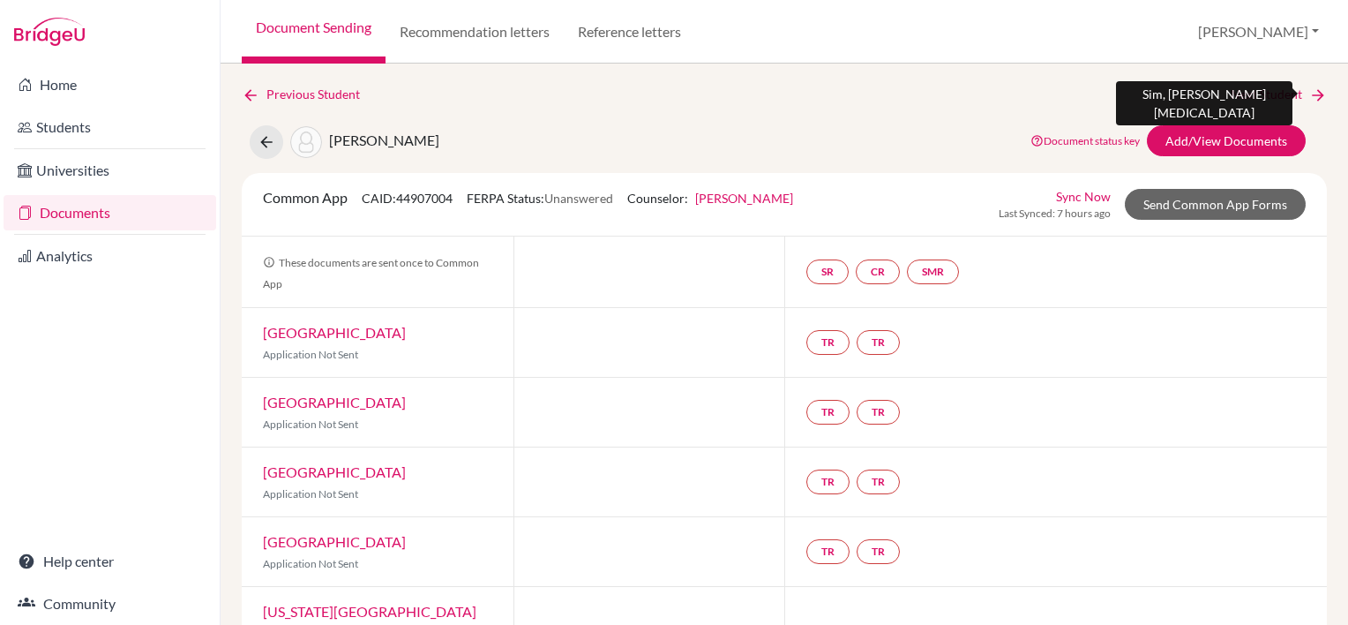
click at [1240, 93] on link "Next Student" at bounding box center [1279, 94] width 96 height 19
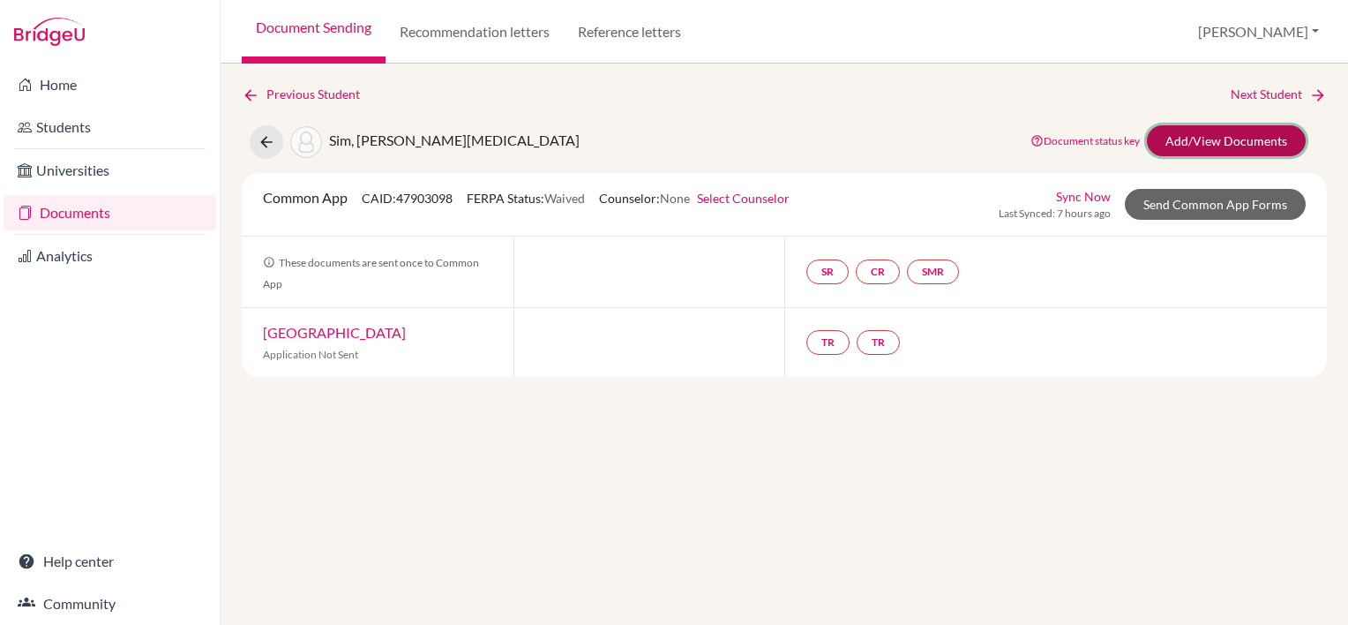
click at [1236, 140] on link "Add/View Documents" at bounding box center [1226, 140] width 159 height 31
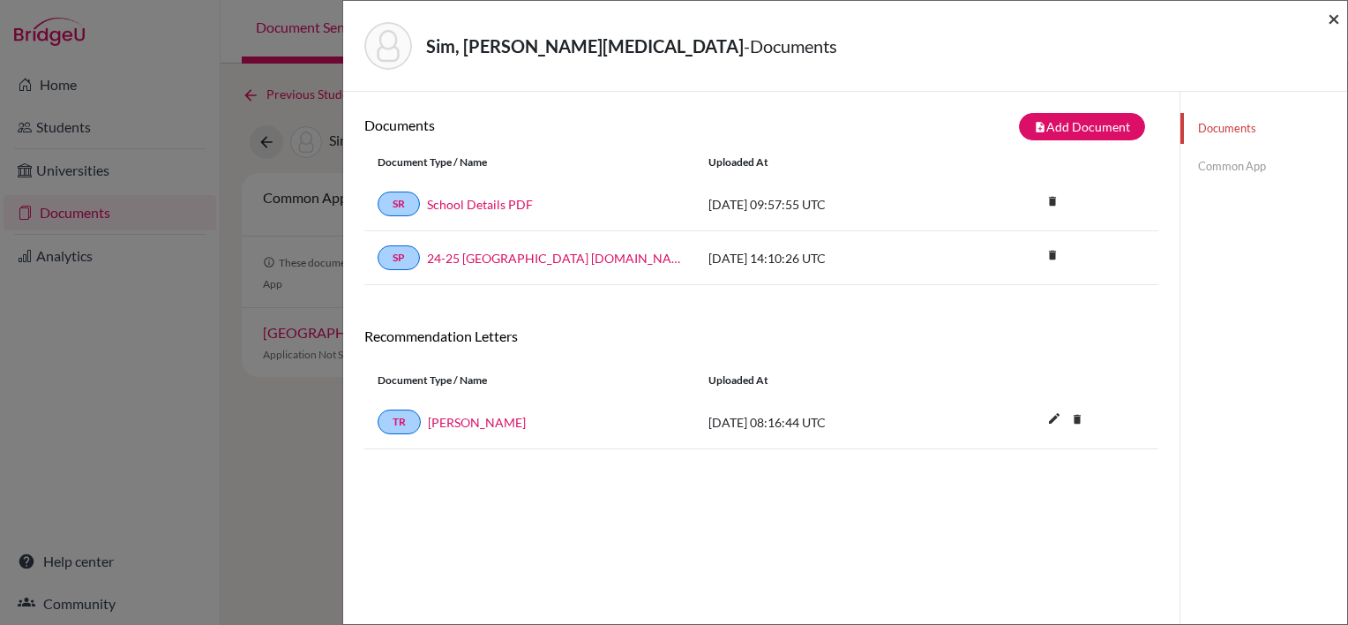
click at [1332, 21] on span "×" at bounding box center [1334, 18] width 12 height 26
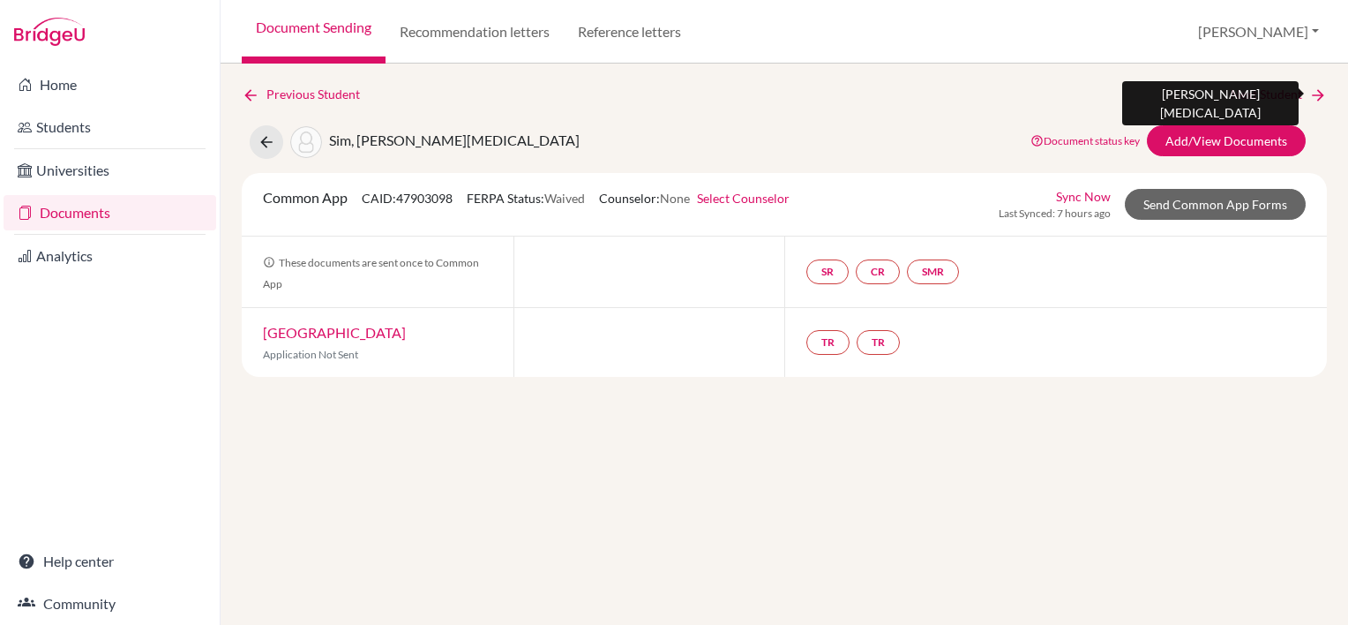
click at [1247, 99] on link "Next Student" at bounding box center [1279, 94] width 96 height 19
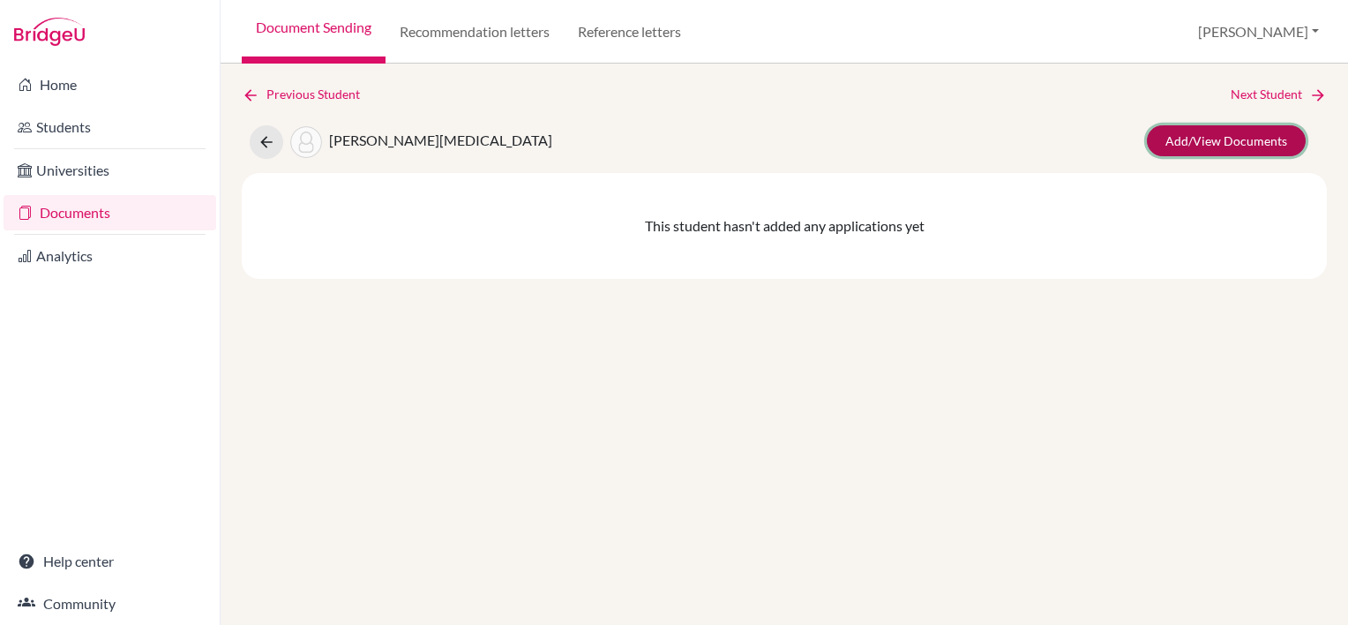
click at [1231, 145] on link "Add/View Documents" at bounding box center [1226, 140] width 159 height 31
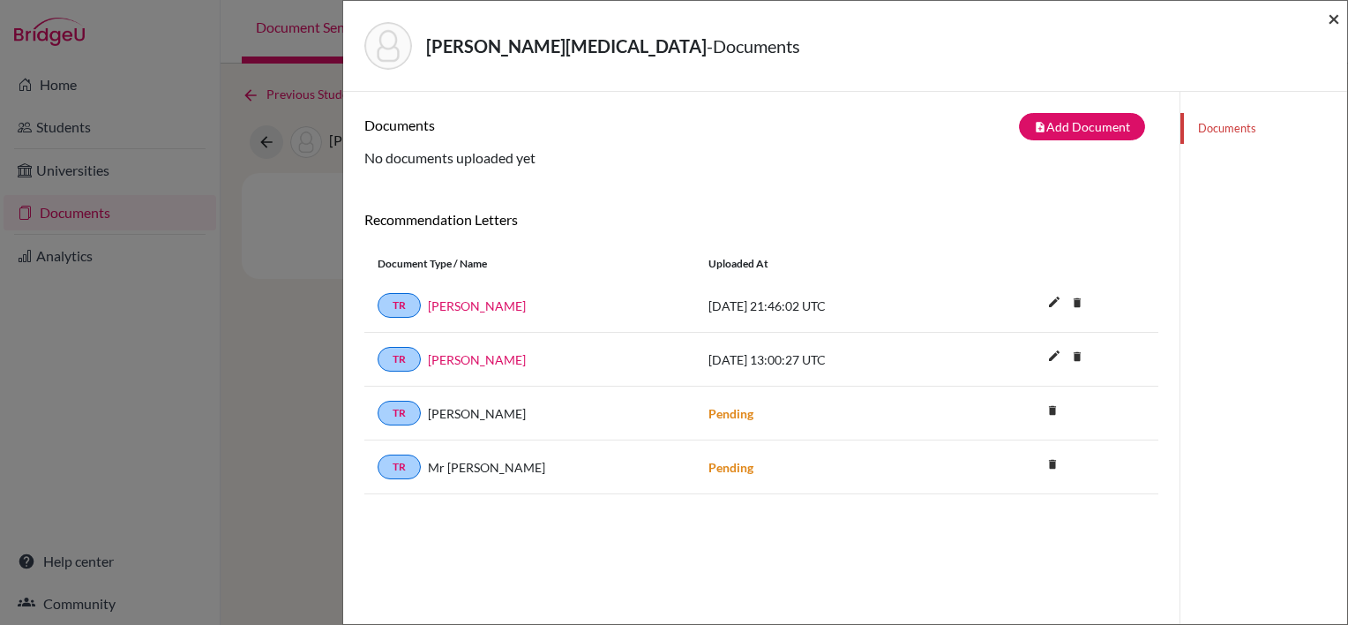
click at [1332, 19] on span "×" at bounding box center [1334, 18] width 12 height 26
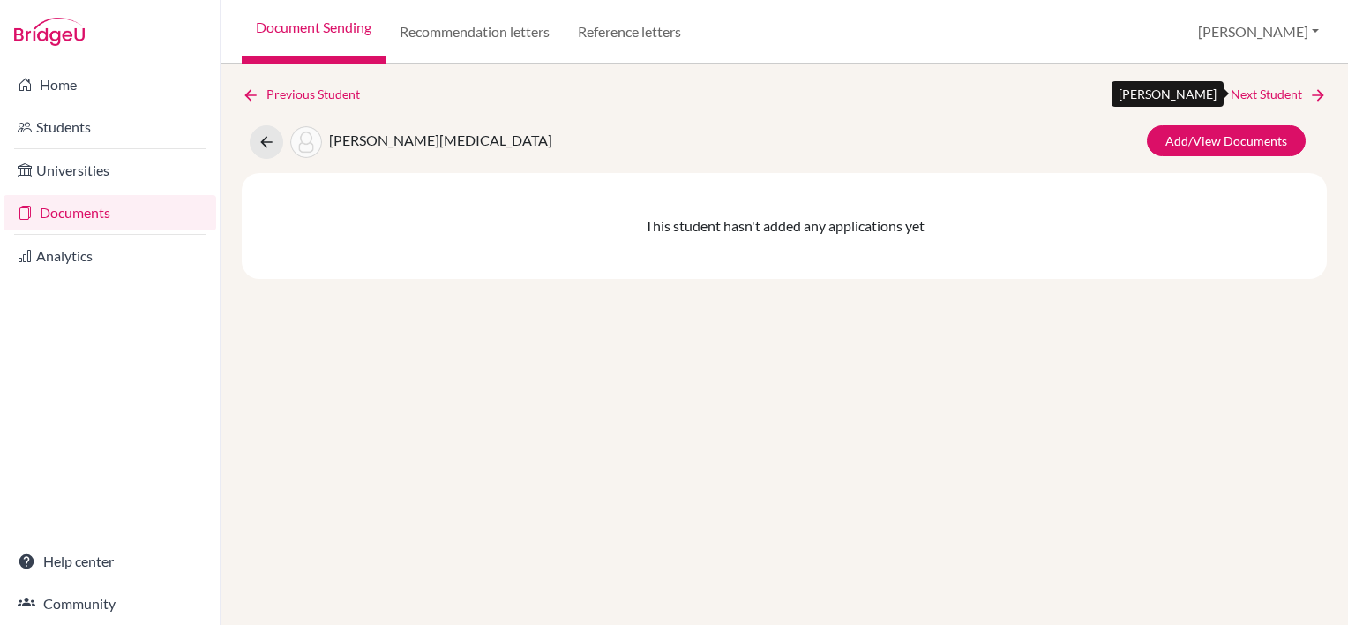
click at [1272, 96] on link "Next Student" at bounding box center [1279, 94] width 96 height 19
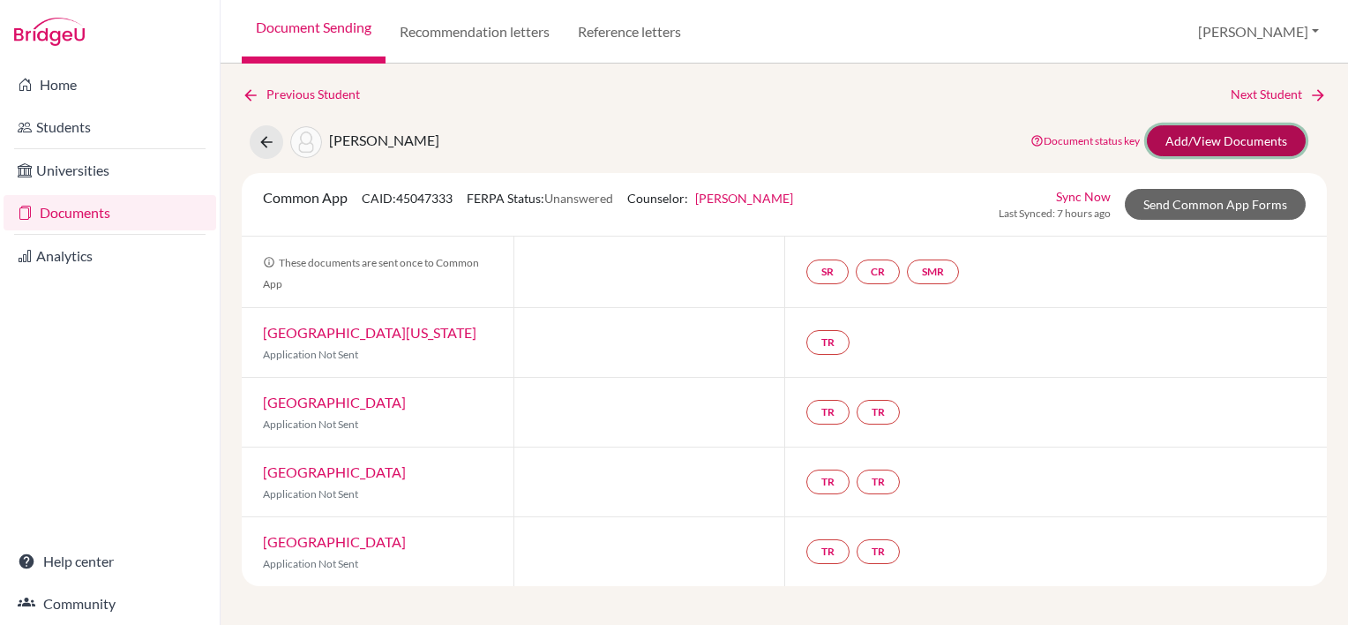
click at [1246, 141] on link "Add/View Documents" at bounding box center [1226, 140] width 159 height 31
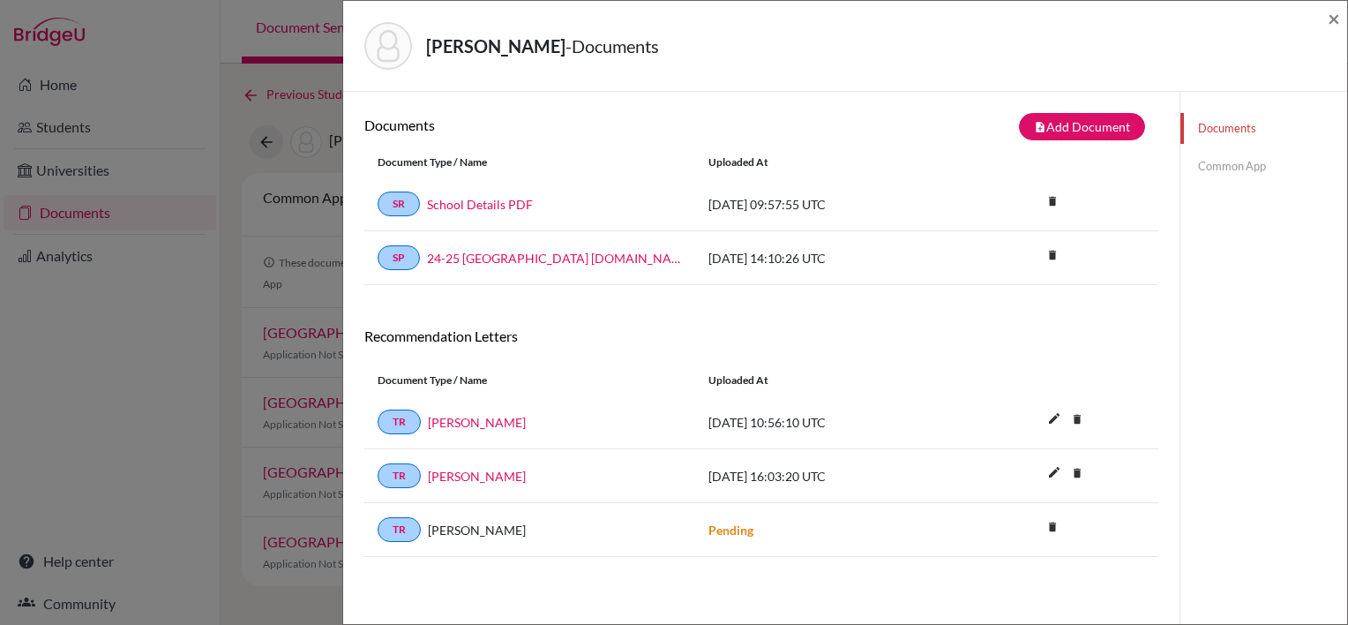
scroll to position [88, 0]
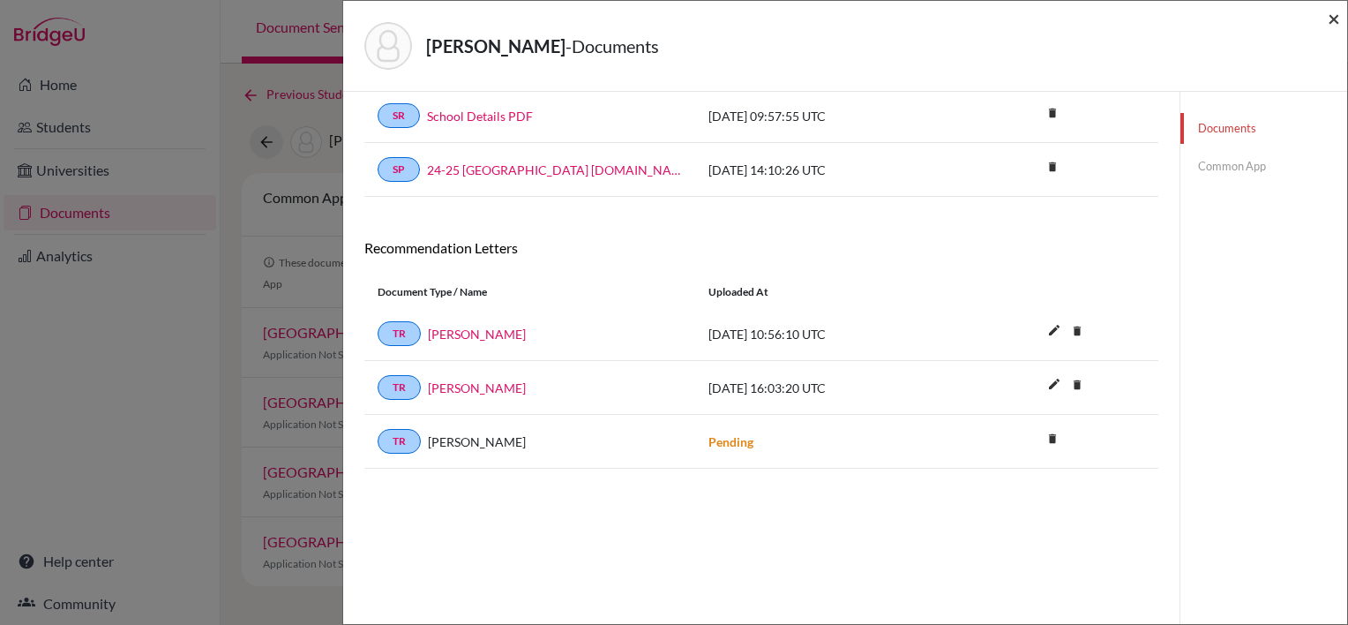
click at [1340, 23] on div "Steffen, William - Documents ×" at bounding box center [845, 46] width 1004 height 91
click at [1101, 385] on div "edit delete Delete this document? Cancel Delete" at bounding box center [1092, 388] width 132 height 22
click at [1339, 18] on span "×" at bounding box center [1334, 18] width 12 height 26
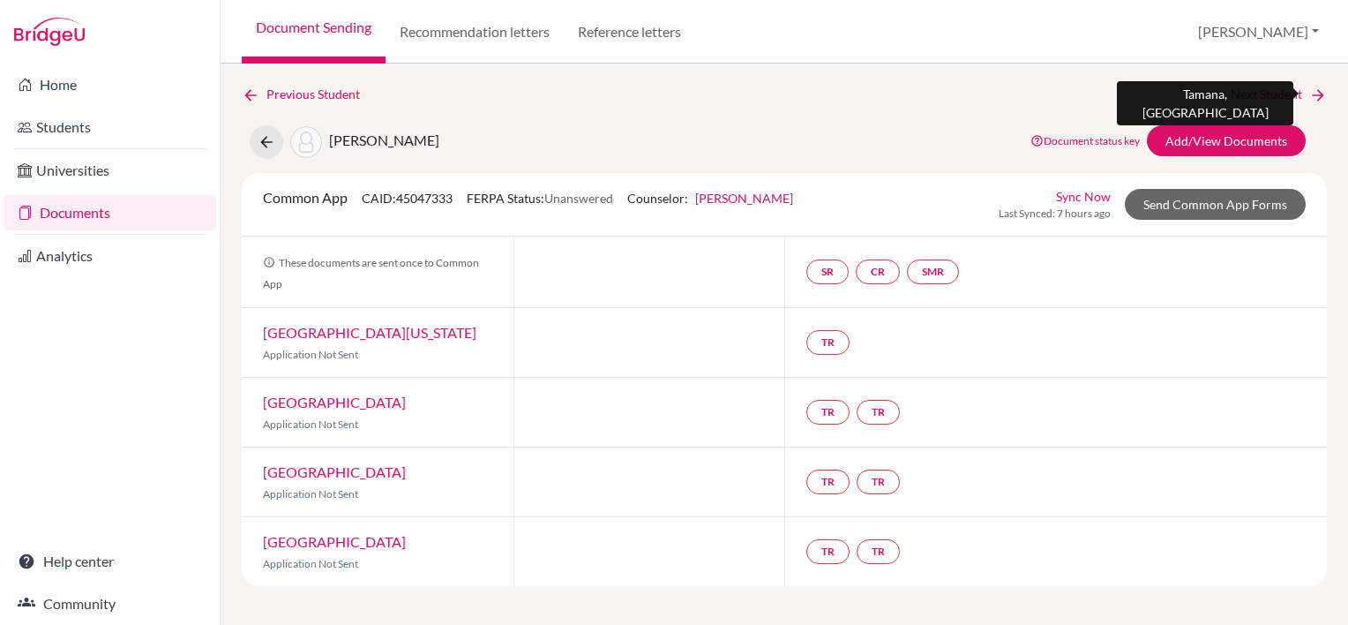
click at [1274, 90] on link "Next Student" at bounding box center [1279, 94] width 96 height 19
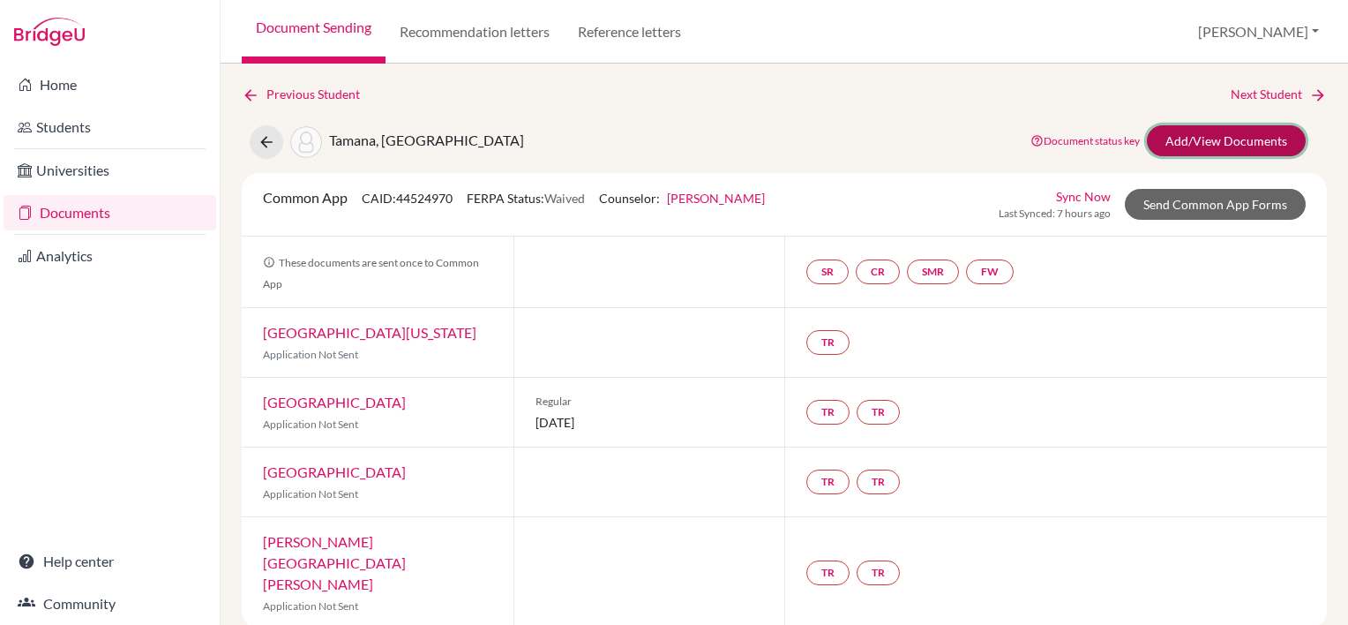
click at [1230, 149] on link "Add/View Documents" at bounding box center [1226, 140] width 159 height 31
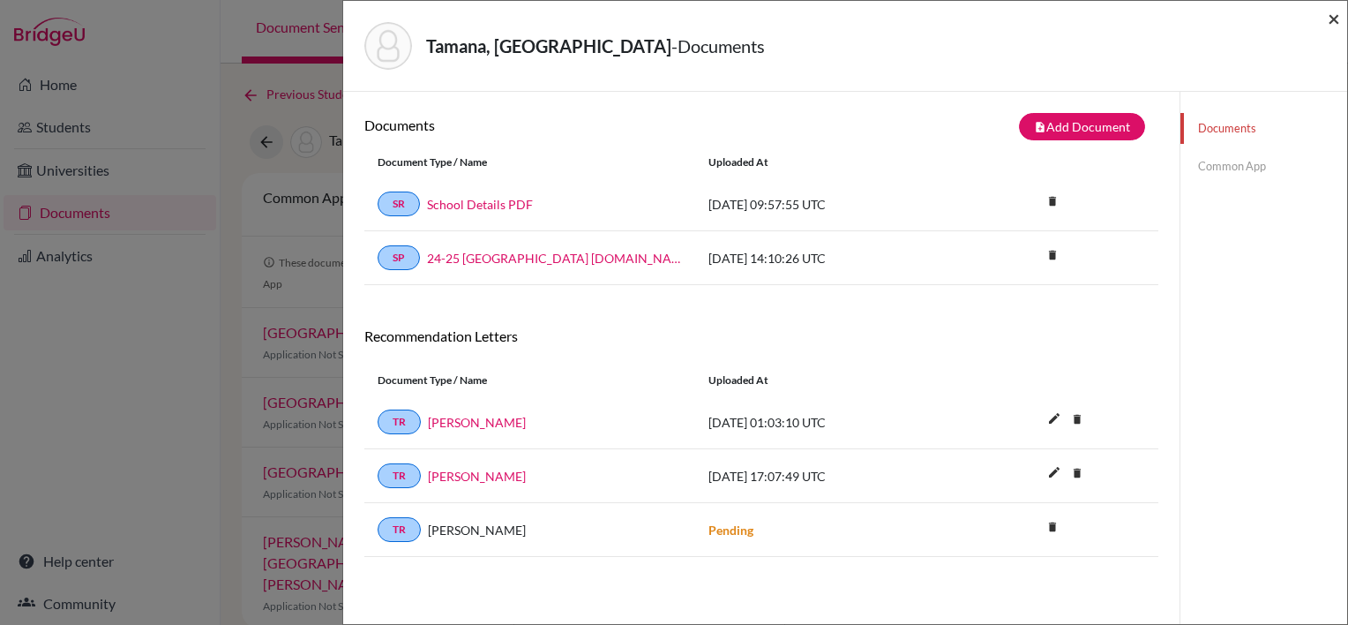
click at [1334, 21] on span "×" at bounding box center [1334, 18] width 12 height 26
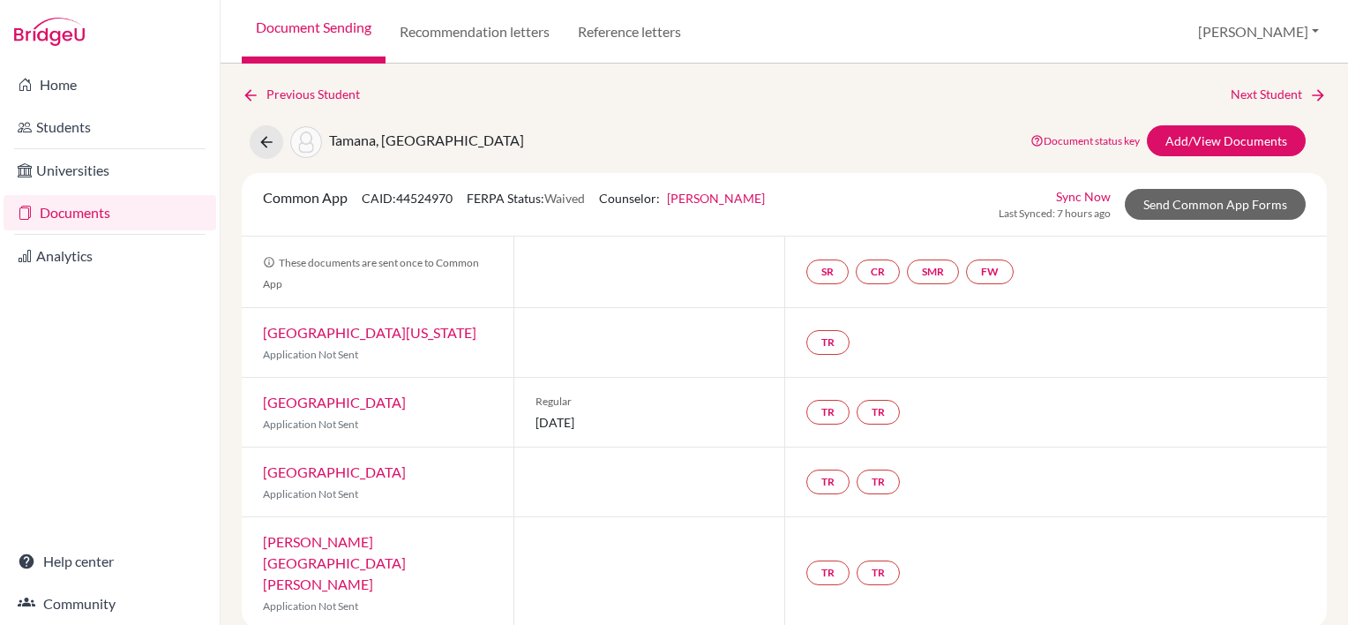
click at [1239, 94] on link "Next Student" at bounding box center [1279, 94] width 96 height 19
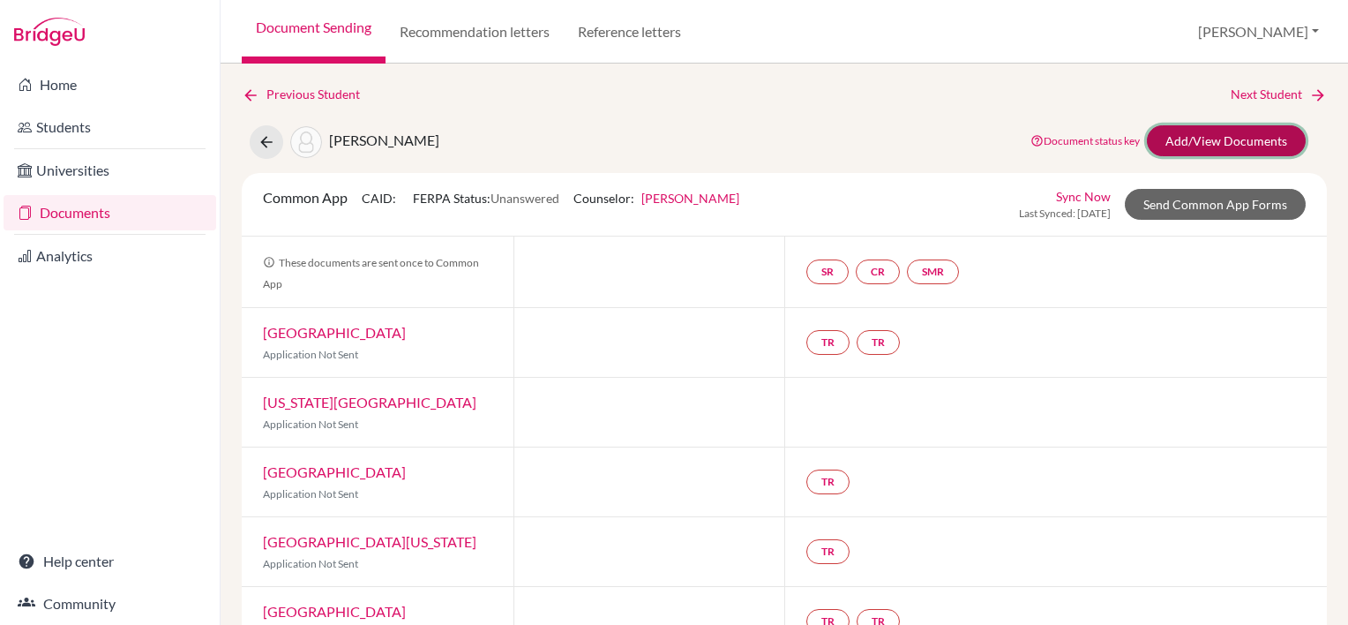
click at [1269, 135] on link "Add/View Documents" at bounding box center [1226, 140] width 159 height 31
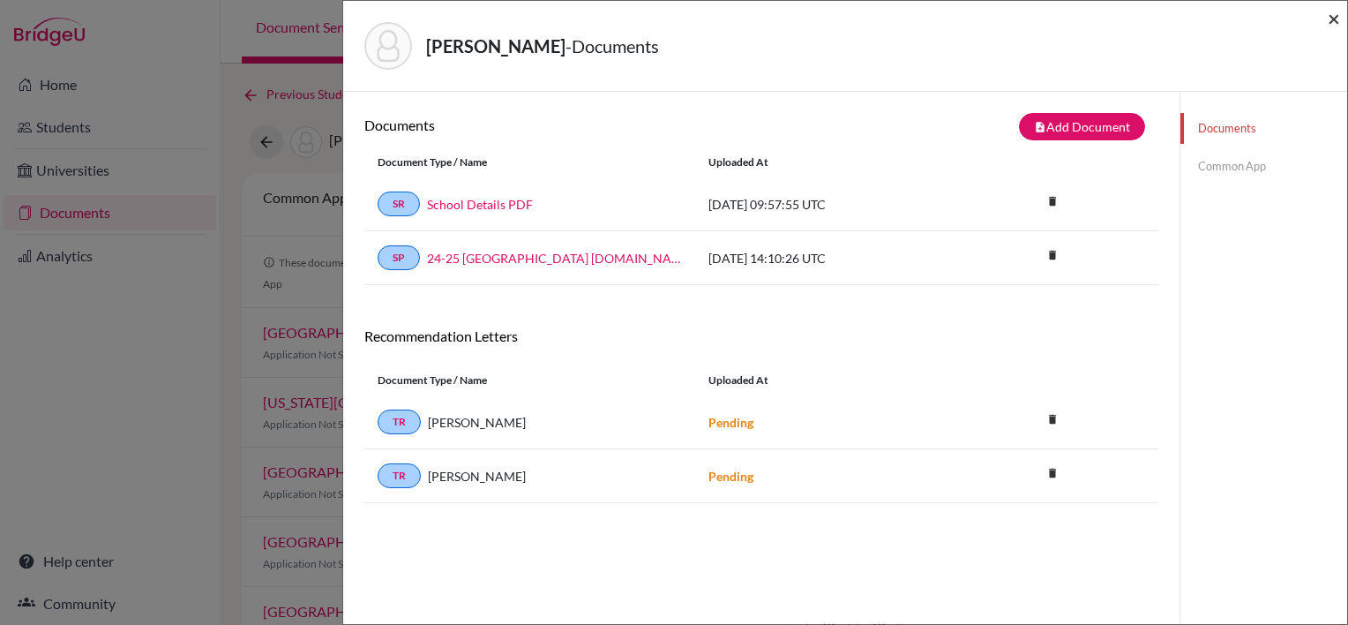
click at [1332, 19] on span "×" at bounding box center [1334, 18] width 12 height 26
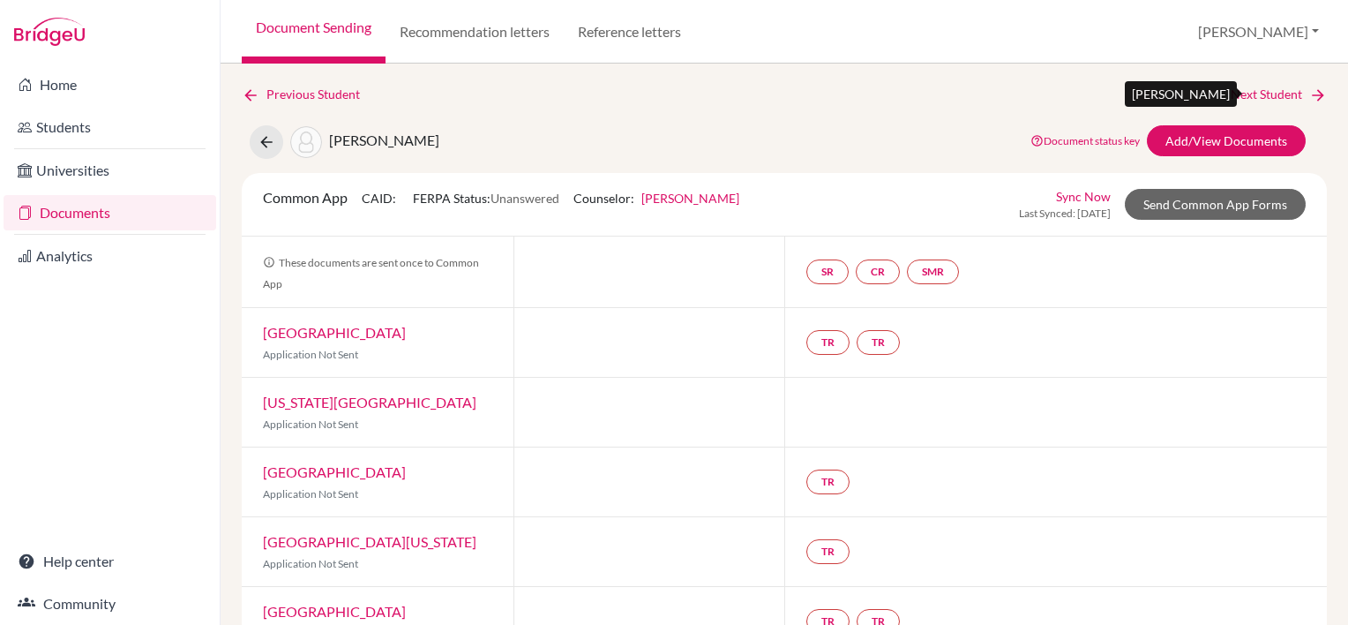
click at [1257, 101] on link "Next Student" at bounding box center [1279, 94] width 96 height 19
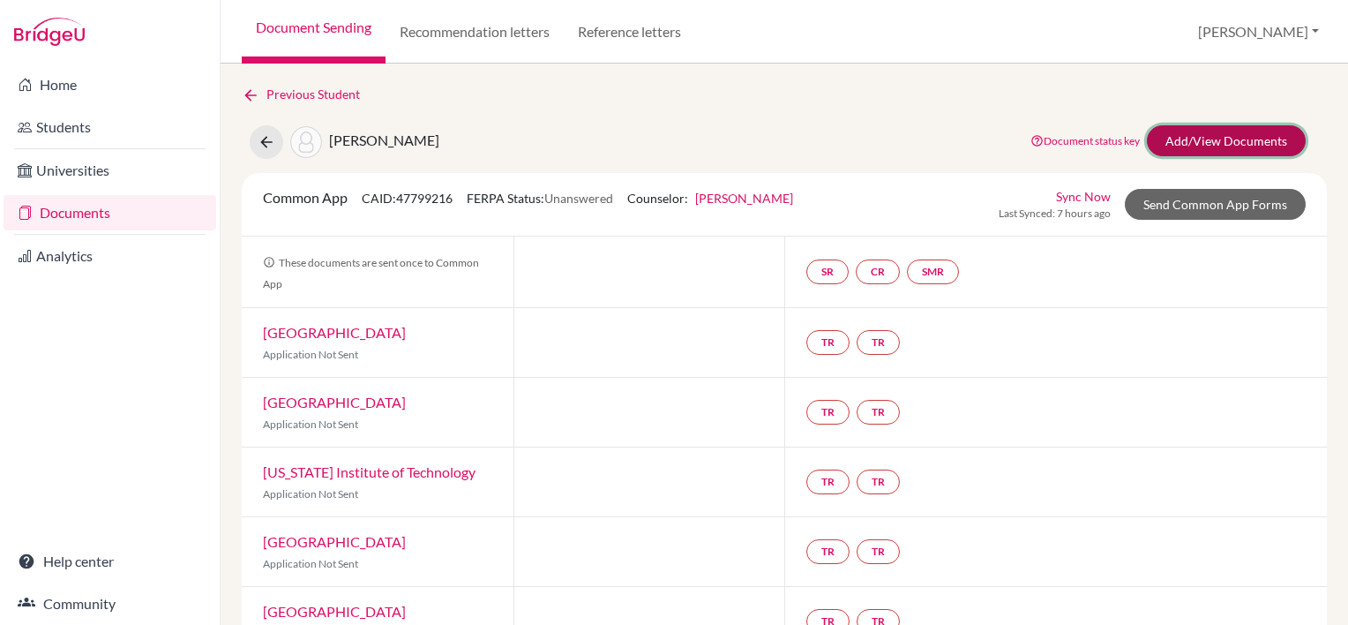
click at [1175, 146] on link "Add/View Documents" at bounding box center [1226, 140] width 159 height 31
